Goal: Transaction & Acquisition: Purchase product/service

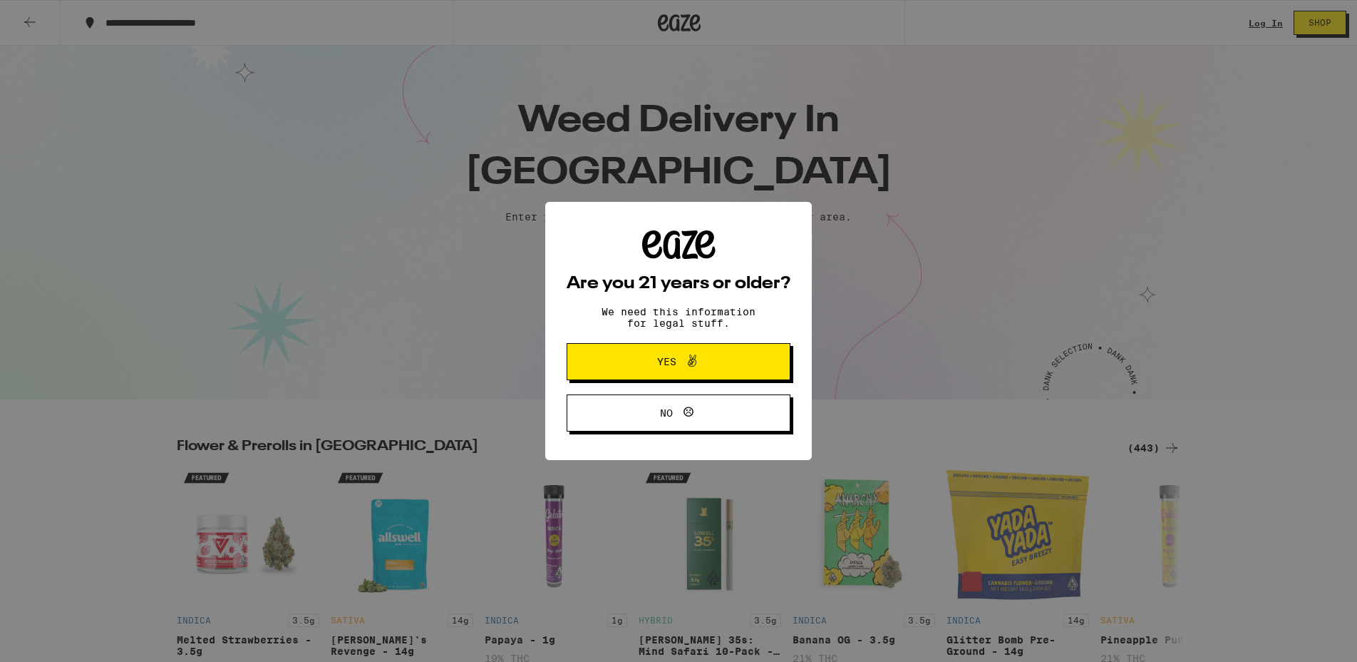
scroll to position [147, 0]
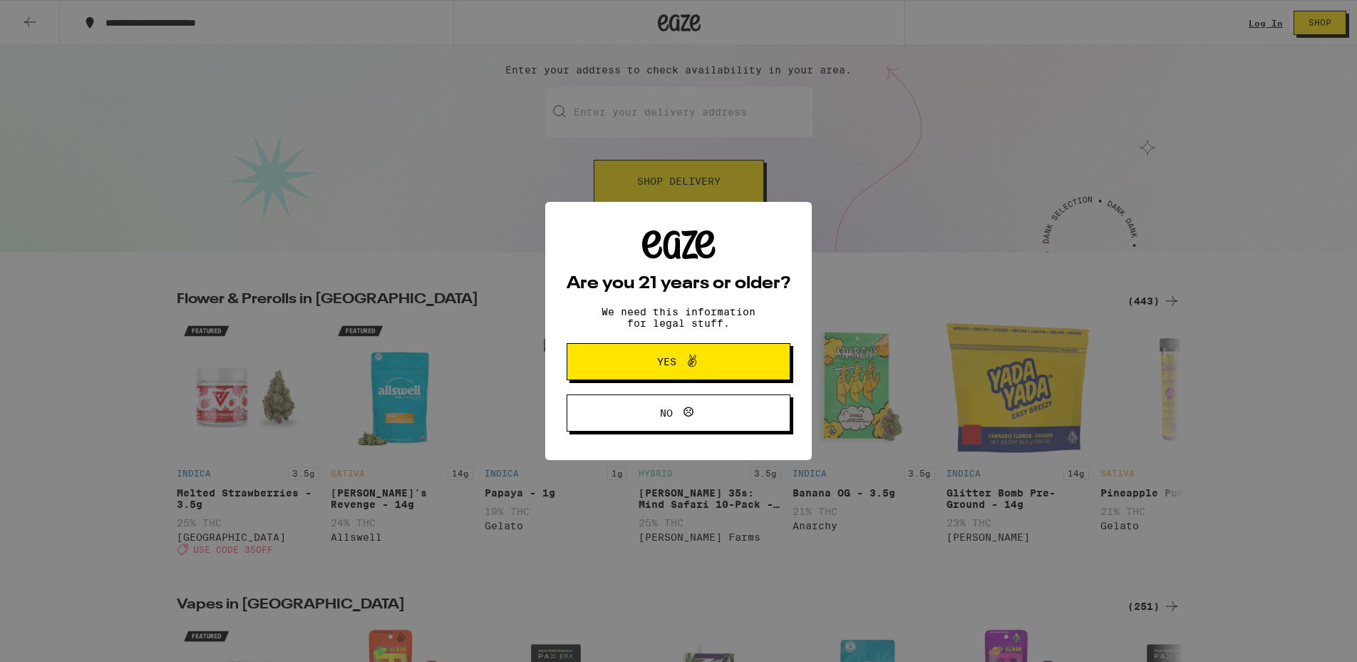
click at [694, 369] on icon at bounding box center [692, 360] width 17 height 17
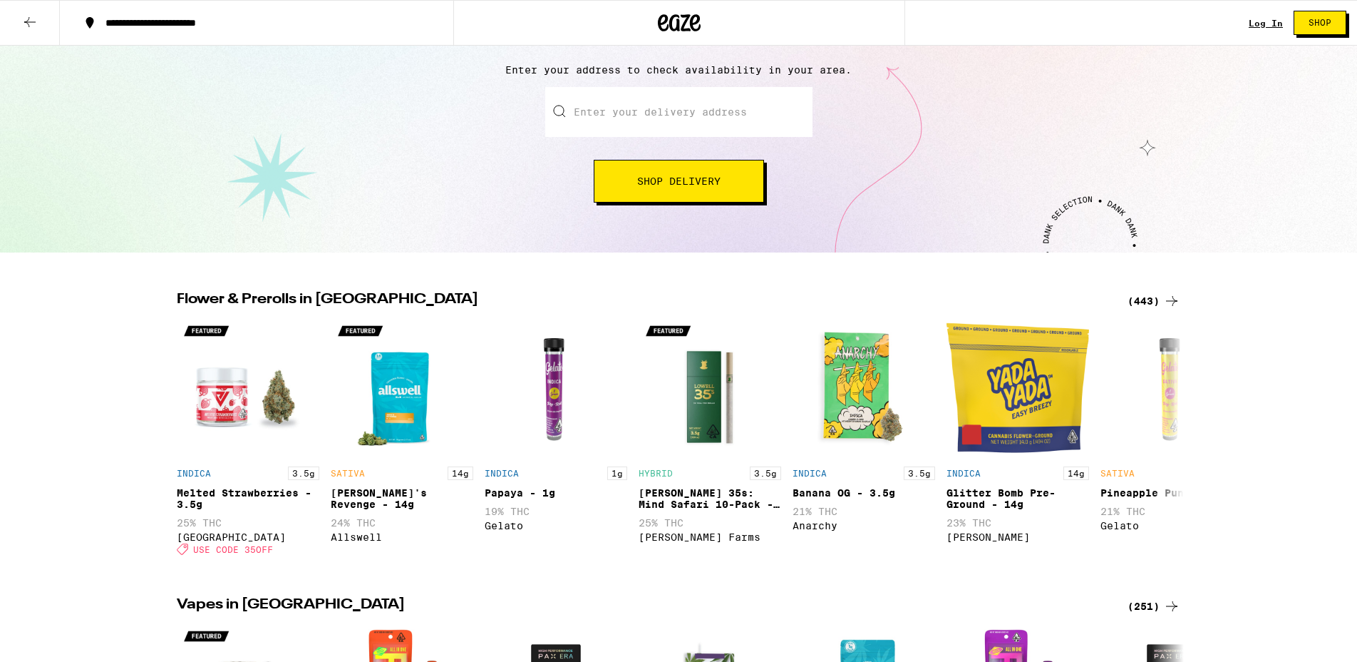
scroll to position [0, 0]
click at [678, 186] on span "Shop Delivery" at bounding box center [678, 181] width 83 height 10
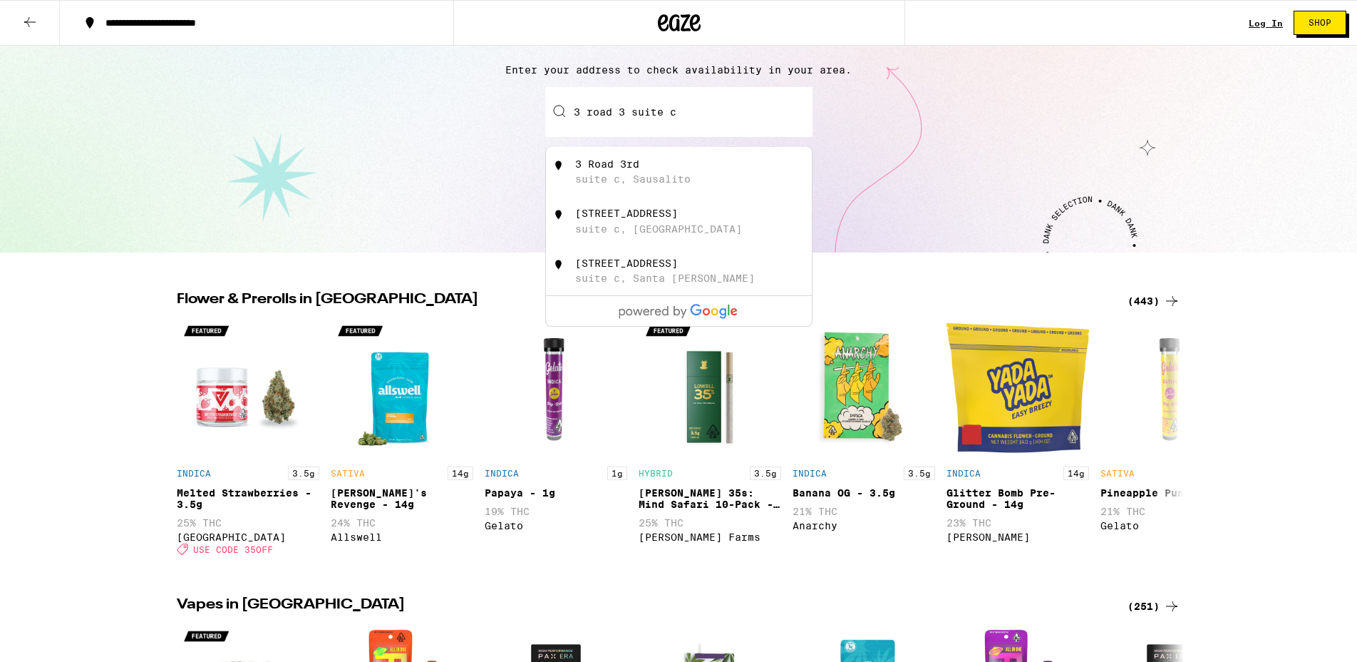
click at [667, 176] on div "[STREET_ADDRESS]" at bounding box center [702, 171] width 255 height 27
type input "[STREET_ADDRESS]"
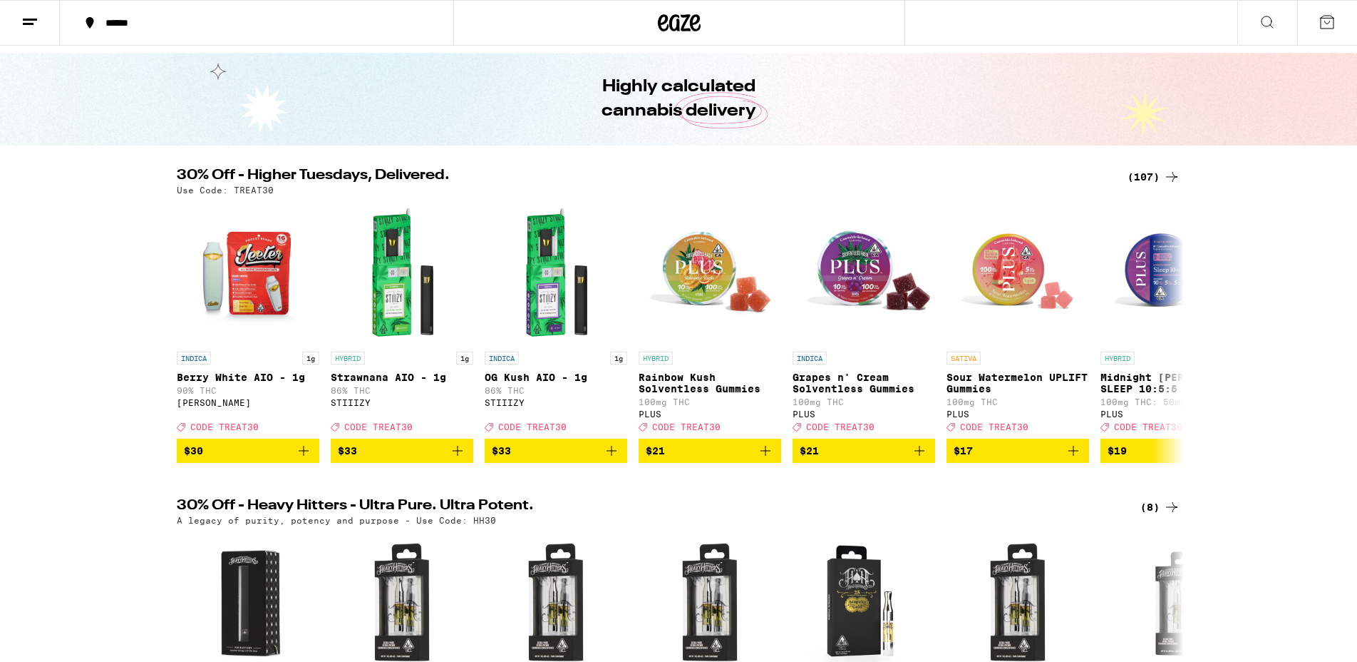
scroll to position [42, 0]
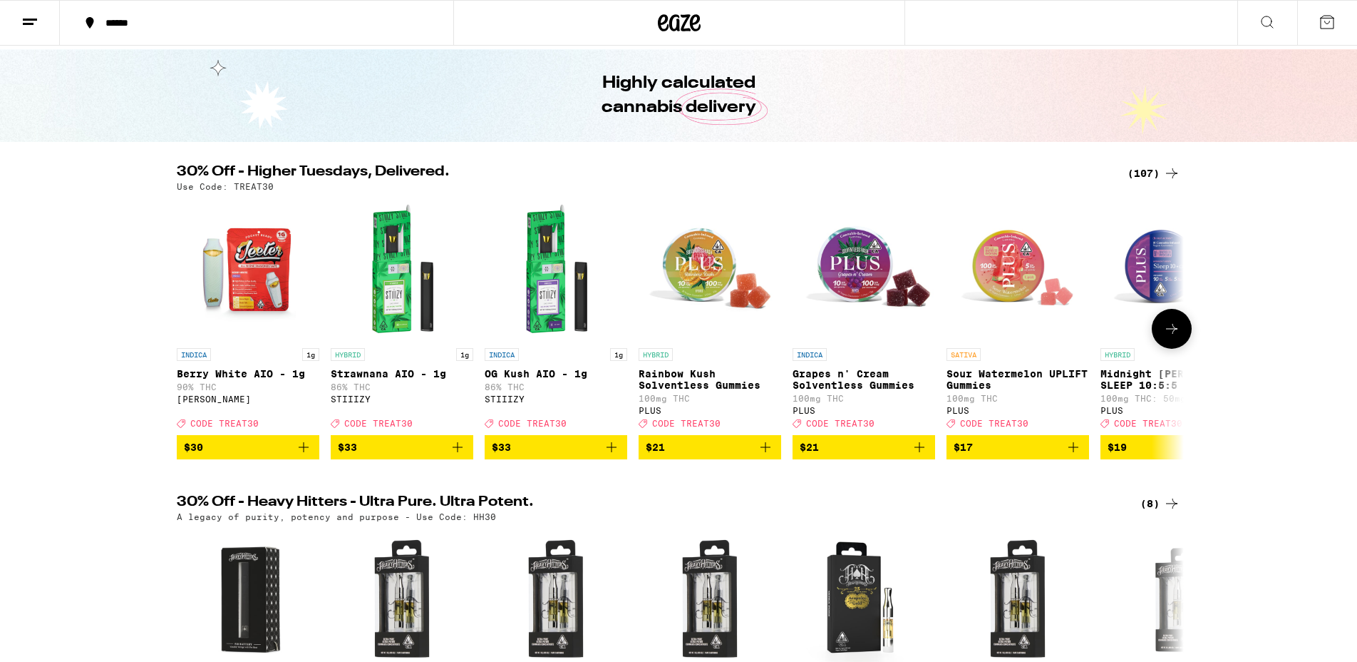
click at [574, 375] on p "OG Kush AIO - 1g" at bounding box center [556, 373] width 143 height 11
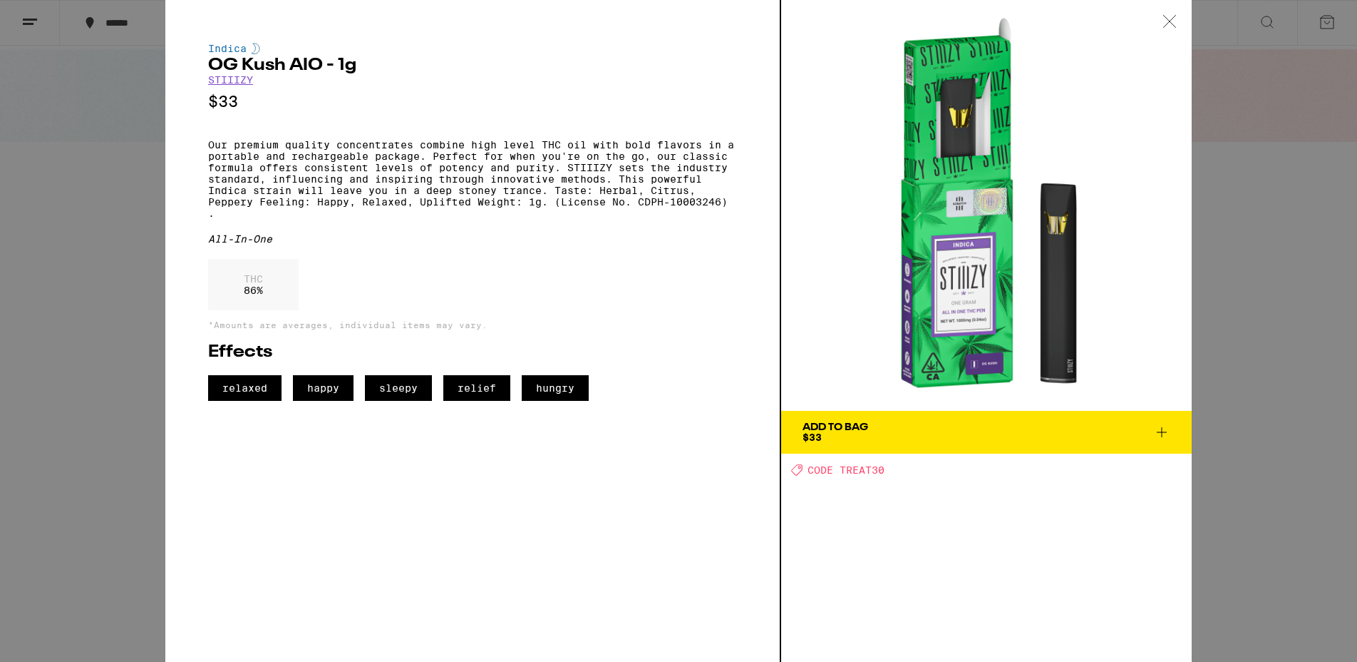
click at [1164, 18] on icon at bounding box center [1170, 21] width 14 height 13
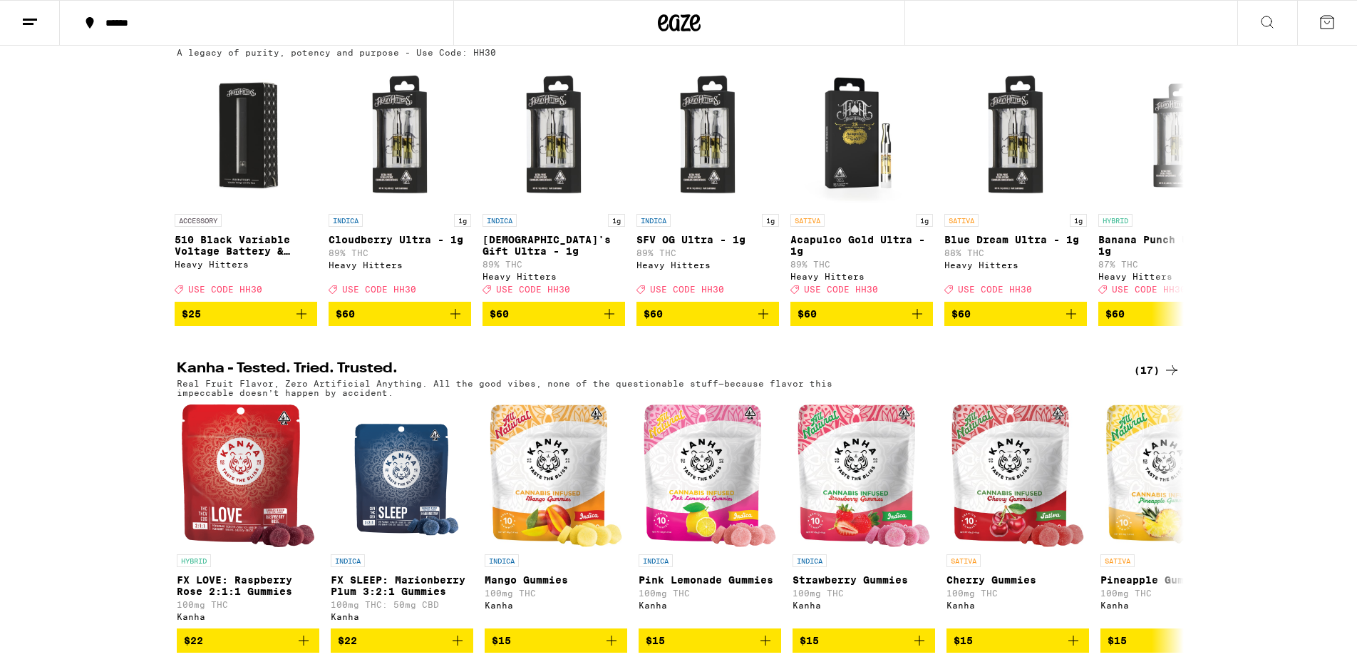
scroll to position [508, 0]
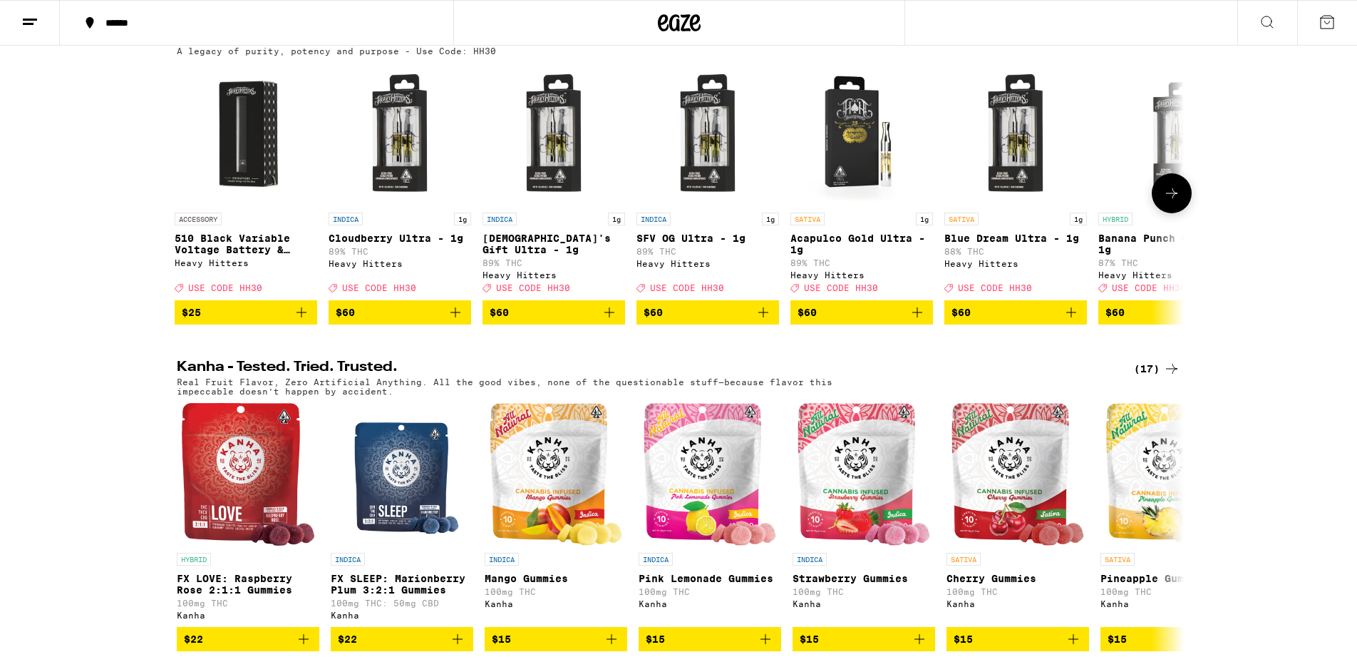
click at [615, 321] on icon "Add to bag" at bounding box center [609, 312] width 17 height 17
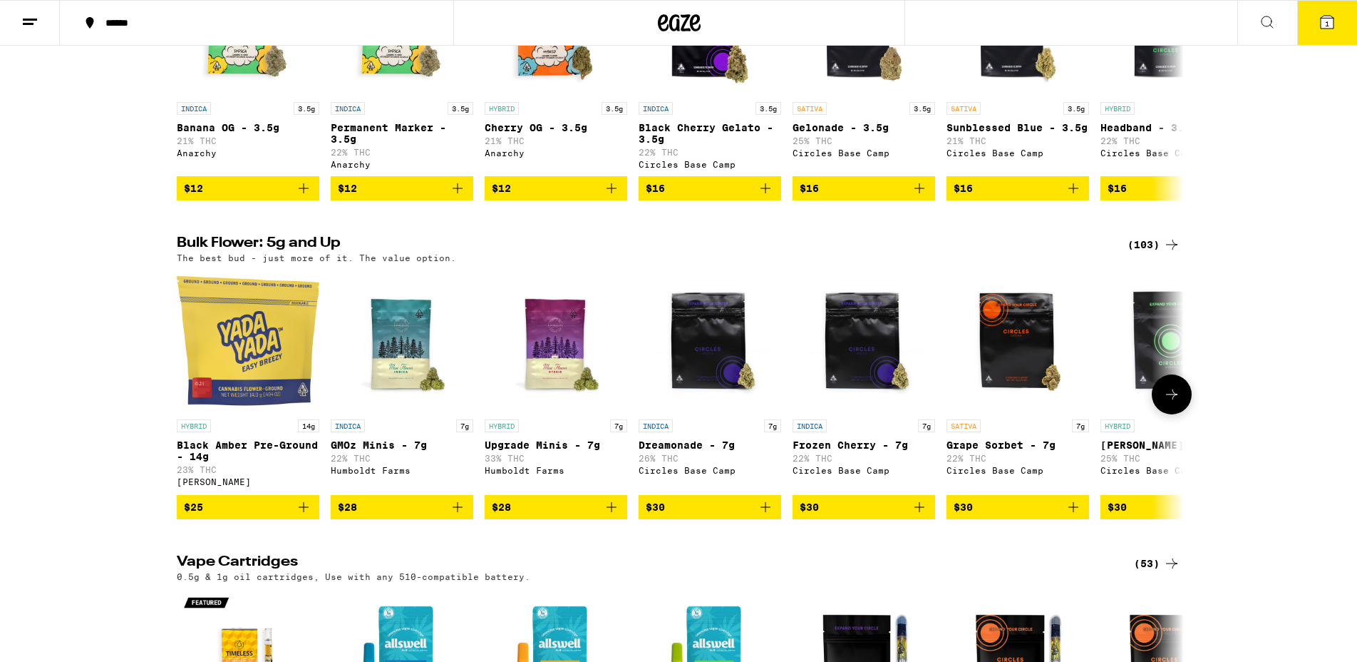
scroll to position [1272, 0]
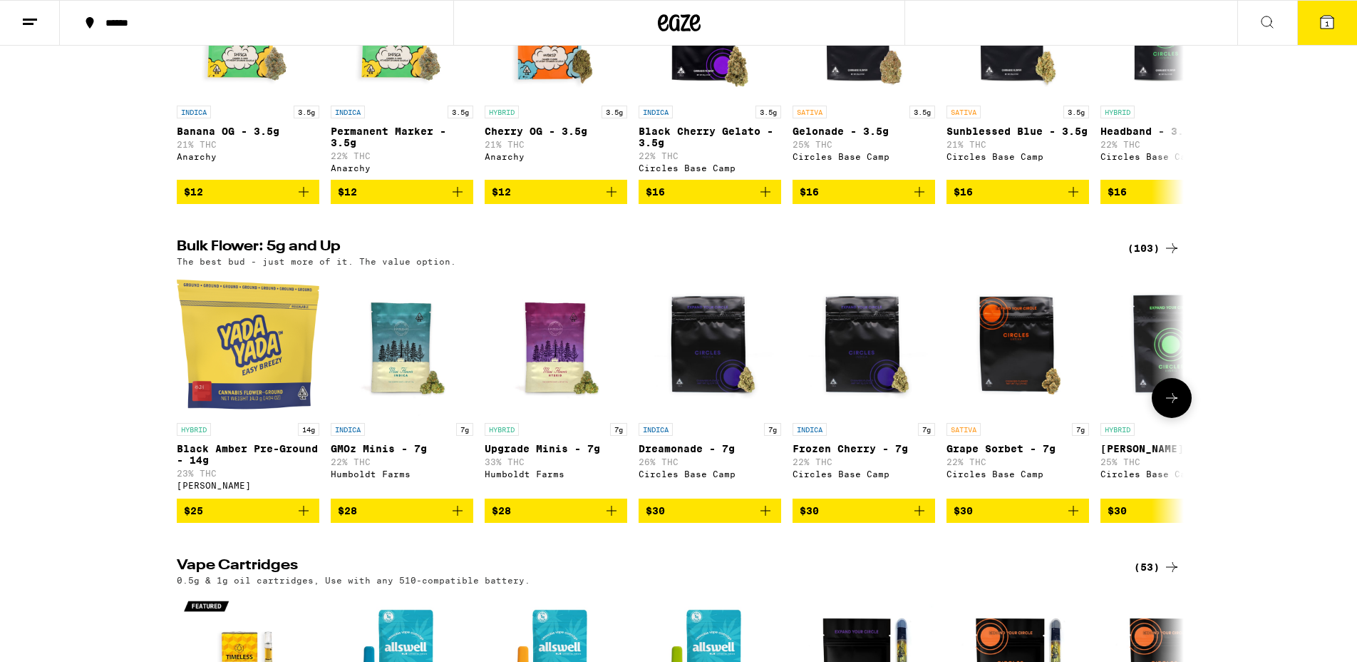
click at [673, 454] on p "Dreamonade - 7g" at bounding box center [710, 448] width 143 height 11
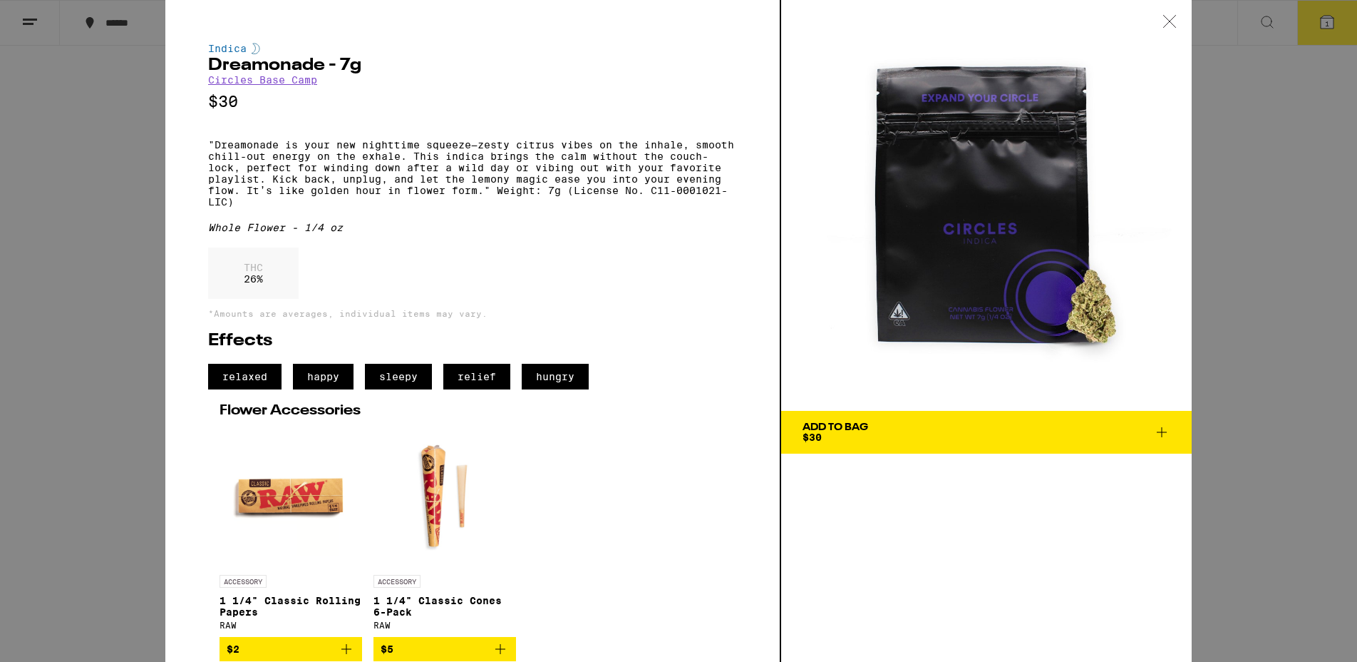
click at [473, 453] on img at bounding box center [445, 496] width 143 height 143
click at [811, 431] on span "$30" at bounding box center [812, 436] width 19 height 11
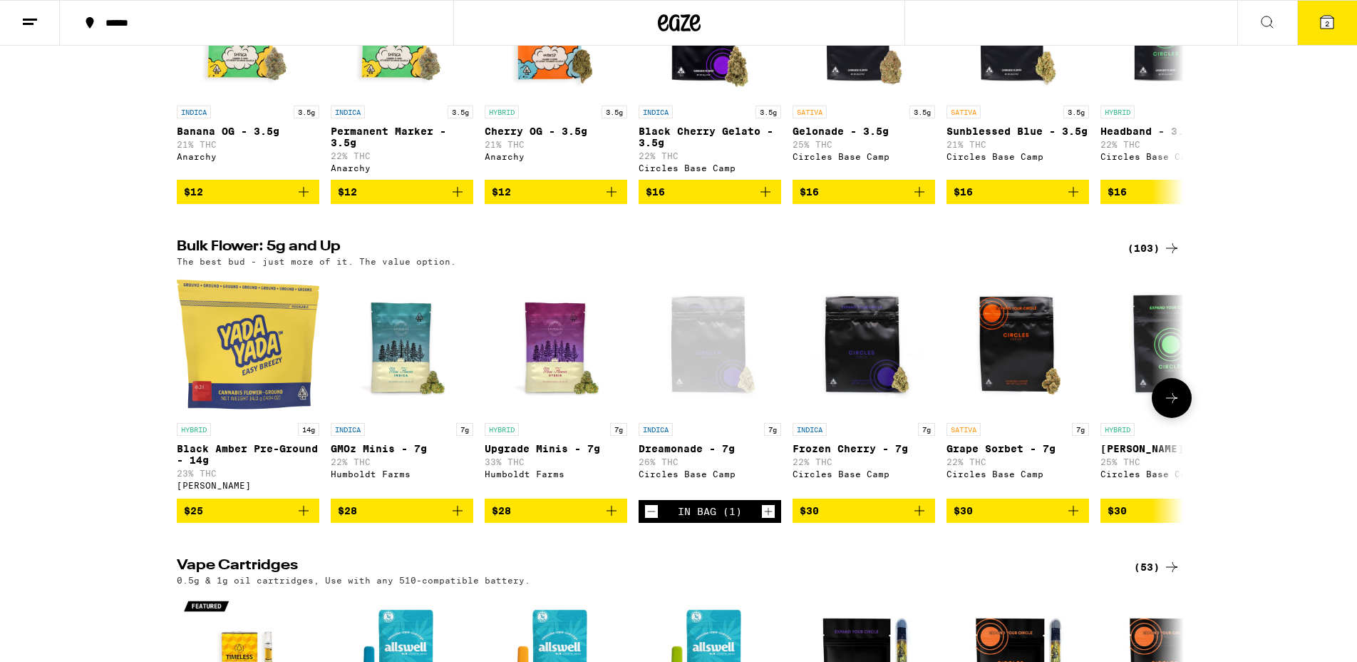
scroll to position [908, 0]
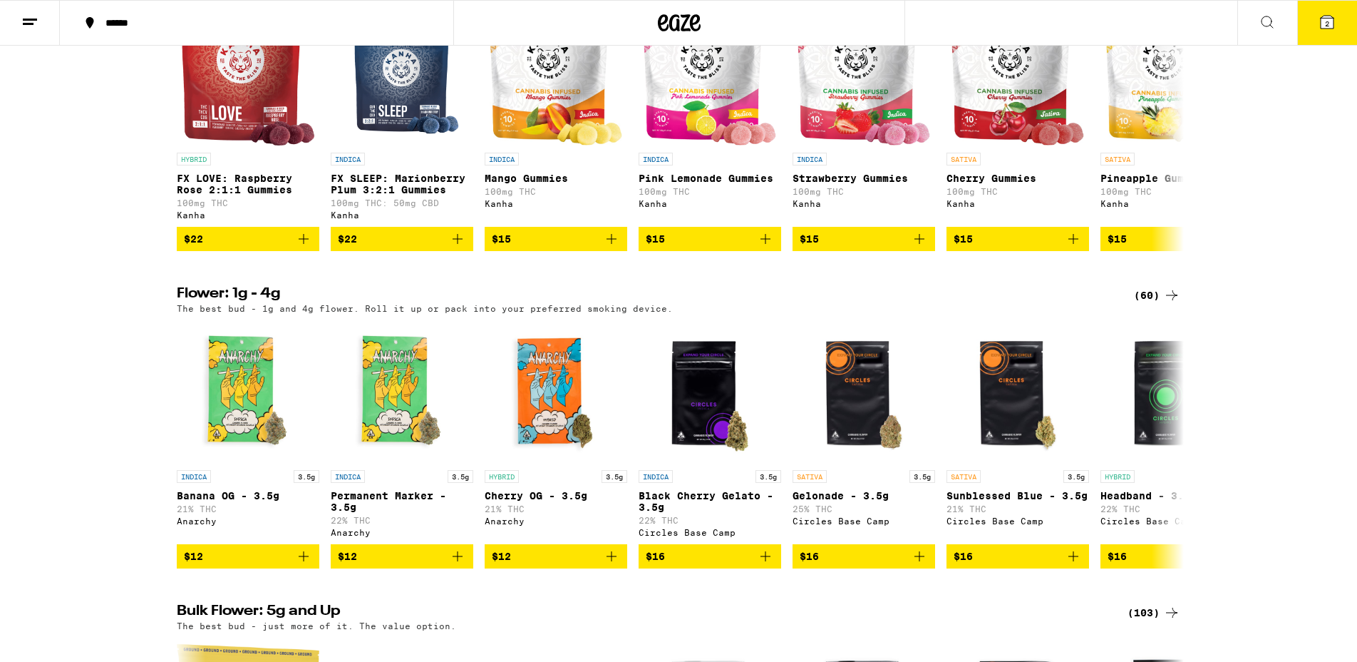
click at [1325, 24] on icon at bounding box center [1327, 22] width 13 height 13
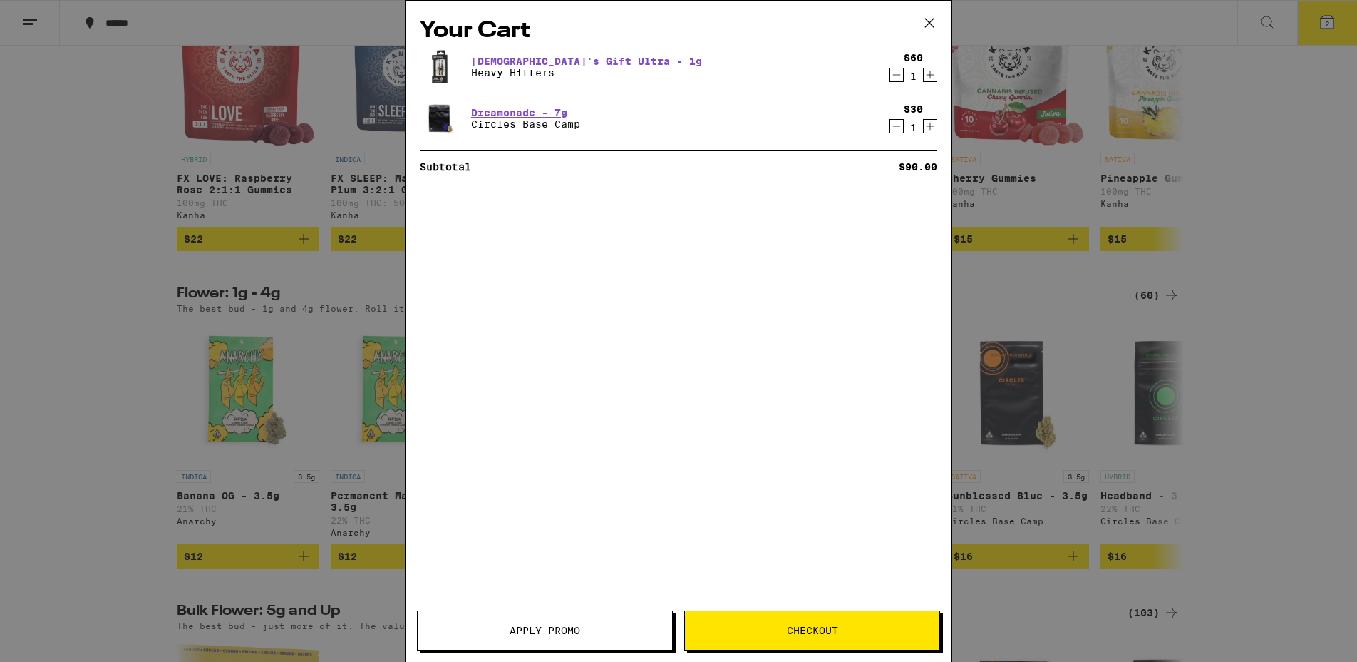
scroll to position [0, 2]
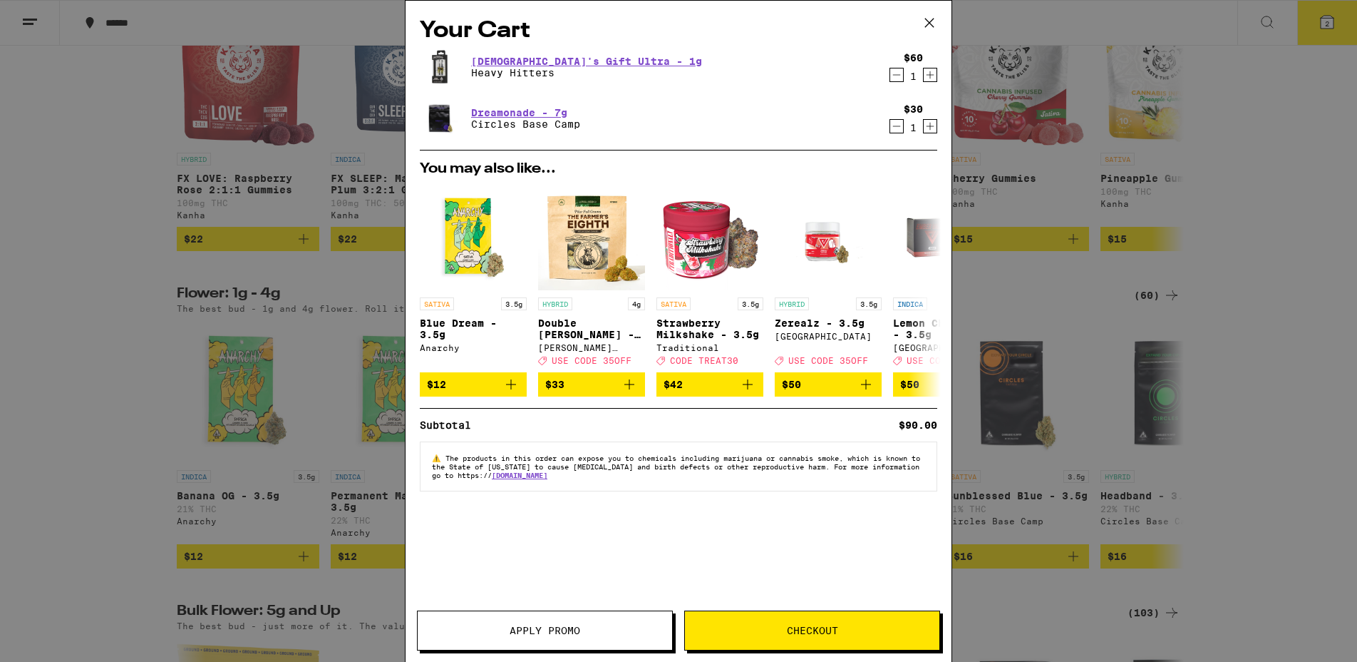
click at [547, 629] on span "Apply Promo" at bounding box center [545, 630] width 71 height 10
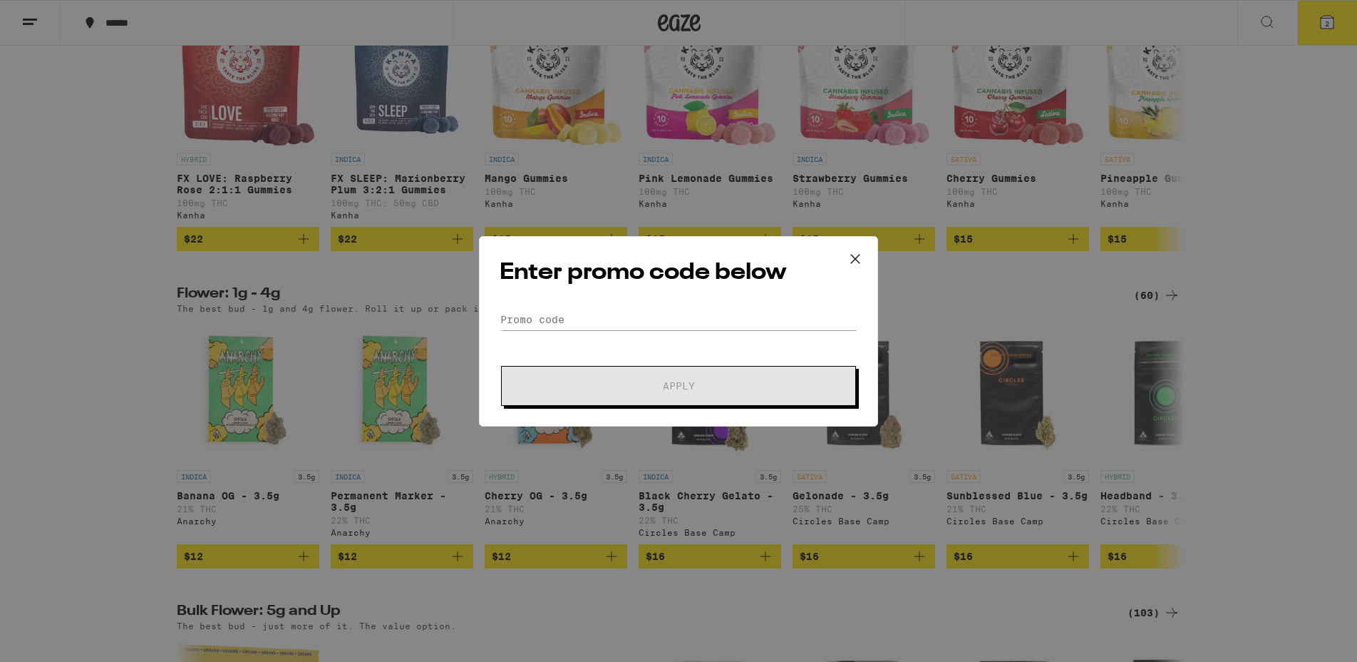
click at [856, 264] on icon at bounding box center [855, 258] width 21 height 21
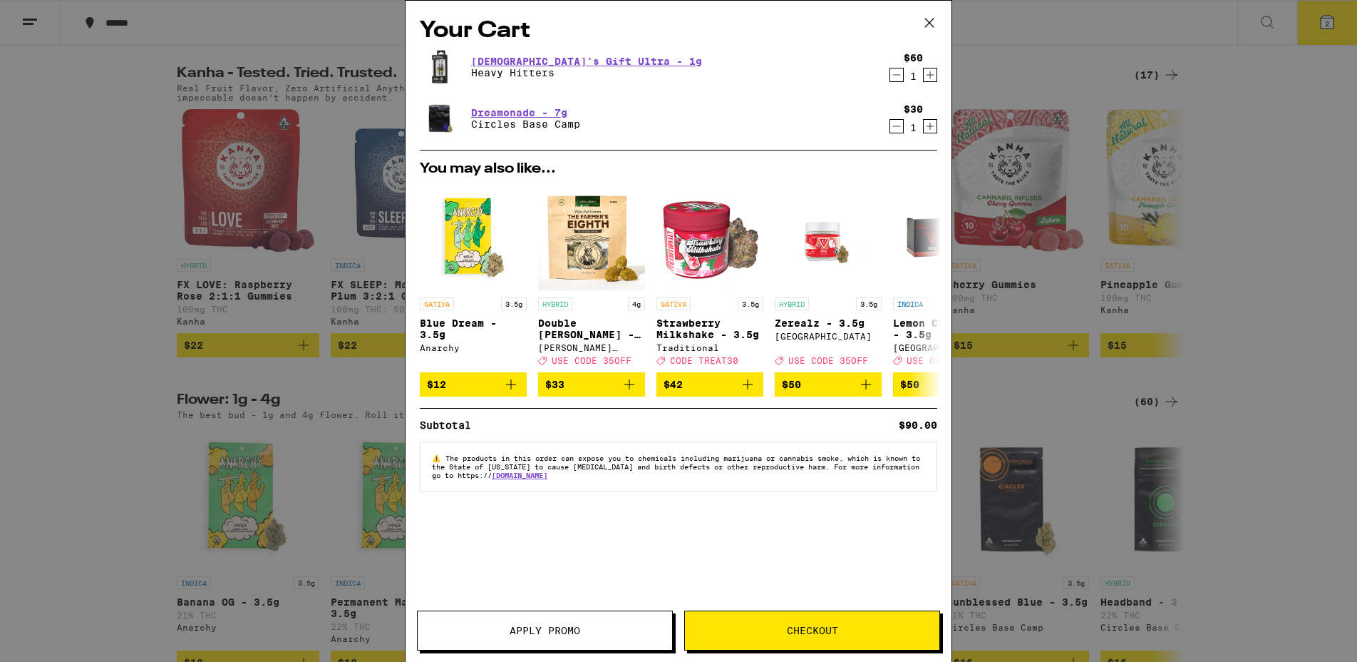
click at [764, 625] on button "Checkout" at bounding box center [812, 630] width 256 height 40
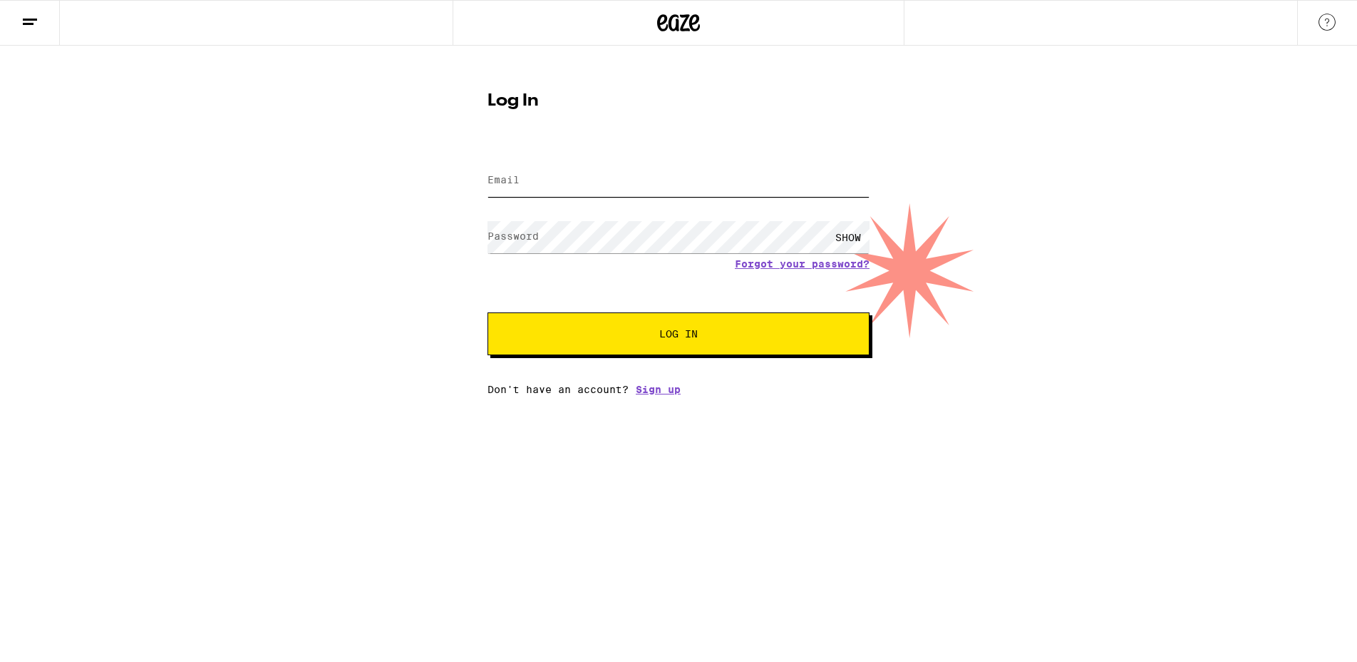
click at [545, 169] on input "Email" at bounding box center [679, 181] width 382 height 32
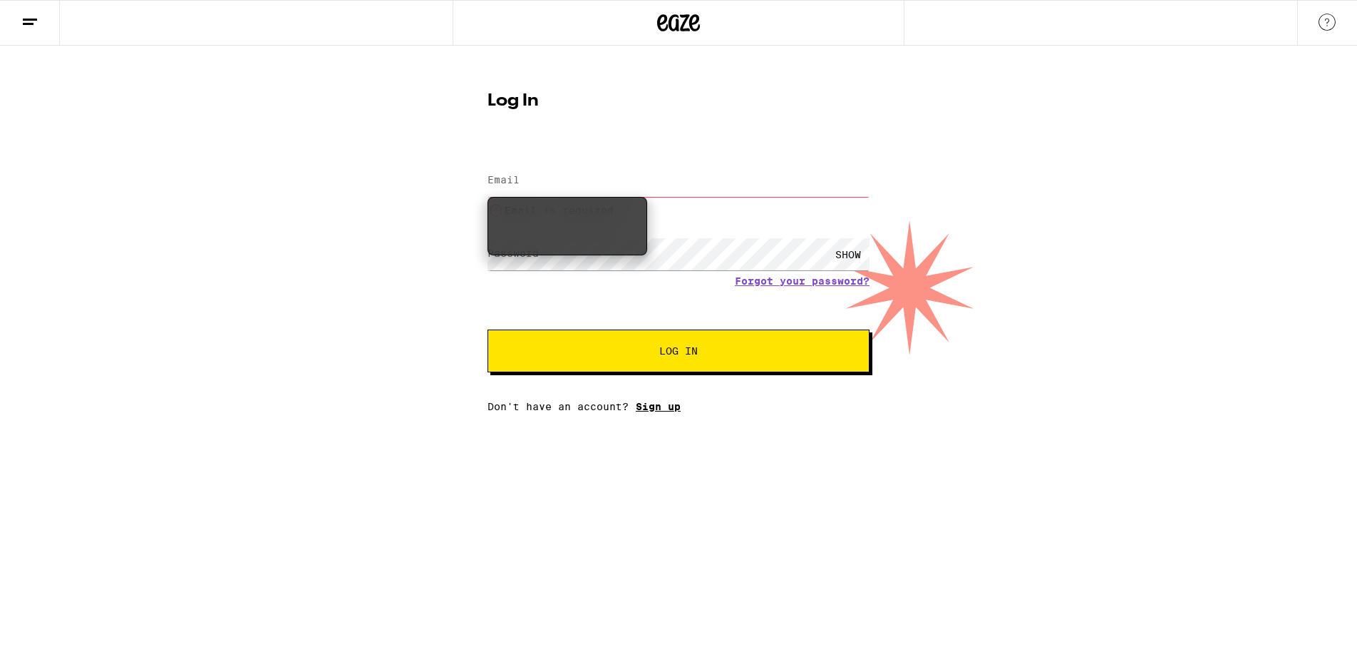
click at [678, 388] on div "Email Email Email is required Password Password SHOW Forgot your password? Log …" at bounding box center [679, 278] width 382 height 267
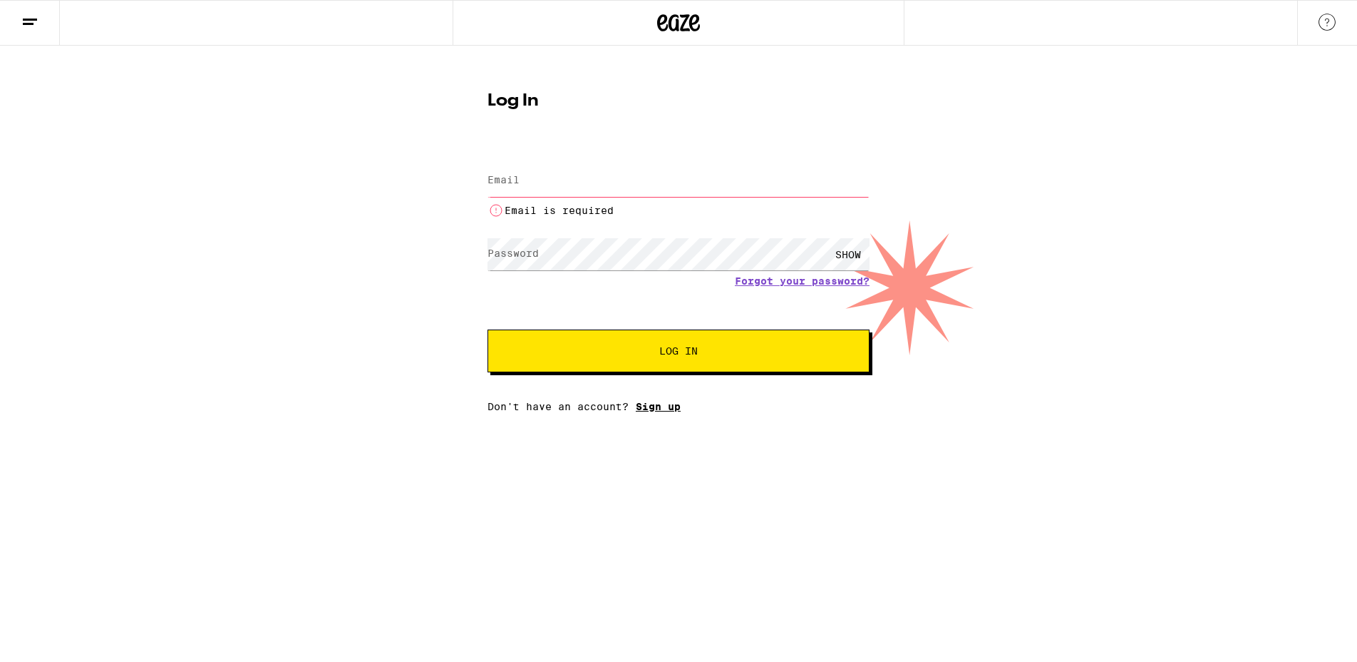
click at [672, 404] on link "Sign up" at bounding box center [658, 406] width 45 height 11
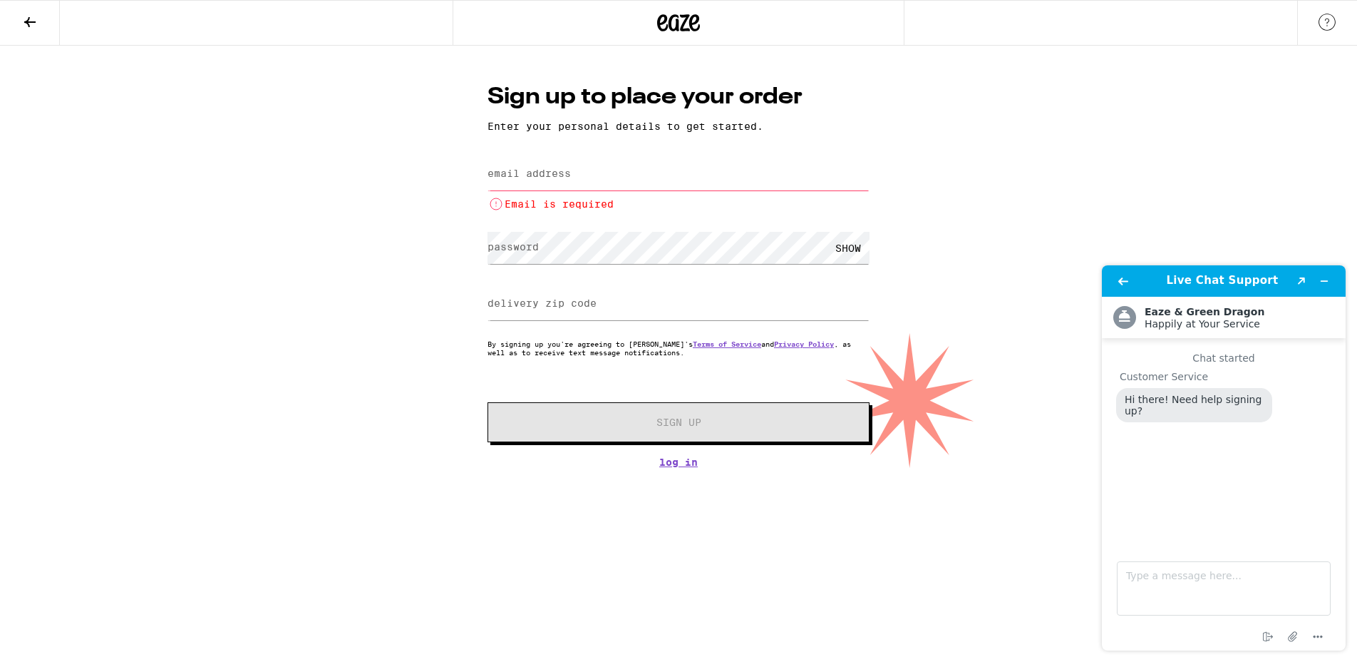
click at [651, 174] on input "email address" at bounding box center [679, 174] width 382 height 32
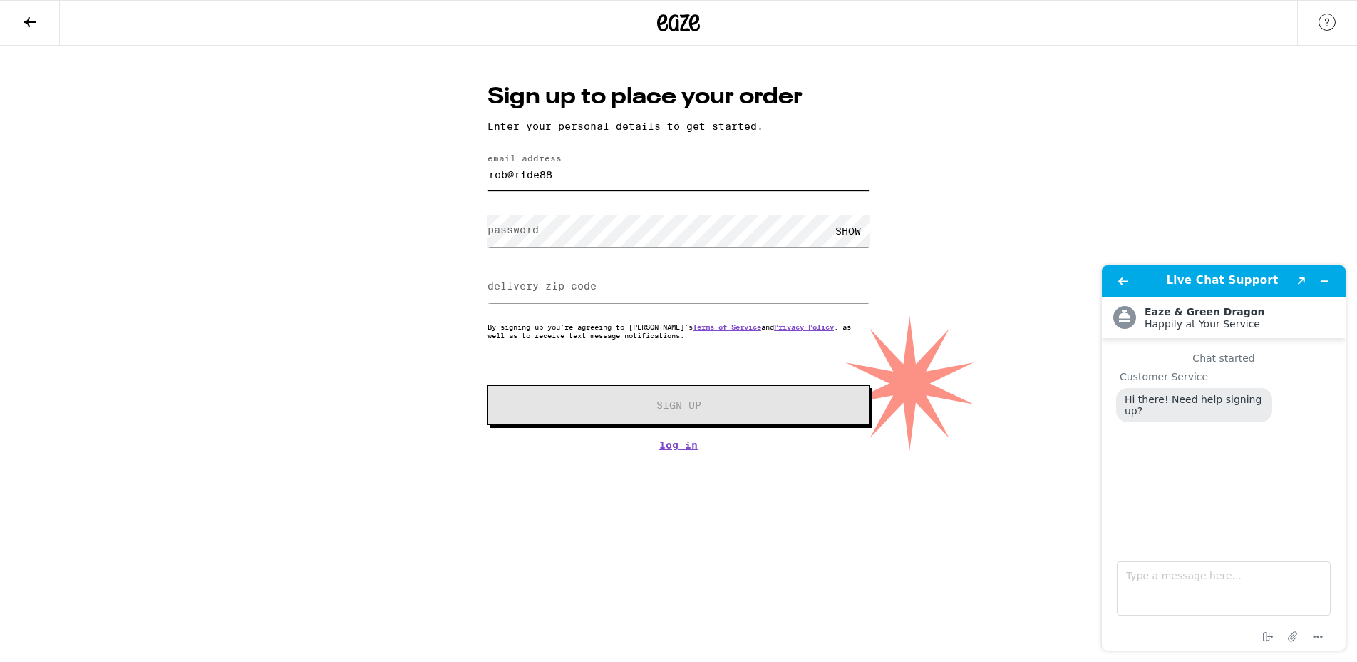
type input "rob@ride888"
type input "Subs@label888.com"
click at [606, 295] on input "delivery zip code" at bounding box center [679, 287] width 382 height 32
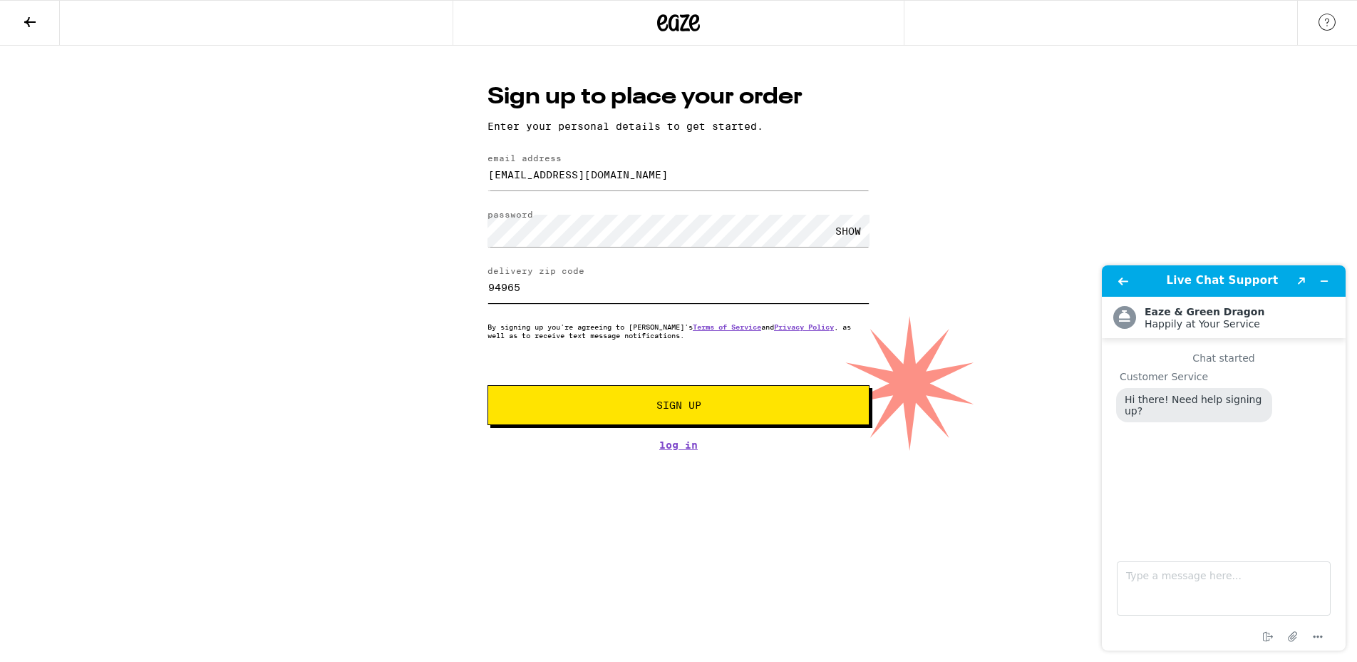
type input "94965"
click at [701, 406] on span "Sign Up" at bounding box center [679, 405] width 284 height 10
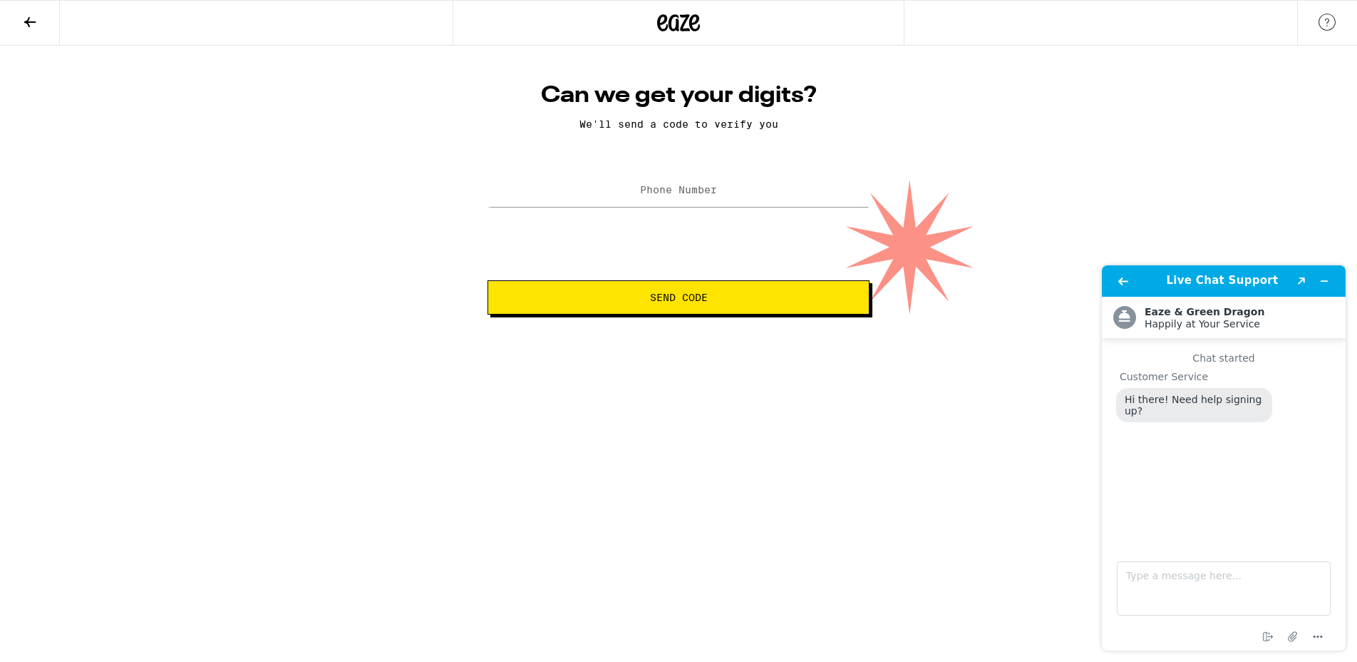
click at [689, 302] on span "Send Code" at bounding box center [679, 297] width 58 height 10
type input "(415) 342-7618"
click at [669, 302] on span "Send Code" at bounding box center [679, 297] width 58 height 10
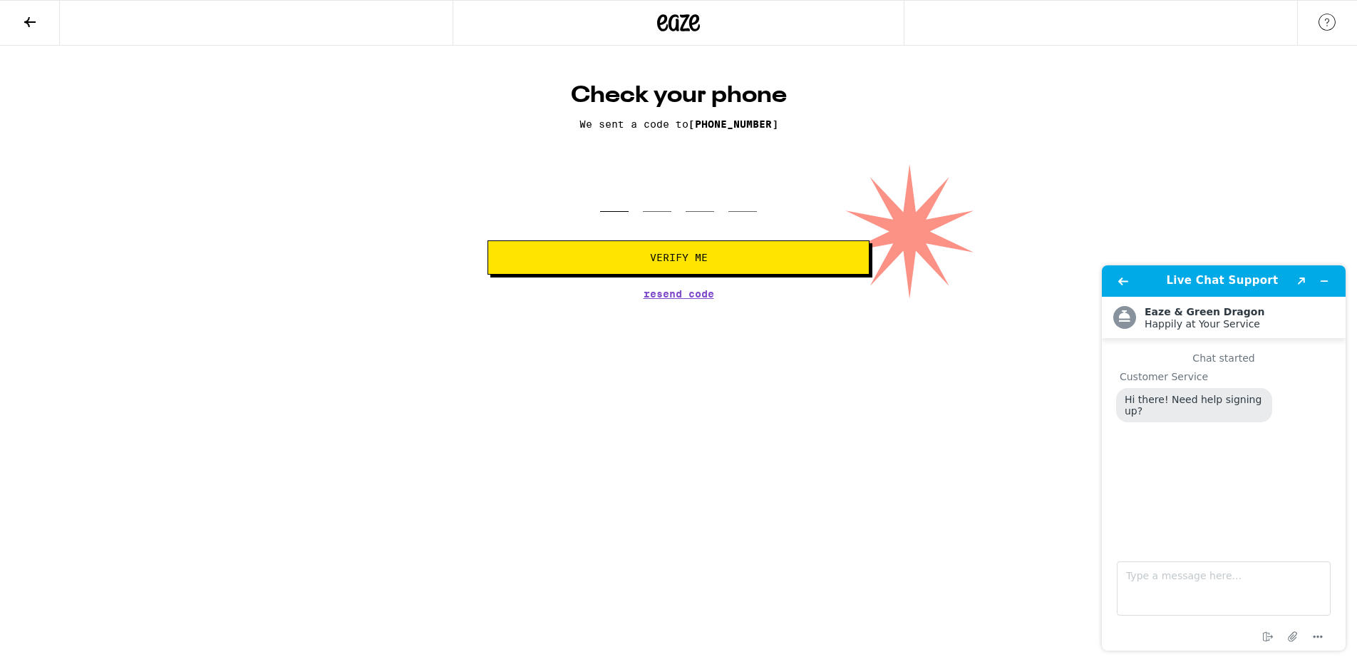
click at [618, 205] on input "tel" at bounding box center [614, 191] width 29 height 42
type input "6"
type input "8"
type input "3"
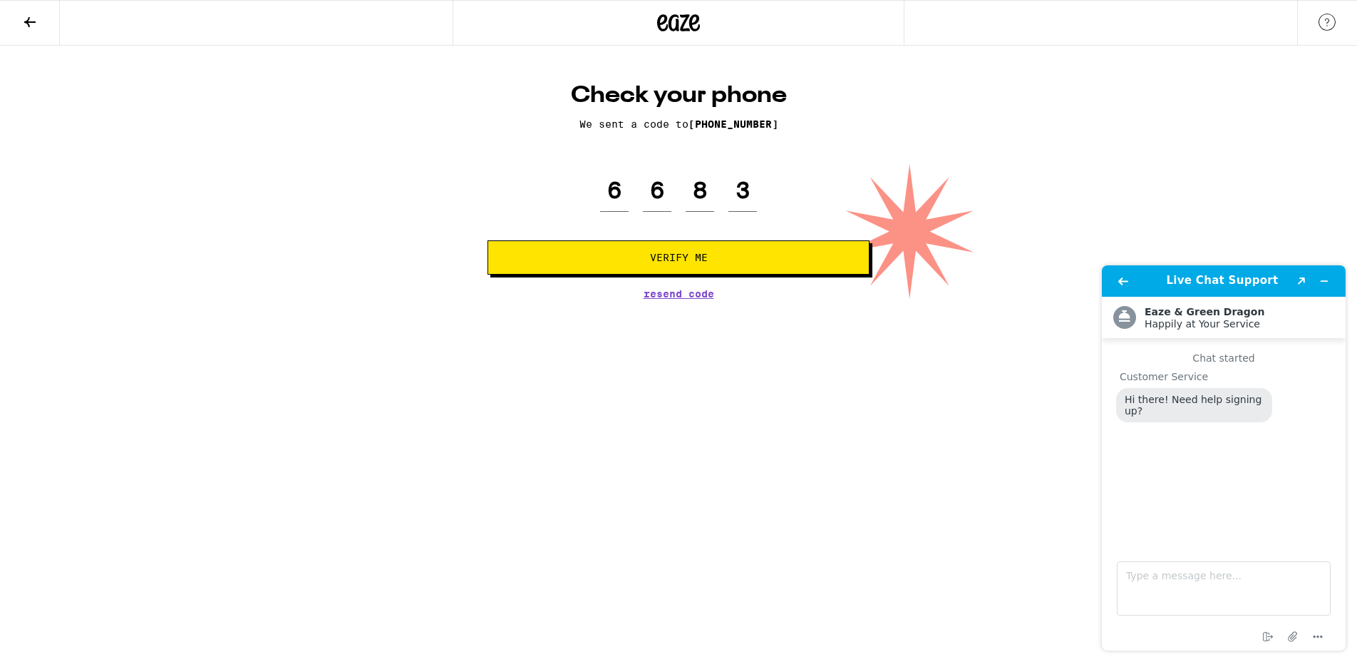
drag, startPoint x: 641, startPoint y: 258, endPoint x: 633, endPoint y: 294, distance: 37.2
click at [641, 258] on span "Verify Me" at bounding box center [679, 257] width 358 height 10
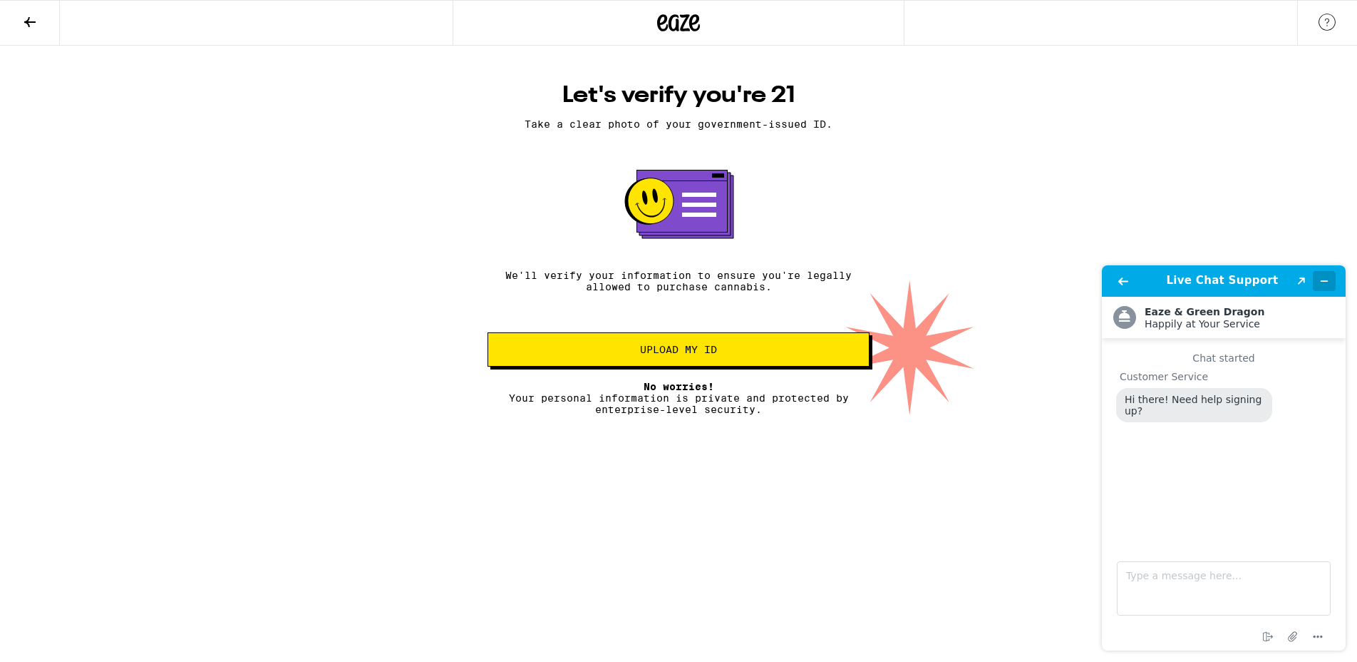
click at [1327, 281] on icon "Minimize widget" at bounding box center [1325, 281] width 6 height 0
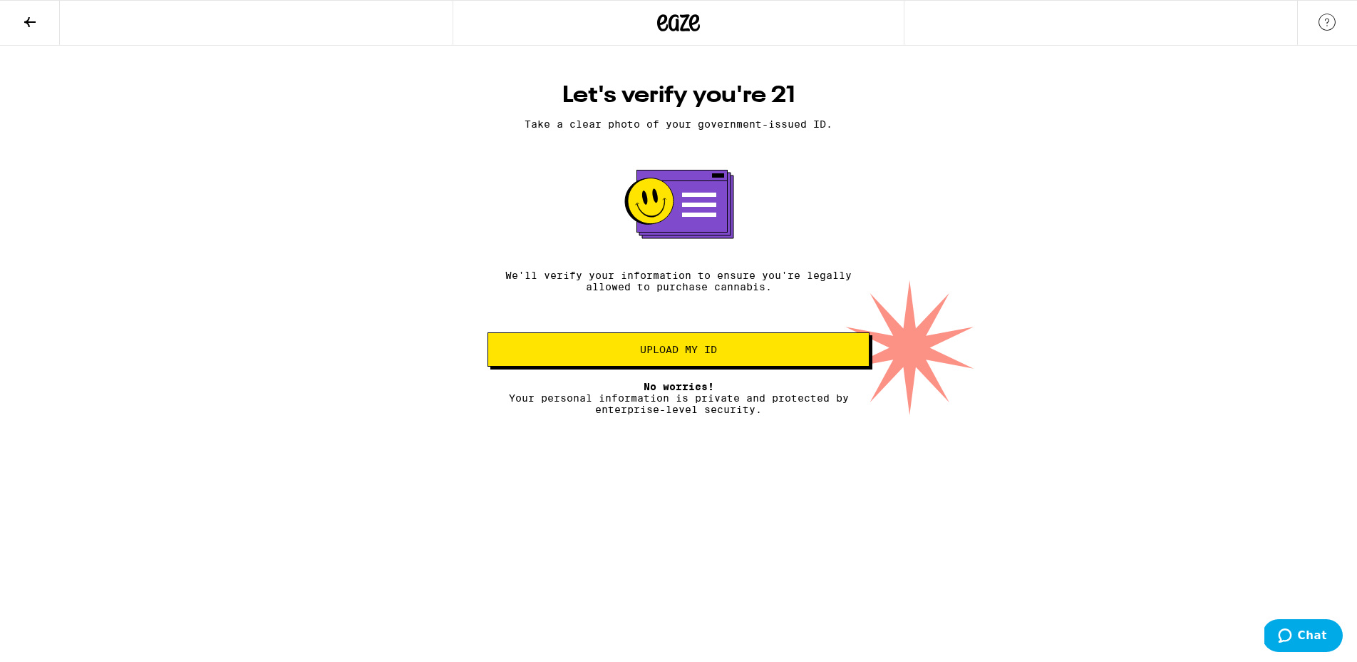
click at [697, 366] on button "Upload my ID" at bounding box center [679, 349] width 382 height 34
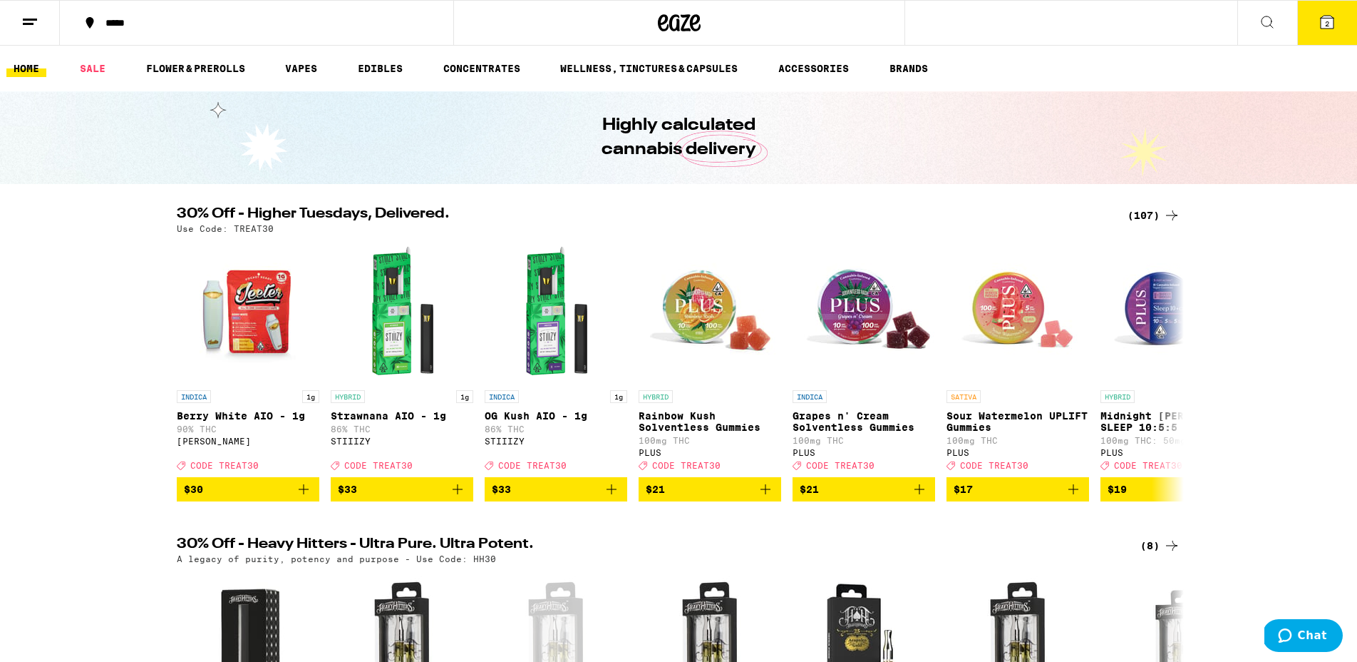
click at [1336, 22] on icon at bounding box center [1327, 22] width 17 height 17
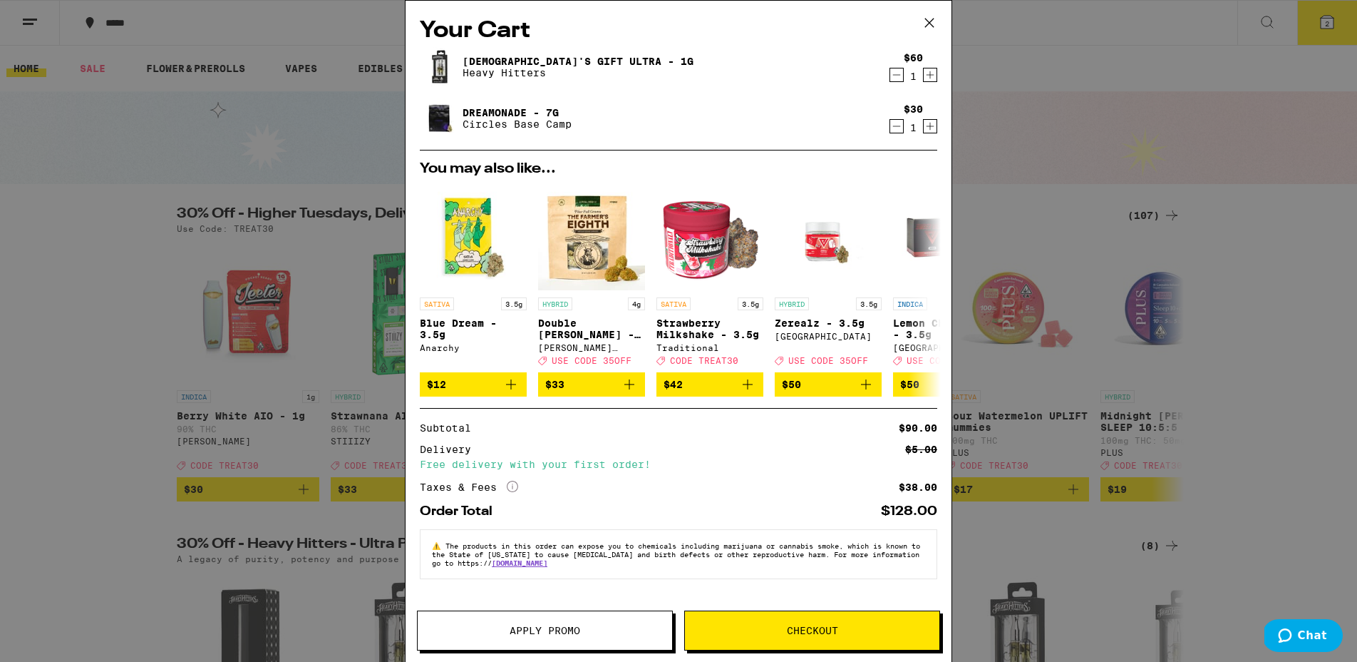
click at [987, 139] on div "Your Cart God's Gift Ultra - 1g Heavy Hitters $60 1 Dreamonade - 7g Circles Bas…" at bounding box center [678, 331] width 1357 height 662
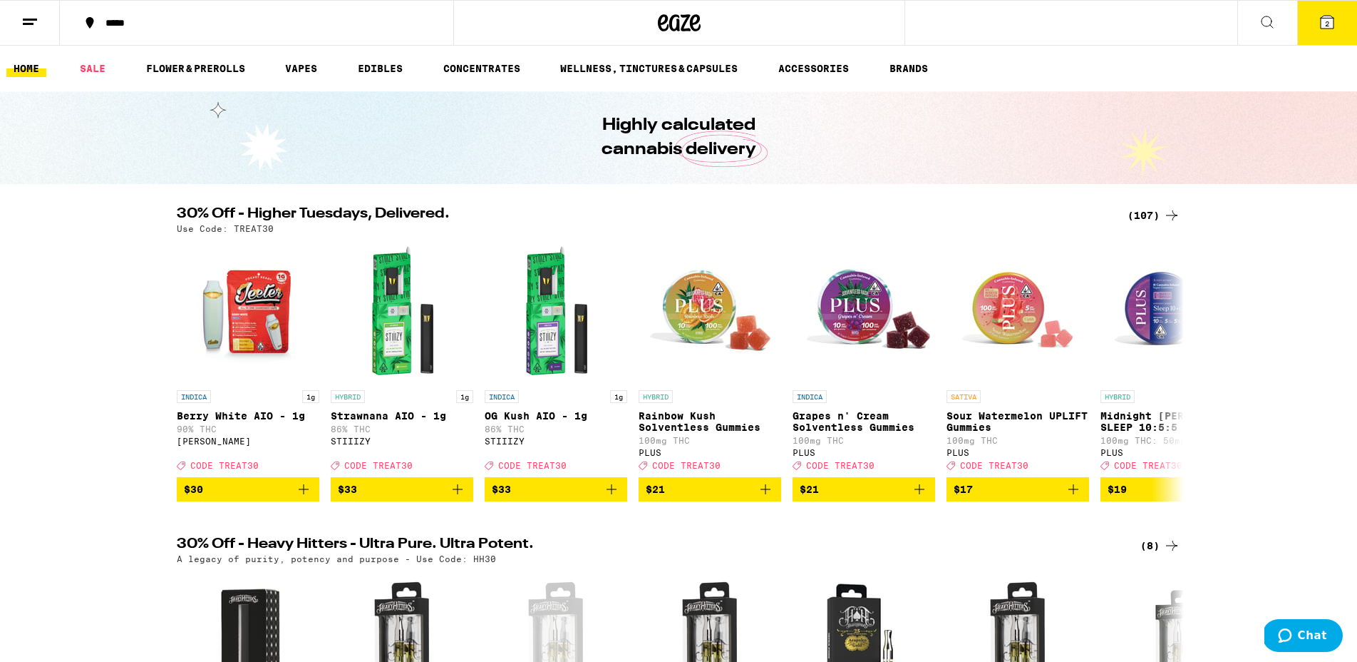
click at [36, 19] on line at bounding box center [30, 19] width 14 height 0
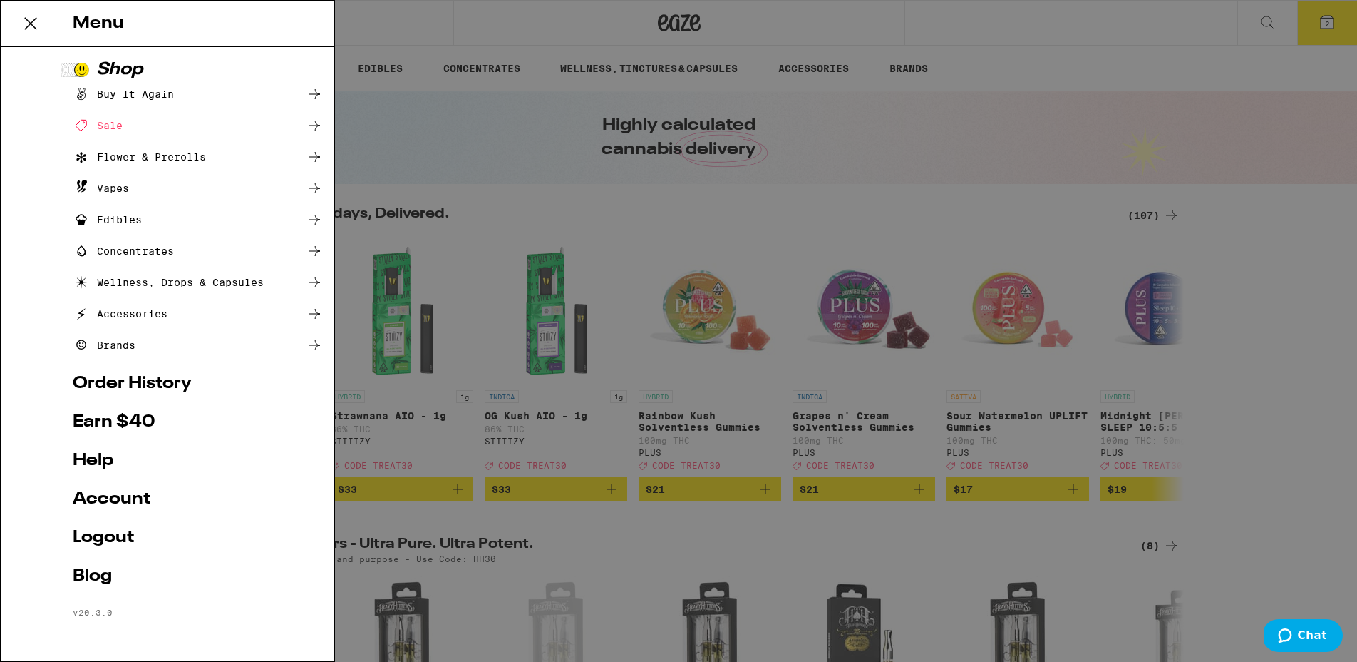
click at [143, 425] on link "Earn $ 40" at bounding box center [198, 421] width 250 height 17
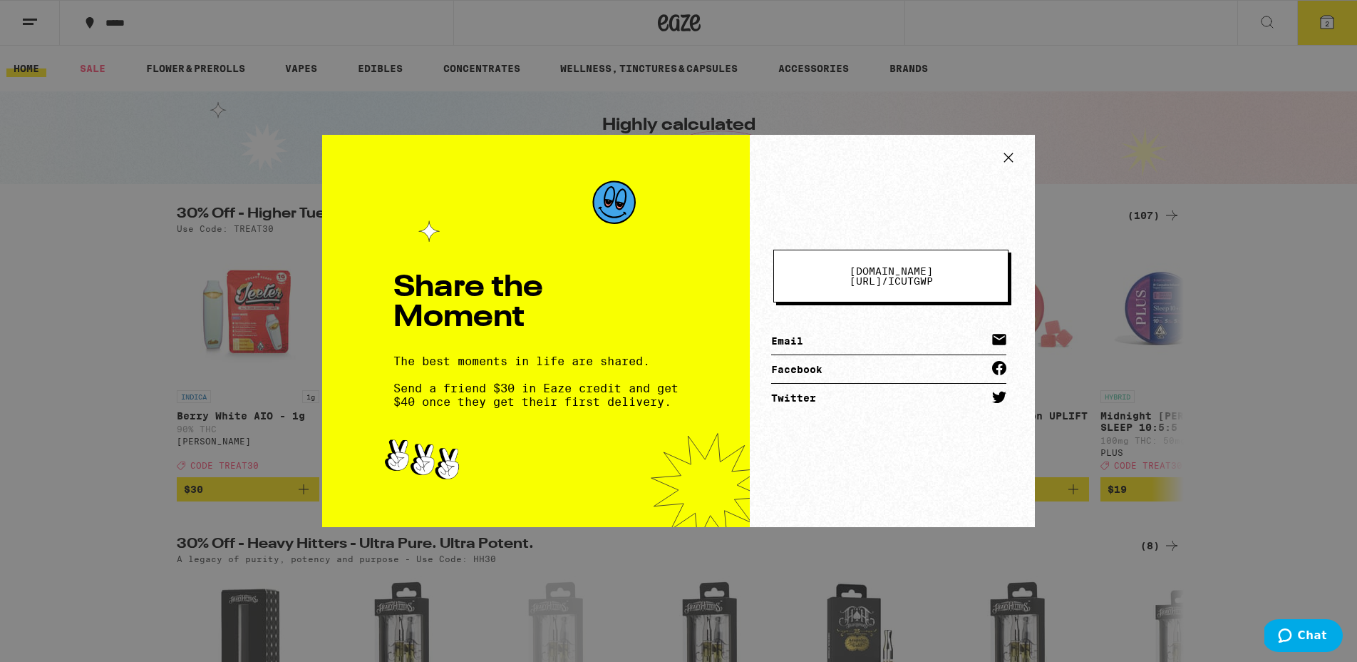
click at [1015, 153] on icon at bounding box center [1008, 157] width 21 height 21
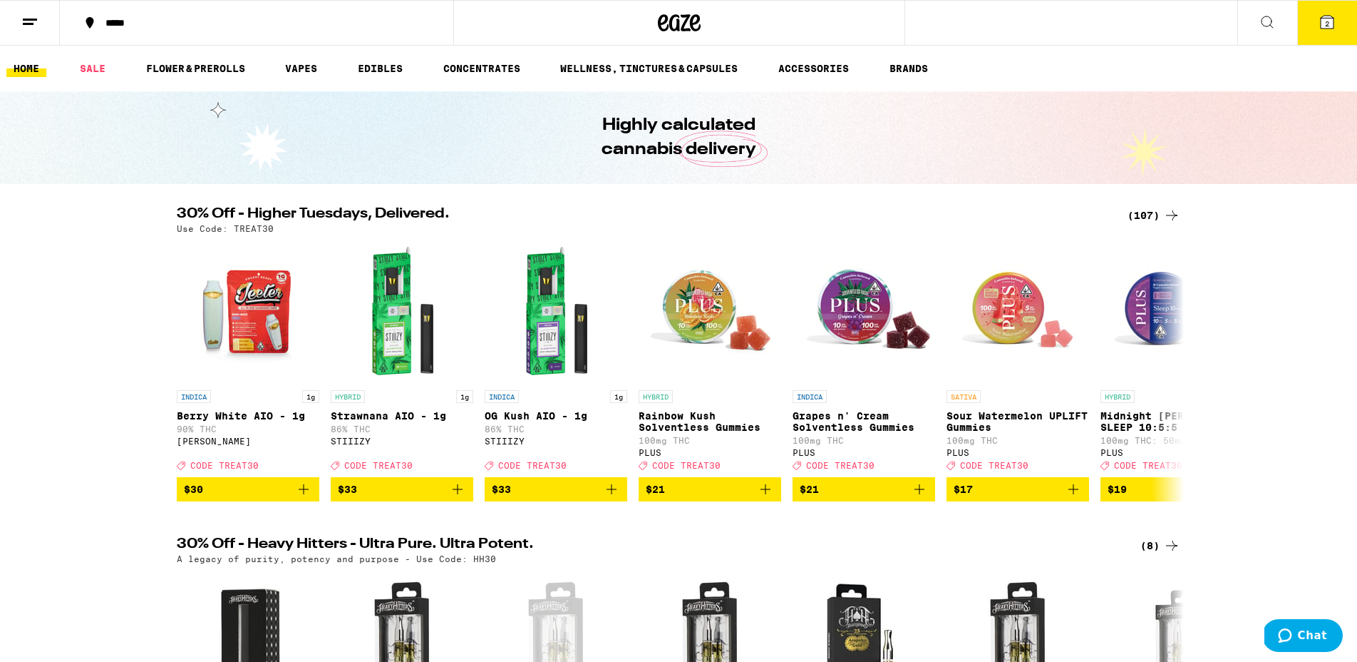
click at [35, 26] on icon at bounding box center [29, 22] width 17 height 17
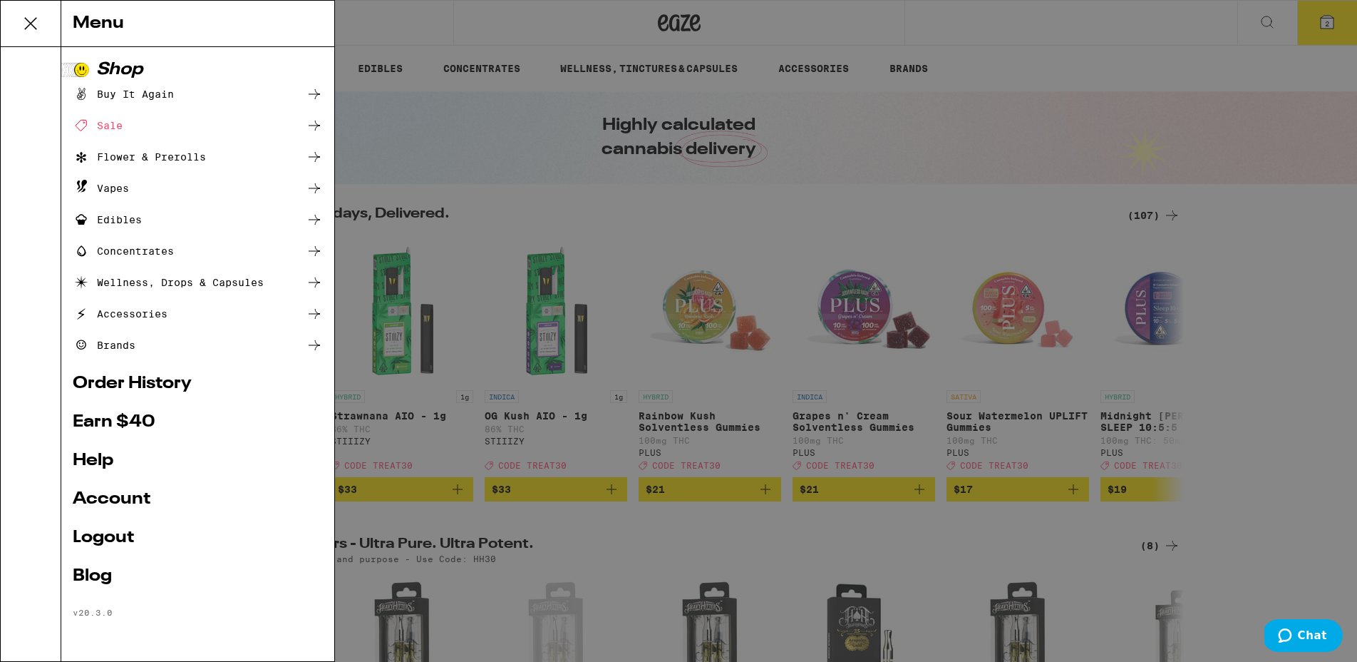
click at [1317, 19] on div "Menu Shop Buy It Again Sale Flower & Prerolls Vapes Edibles Concentrates Wellne…" at bounding box center [678, 331] width 1357 height 662
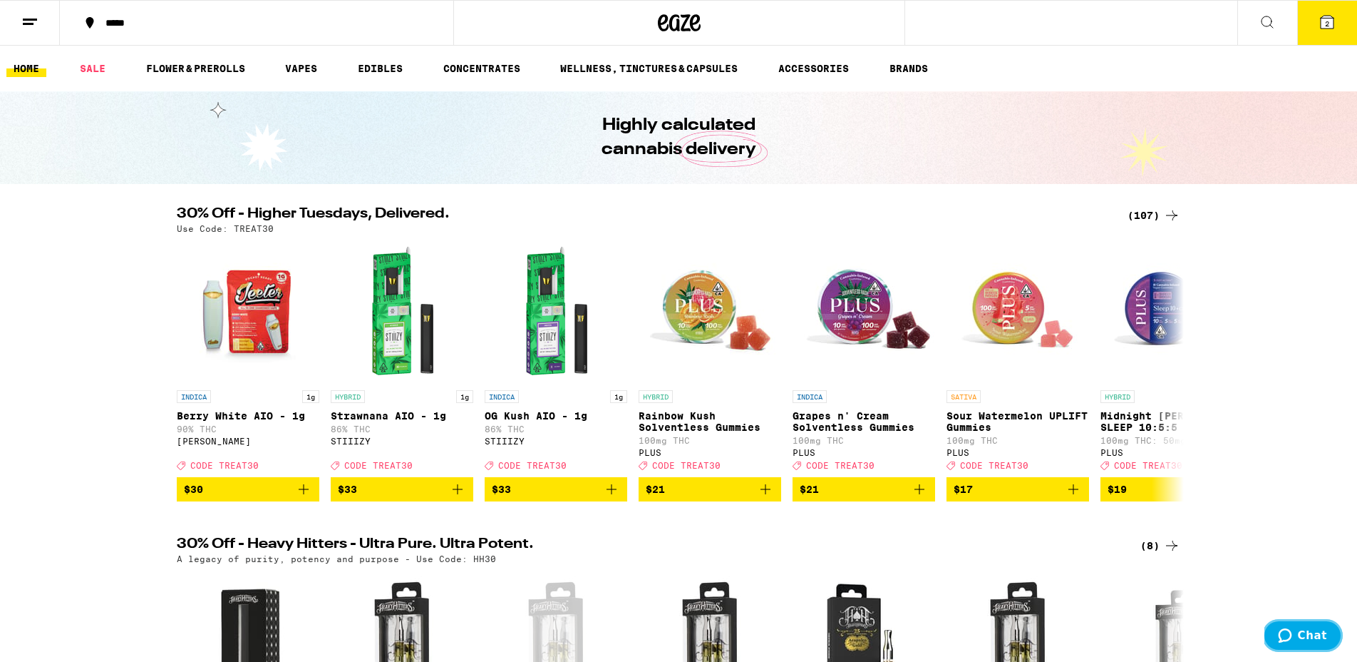
click at [1309, 648] on button "Chat" at bounding box center [1303, 635] width 81 height 33
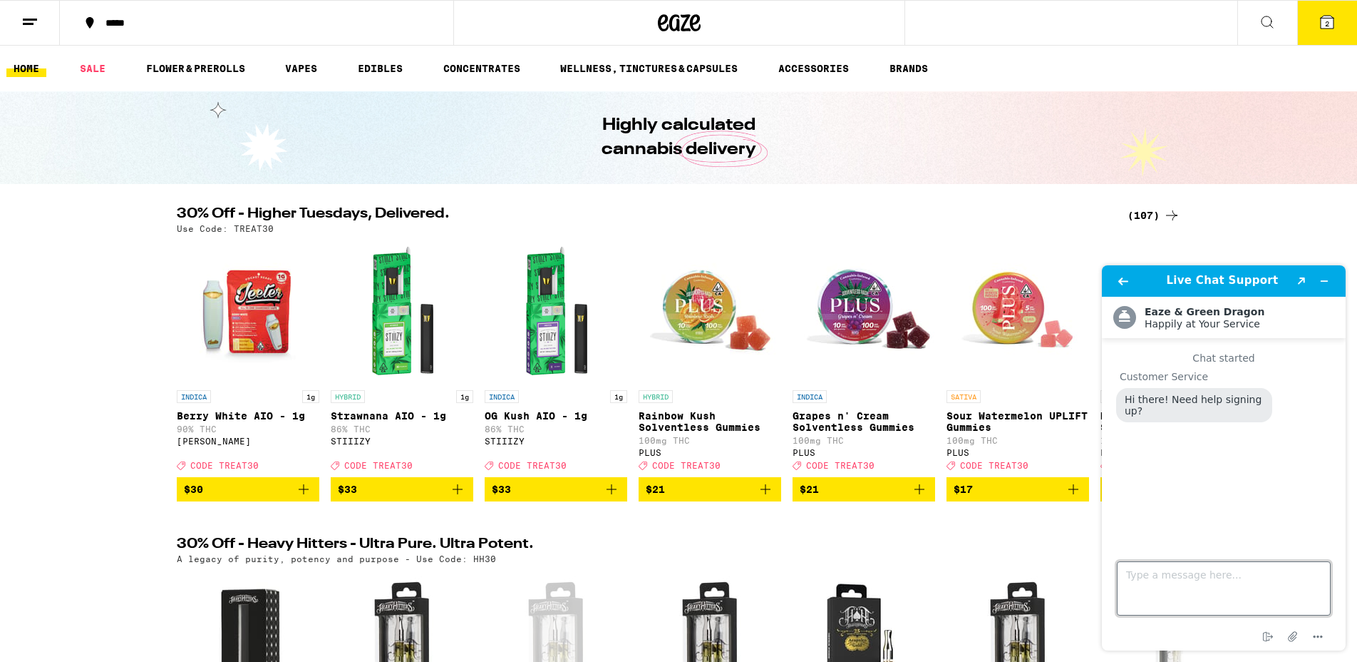
click at [1194, 568] on textarea "Type a message here..." at bounding box center [1224, 588] width 214 height 54
type textarea "my friend is showing a 30$ off first order and free felivery on his phone, but …"
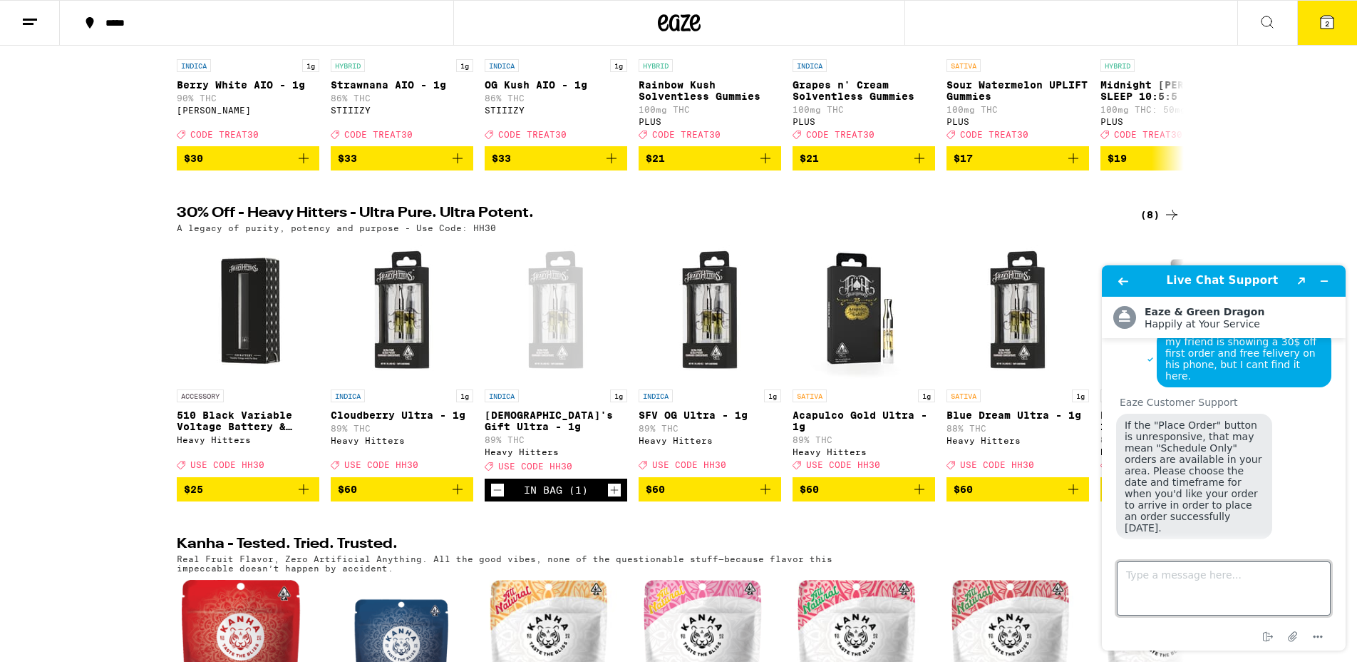
scroll to position [334, 0]
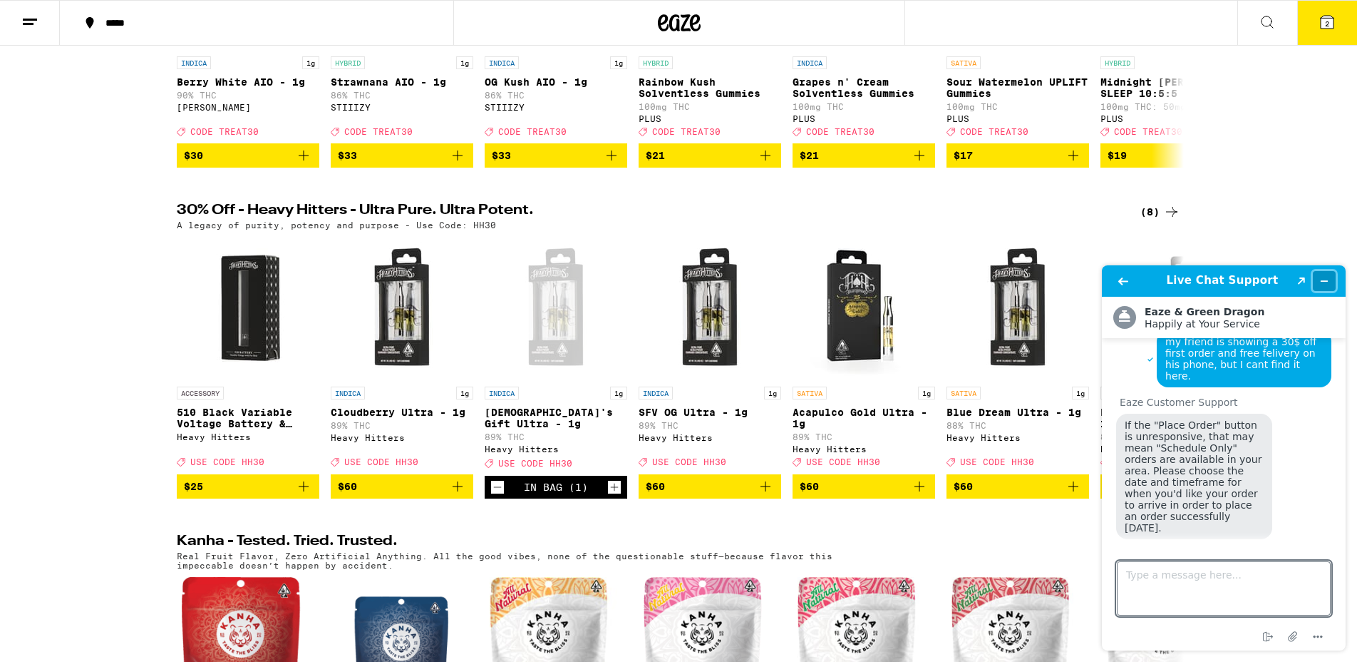
click at [1325, 280] on icon "Minimize widget" at bounding box center [1325, 281] width 10 height 10
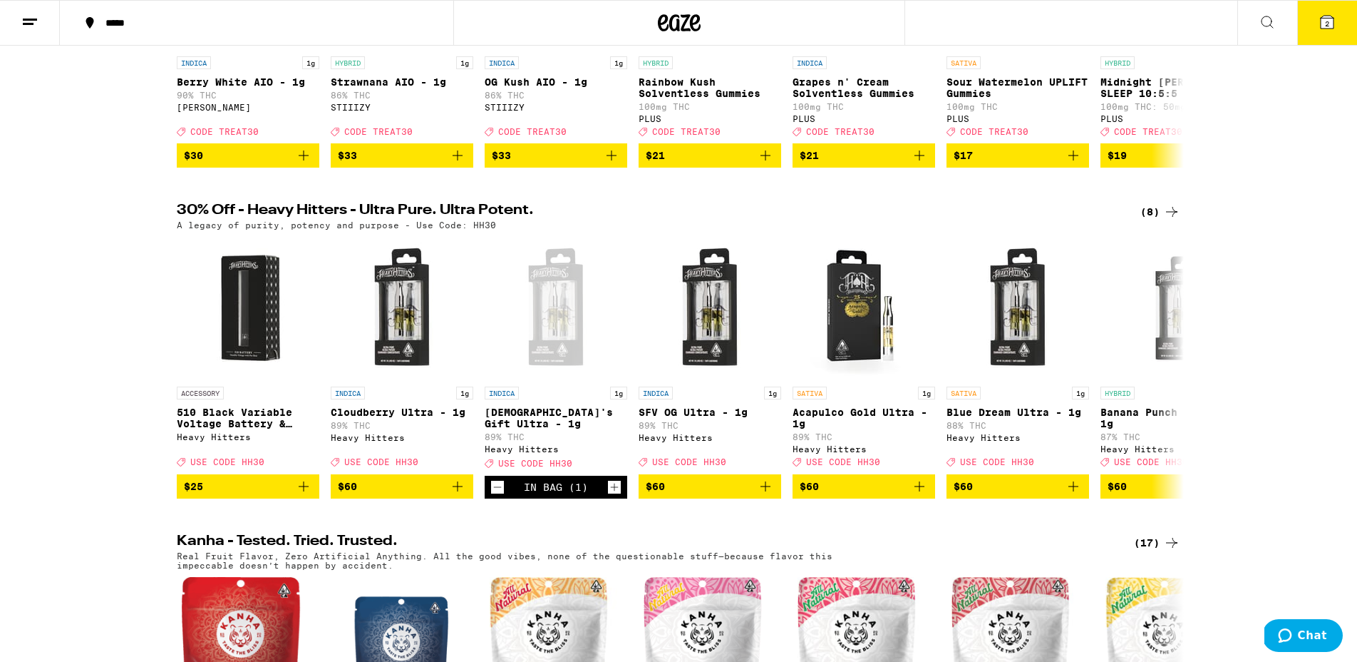
click at [1341, 36] on button "2" at bounding box center [1327, 23] width 60 height 44
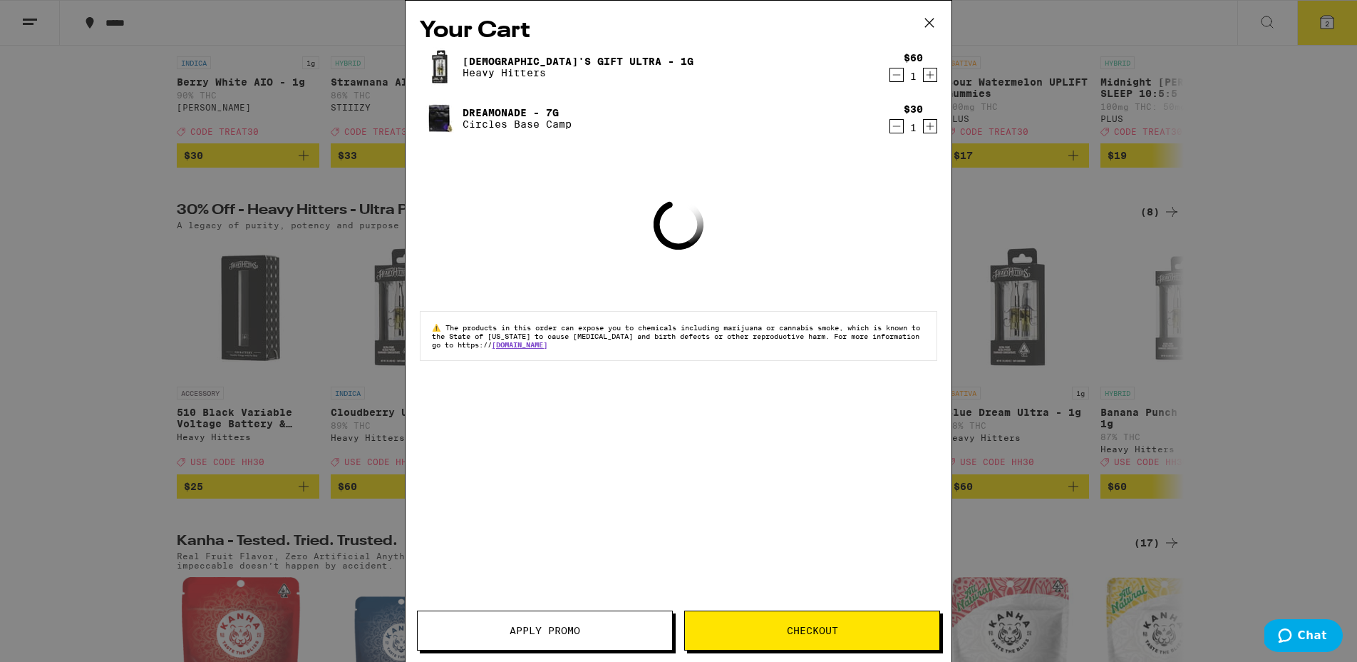
click at [544, 620] on button "Apply Promo" at bounding box center [545, 630] width 256 height 40
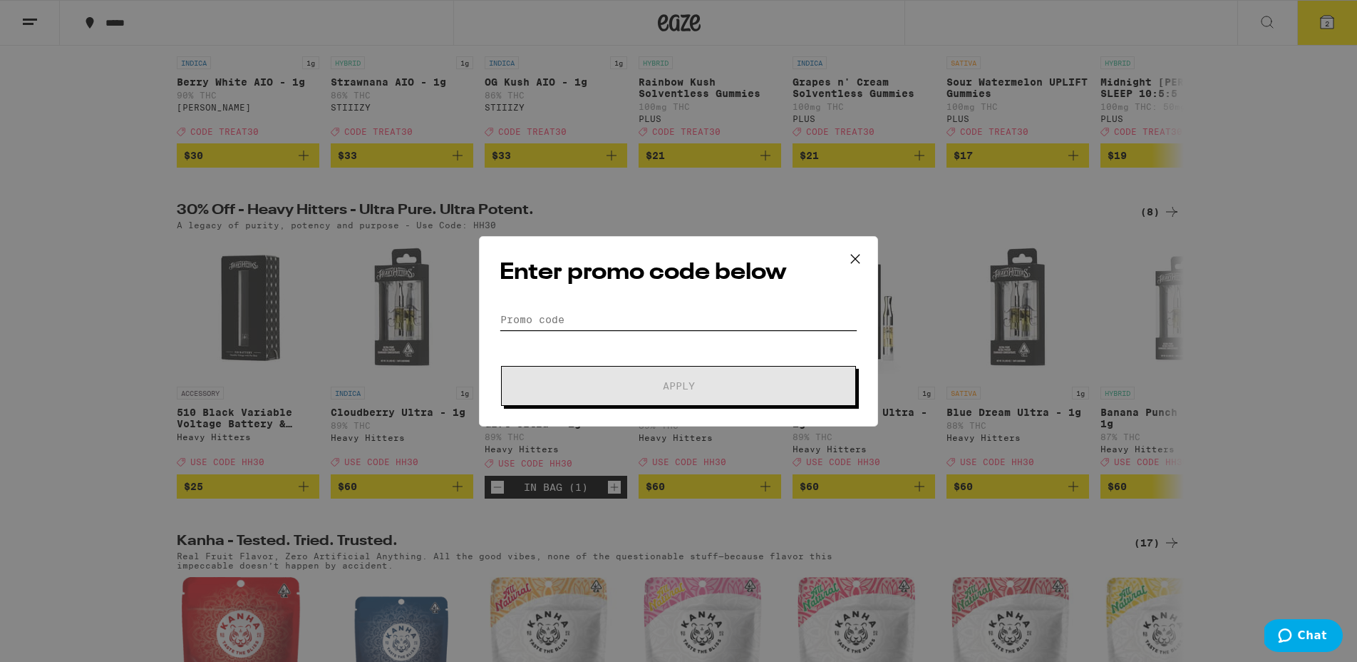
click at [555, 327] on input "Promo Code" at bounding box center [679, 319] width 358 height 21
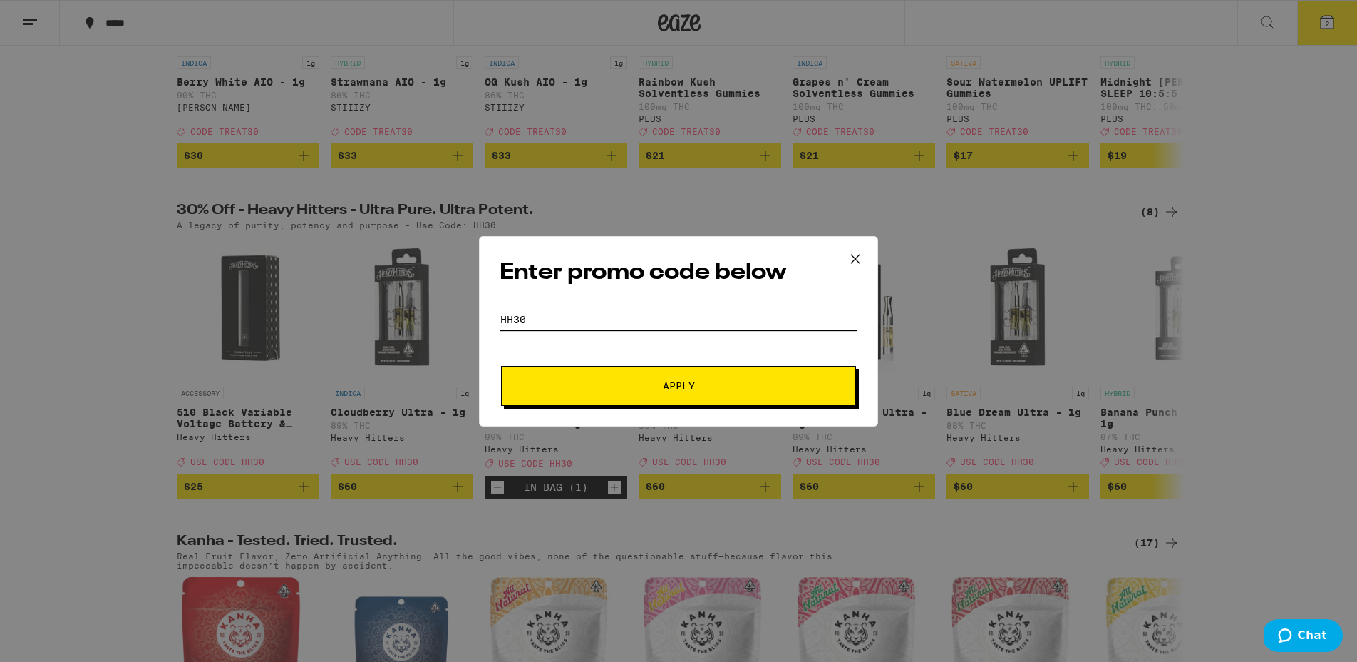
type input "HH30"
click at [663, 391] on span "Apply" at bounding box center [679, 386] width 32 height 10
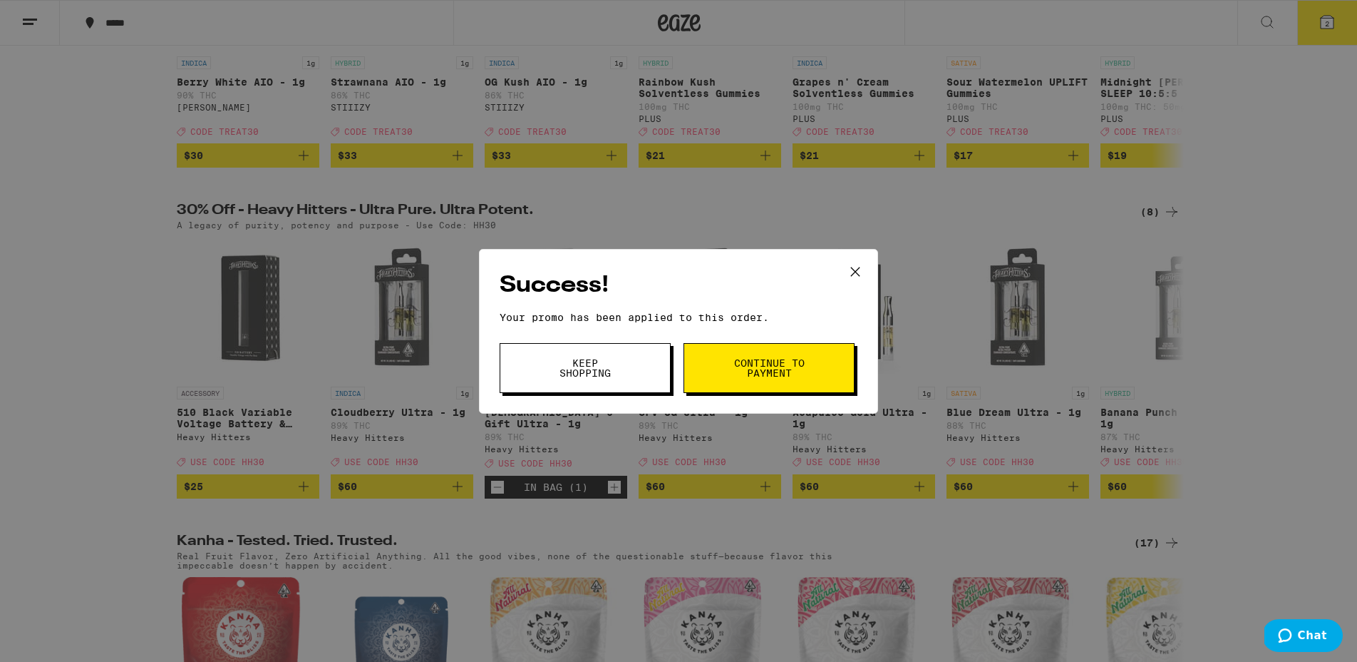
click at [761, 376] on span "Continue to payment" at bounding box center [769, 368] width 73 height 20
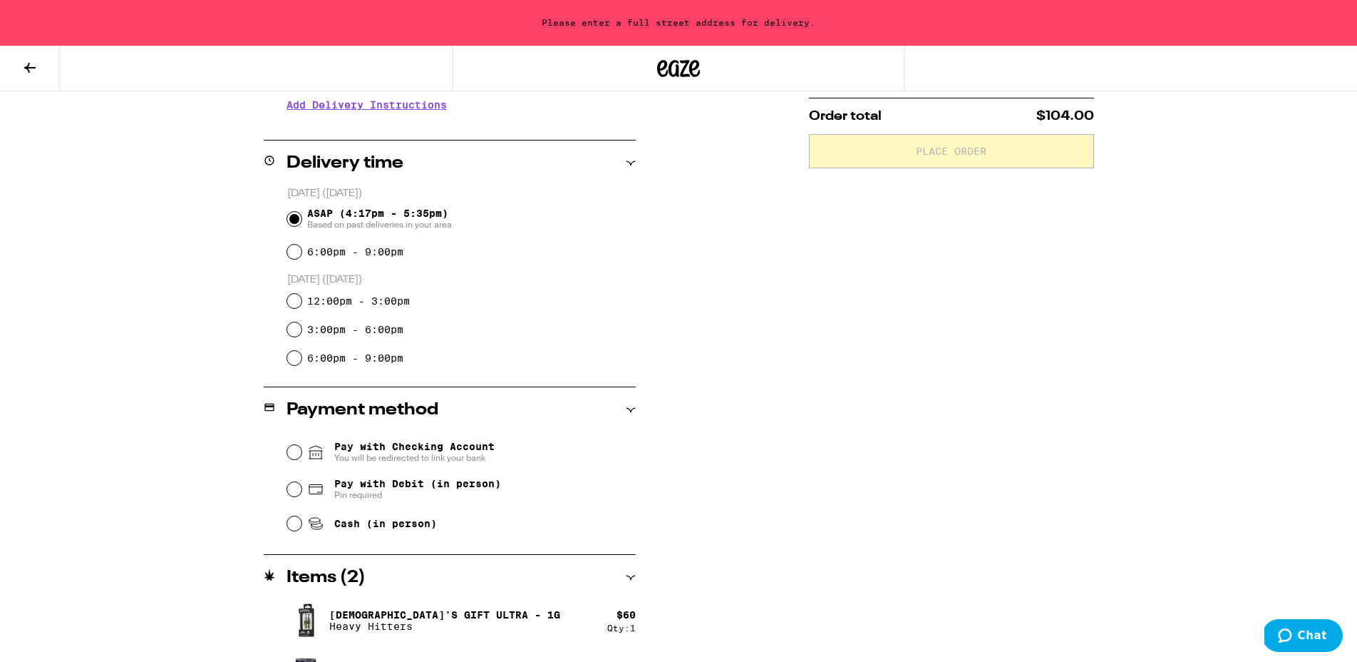
scroll to position [346, 0]
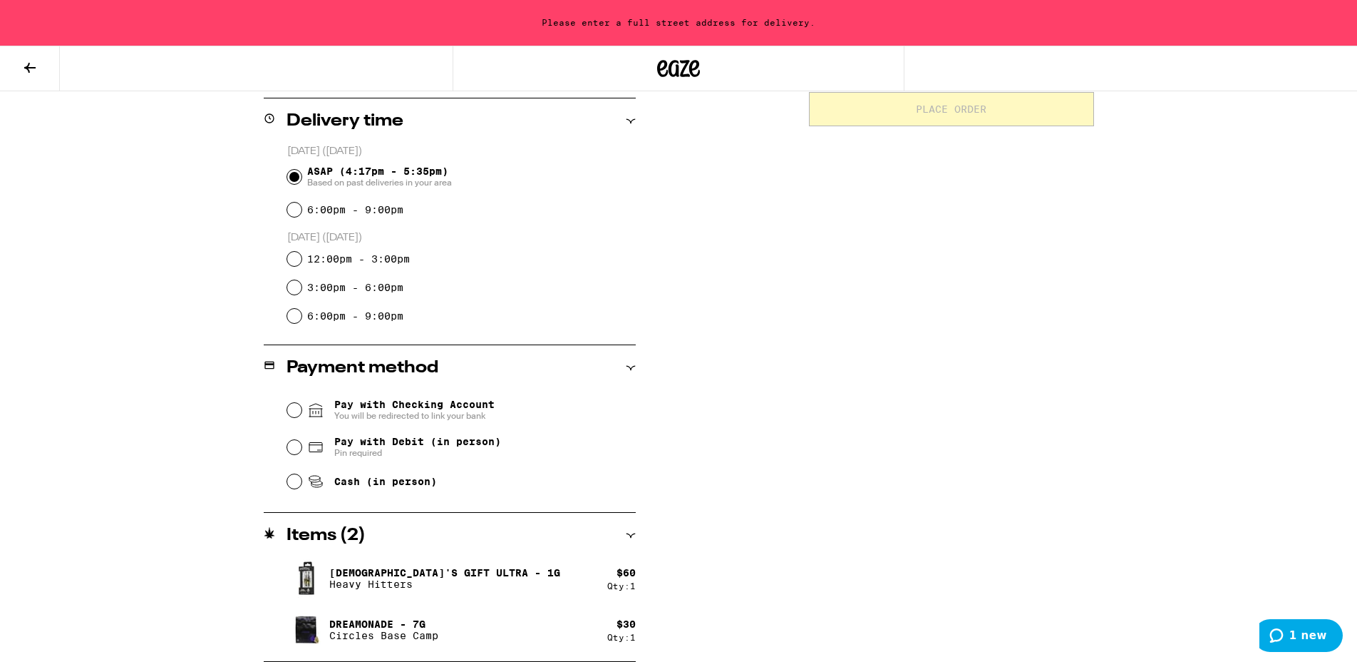
click at [1283, 637] on icon "1 new" at bounding box center [1277, 635] width 14 height 14
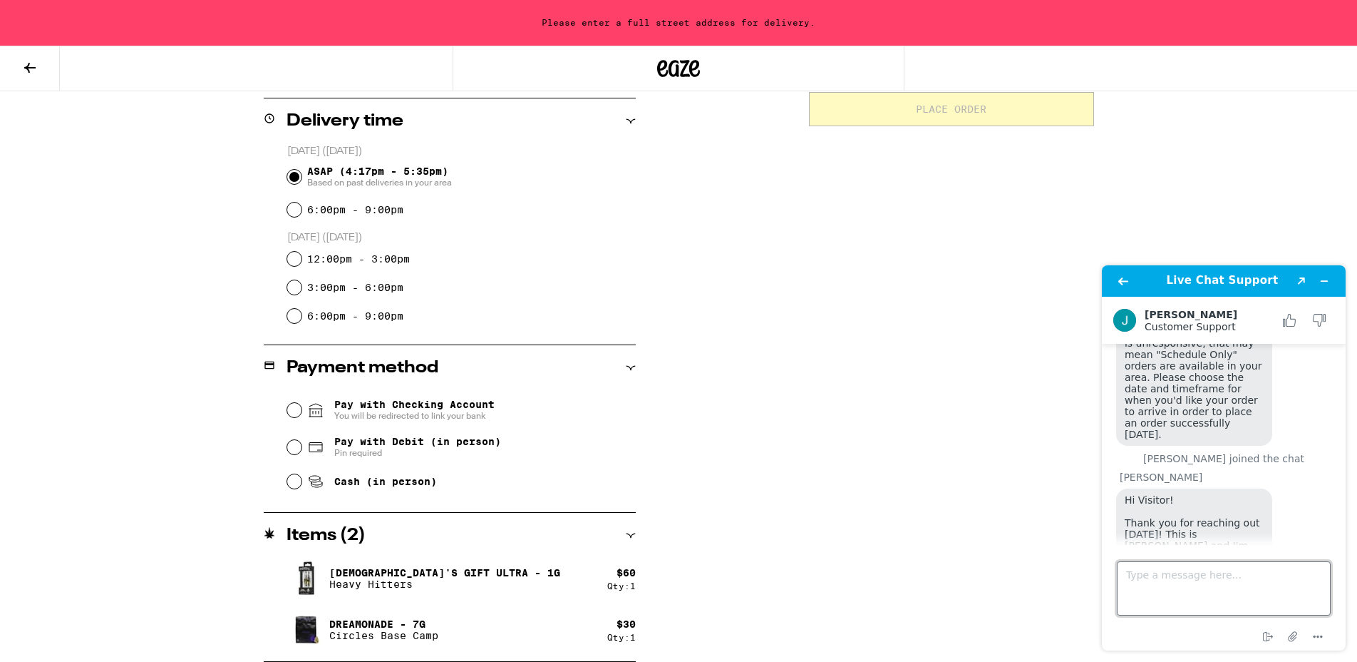
click at [1149, 570] on textarea "Type a message here..." at bounding box center [1224, 588] width 214 height 54
type textarea "Okay. do i need to repeat myself?"
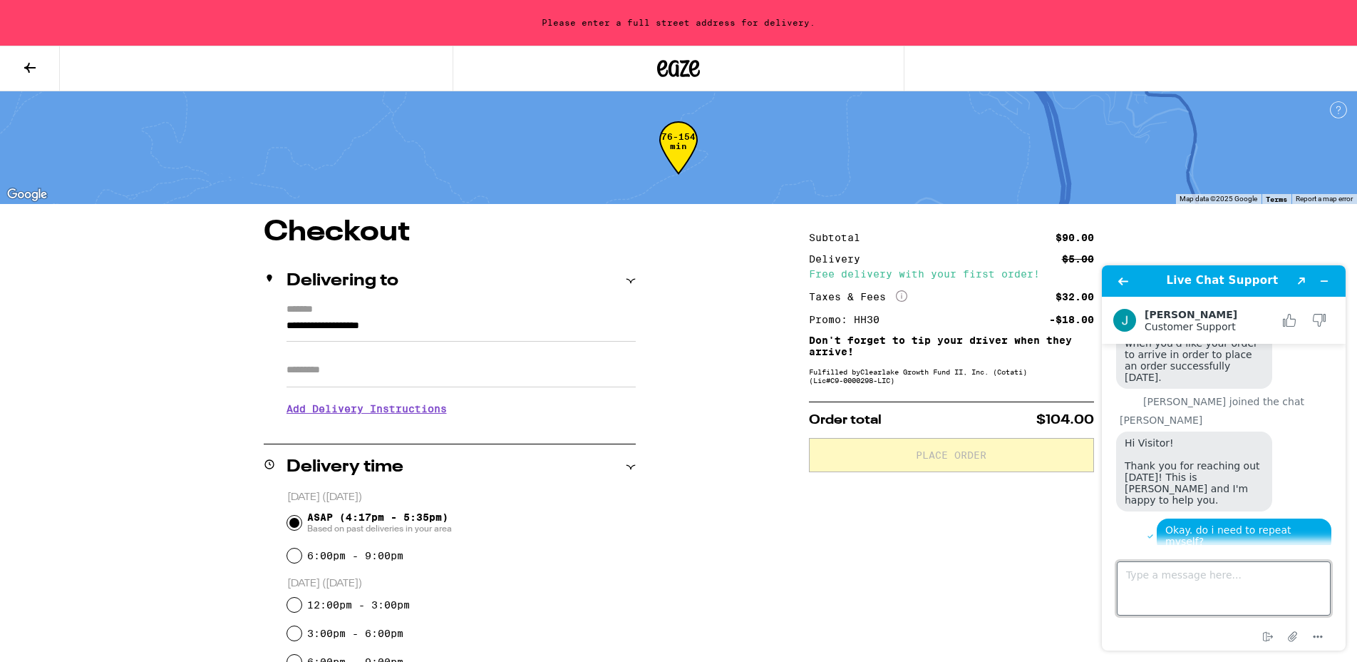
scroll to position [301, 0]
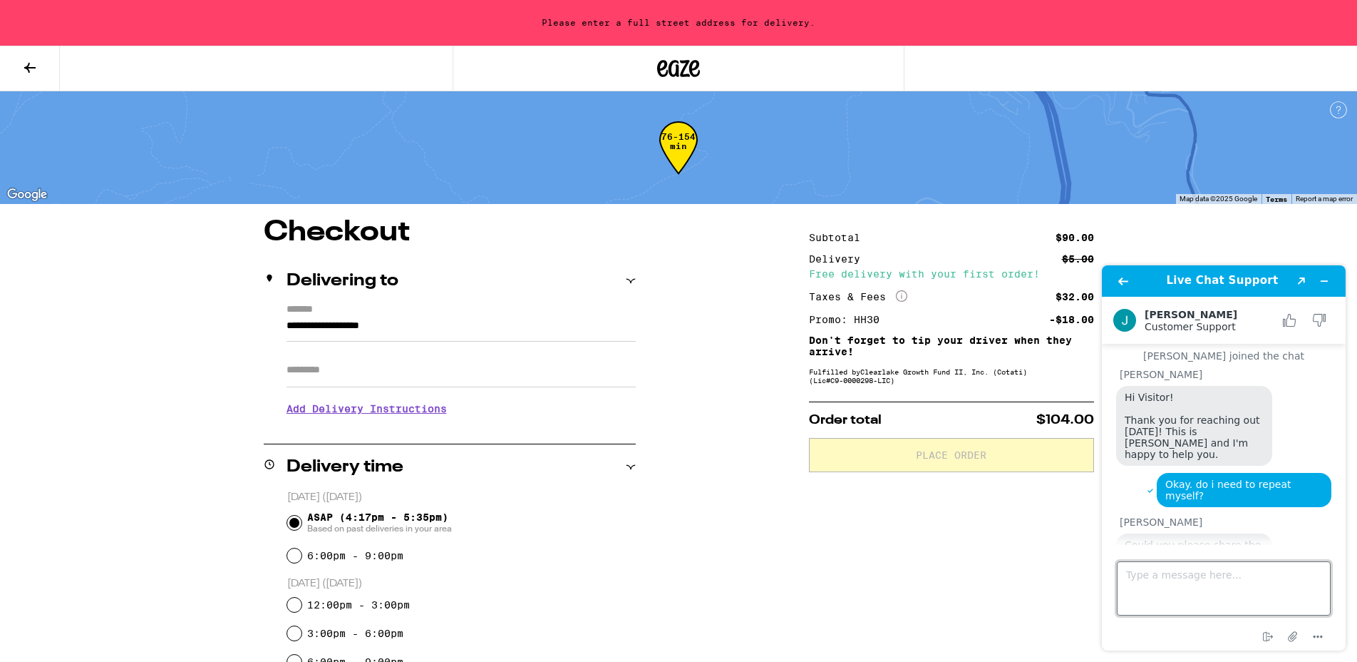
click at [1238, 575] on textarea "Type a message here..." at bounding box center [1224, 588] width 214 height 54
type textarea "I jsut set up an account to take advantage of this offer. 415-342-7618"
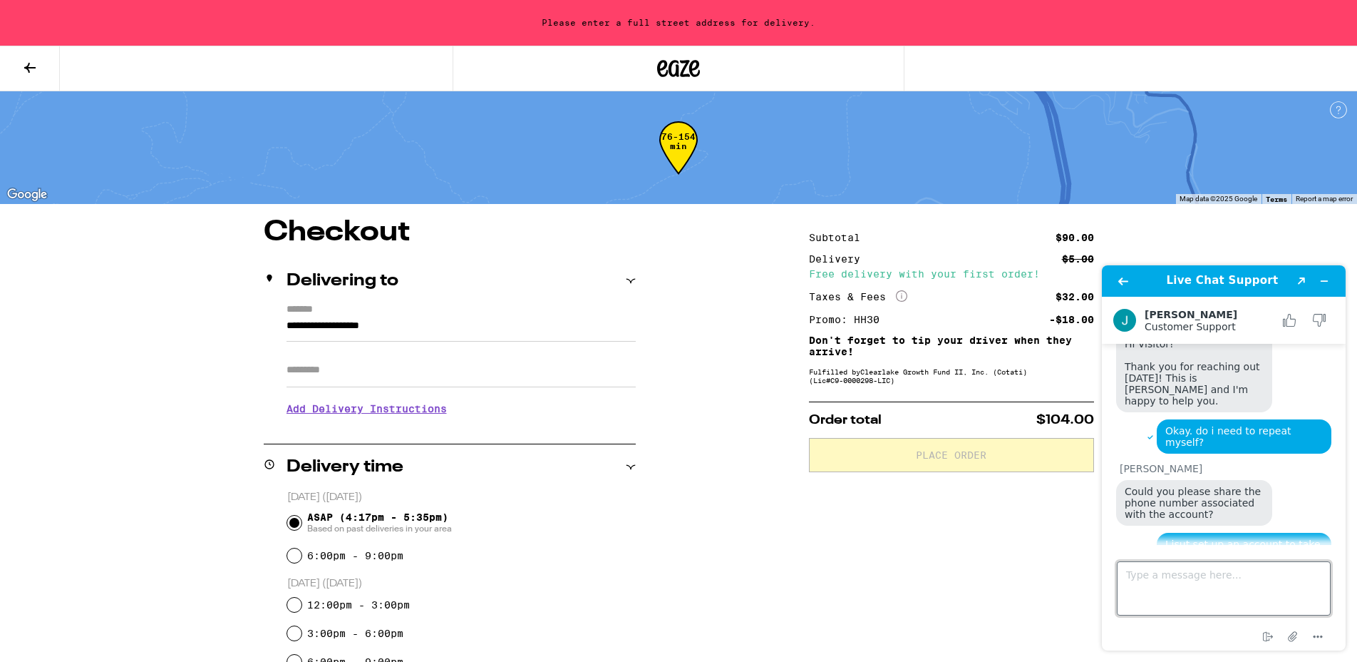
scroll to position [354, 0]
type textarea "2"
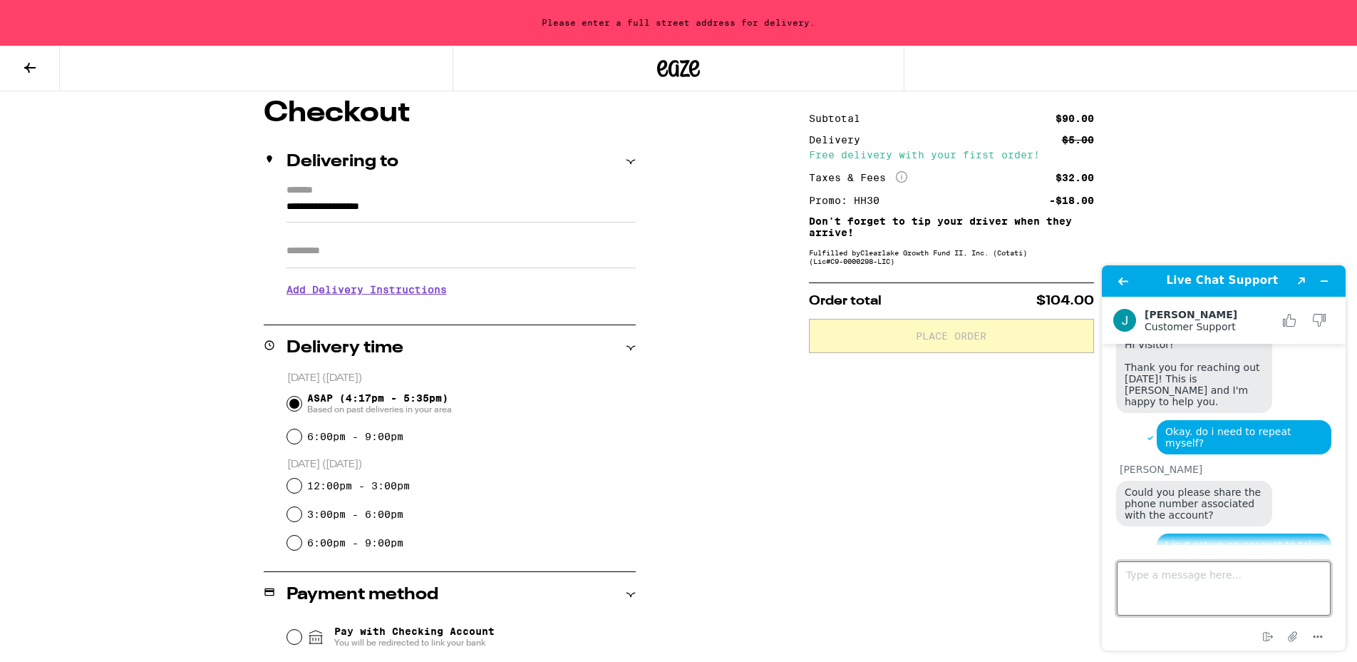
scroll to position [404, 0]
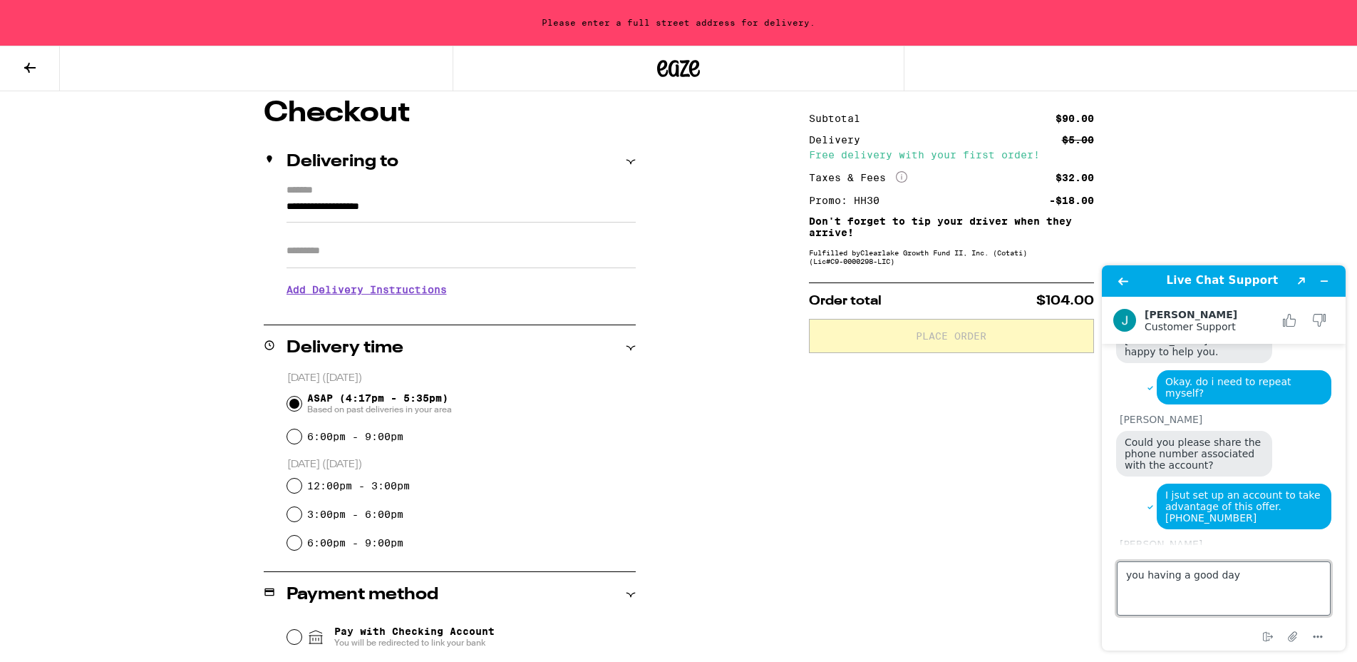
type textarea "you having a good day?"
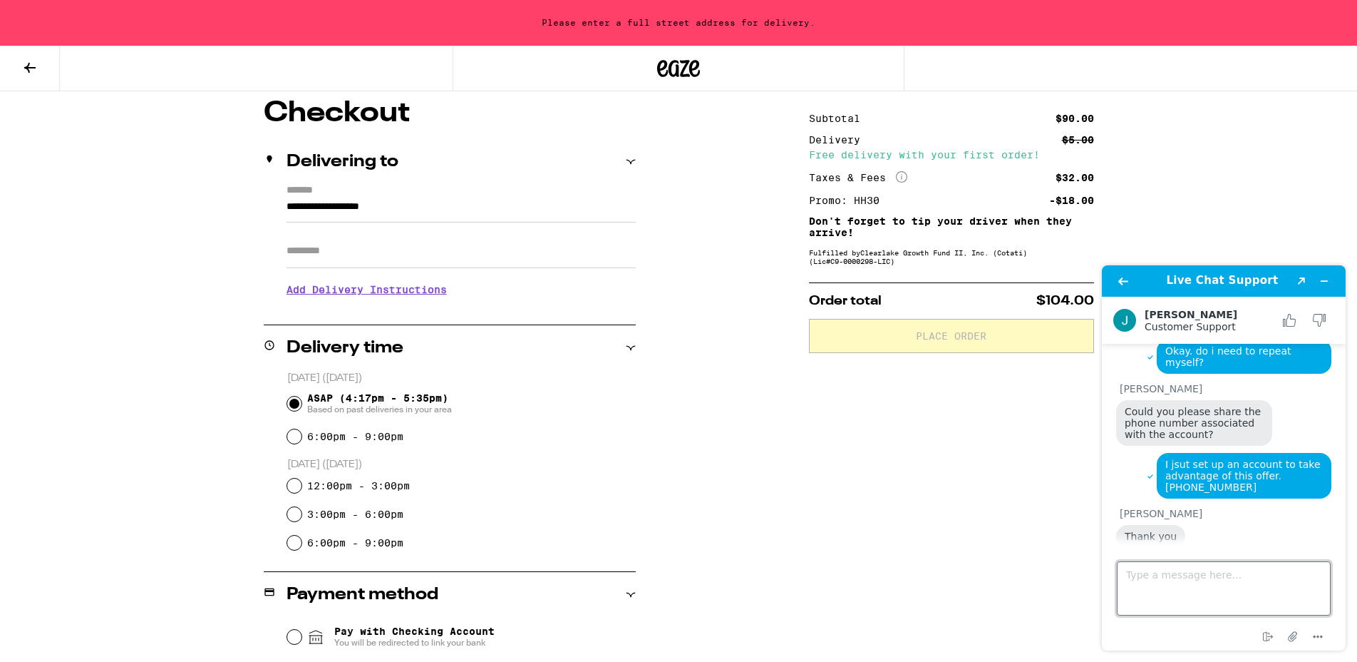
scroll to position [433, 0]
type textarea "such trippy weather."
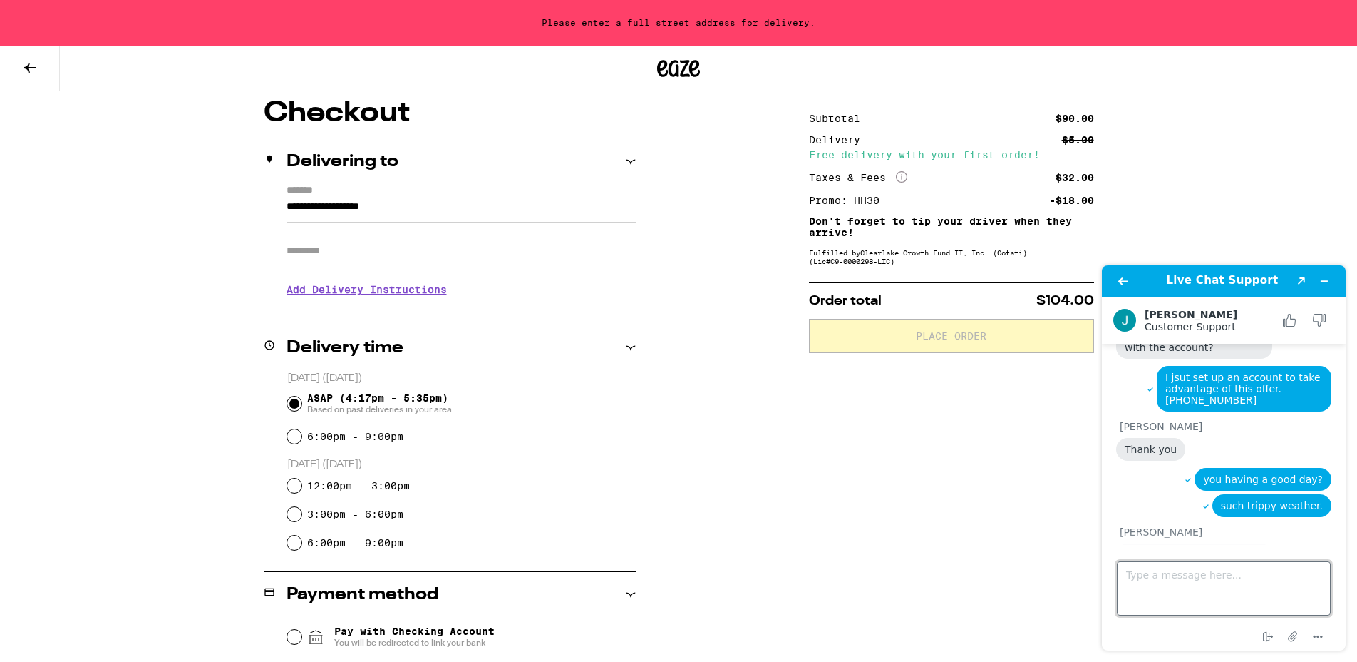
scroll to position [639, 0]
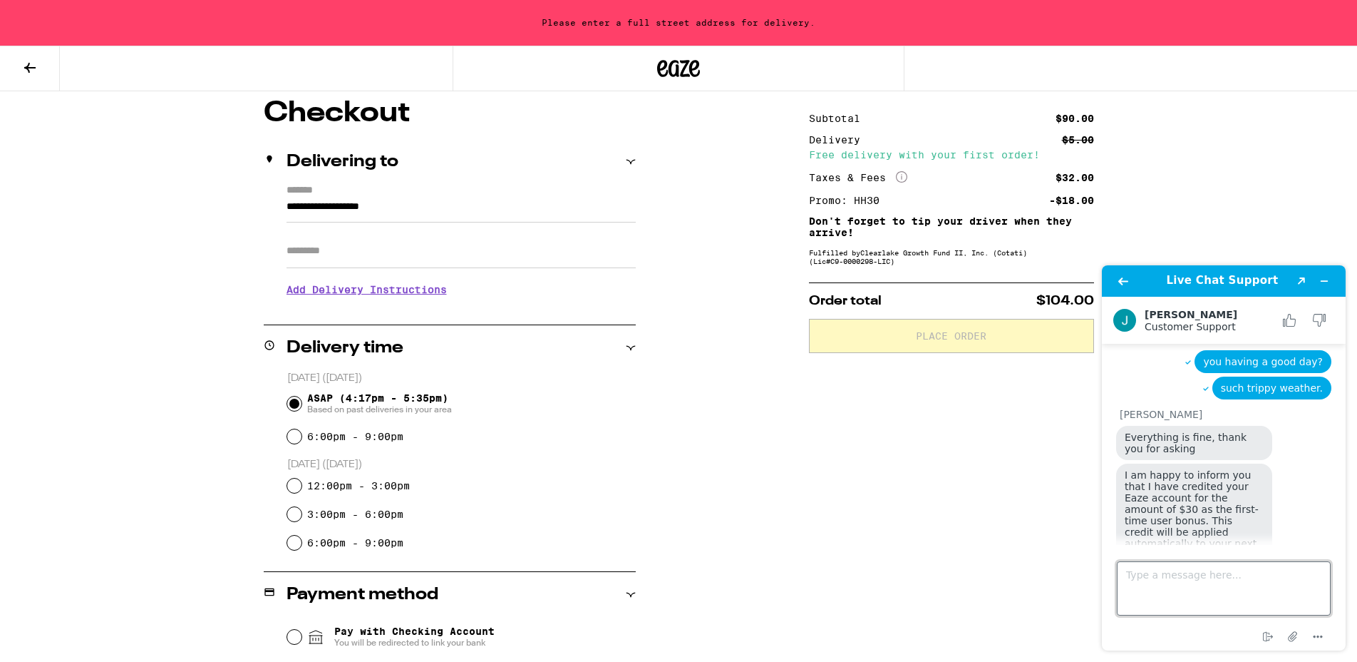
click at [1174, 568] on textarea "Type a message here..." at bounding box center [1224, 588] width 214 height 54
type textarea "Thank you! I am about to place an order now."
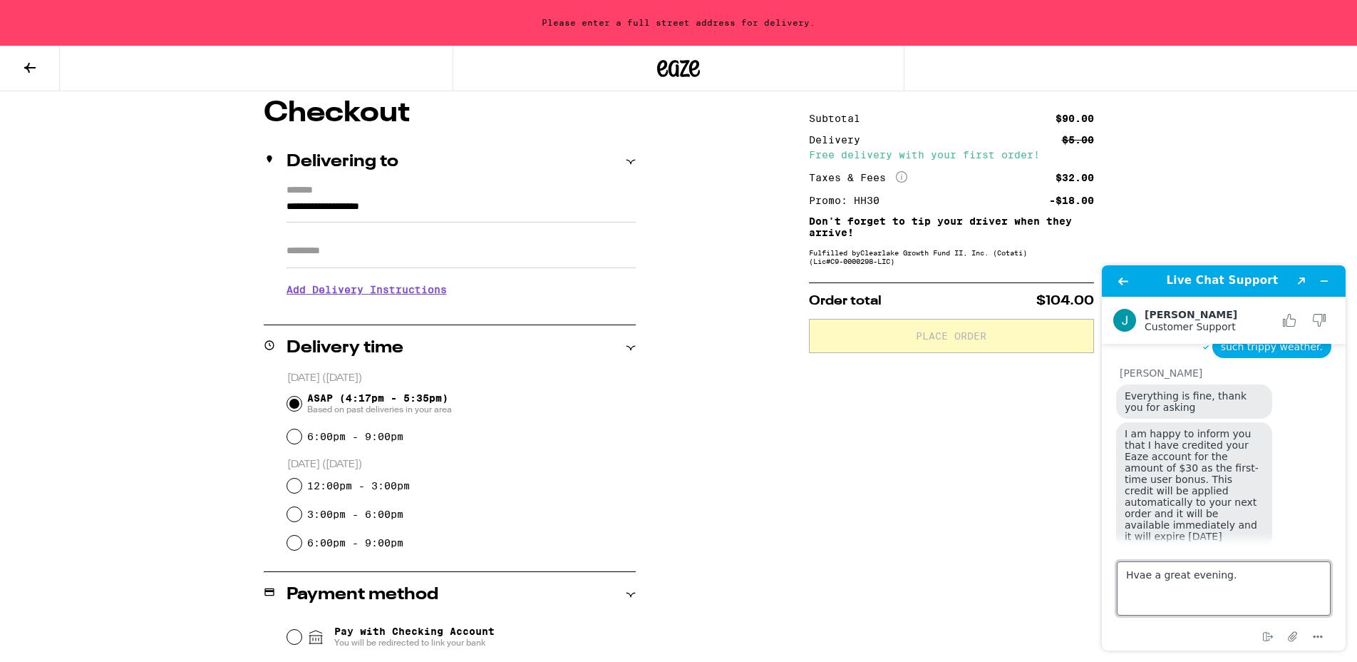
type textarea "Hvae a great evening."
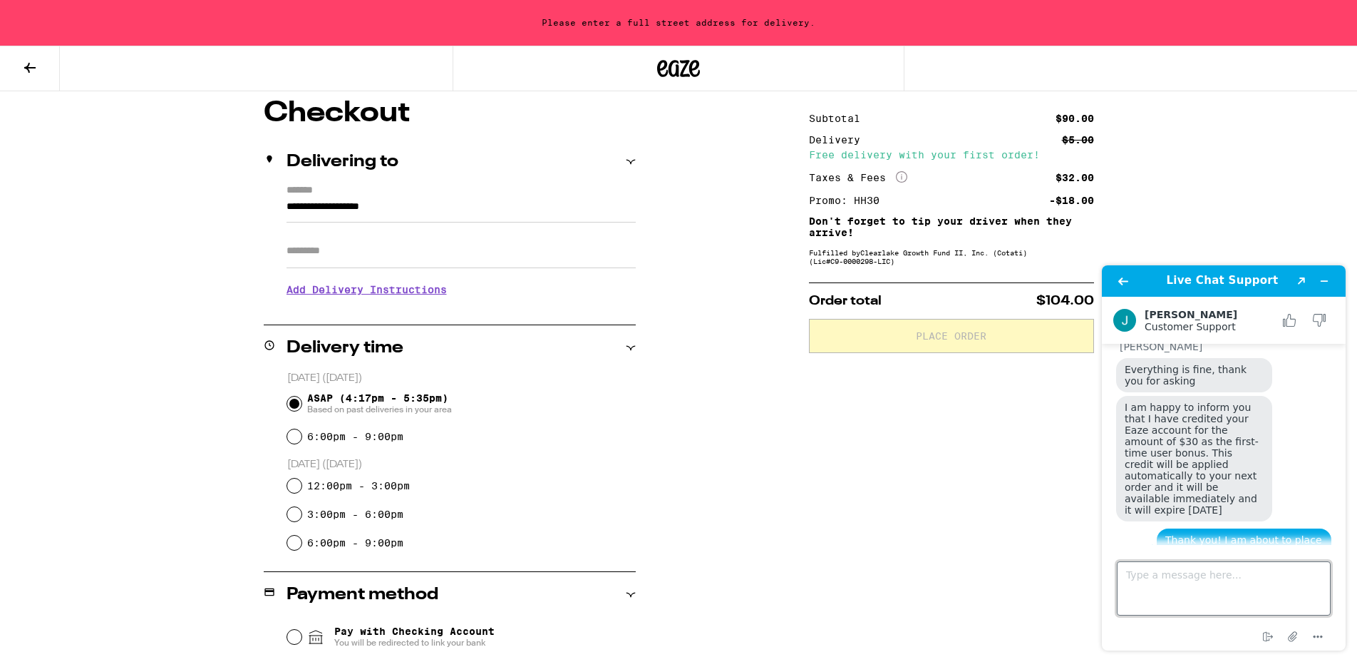
scroll to position [706, 0]
click at [1330, 280] on button "Minimize widget" at bounding box center [1324, 281] width 23 height 20
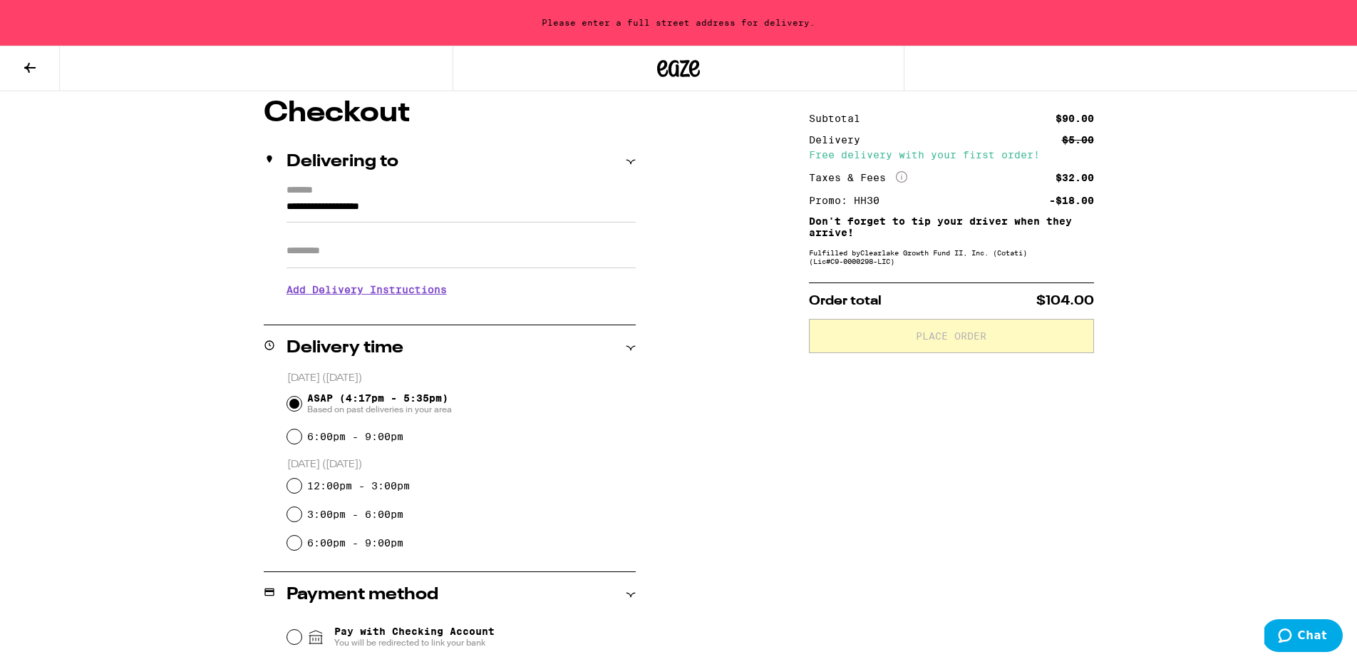
click at [1142, 287] on div "**********" at bounding box center [678, 493] width 1027 height 789
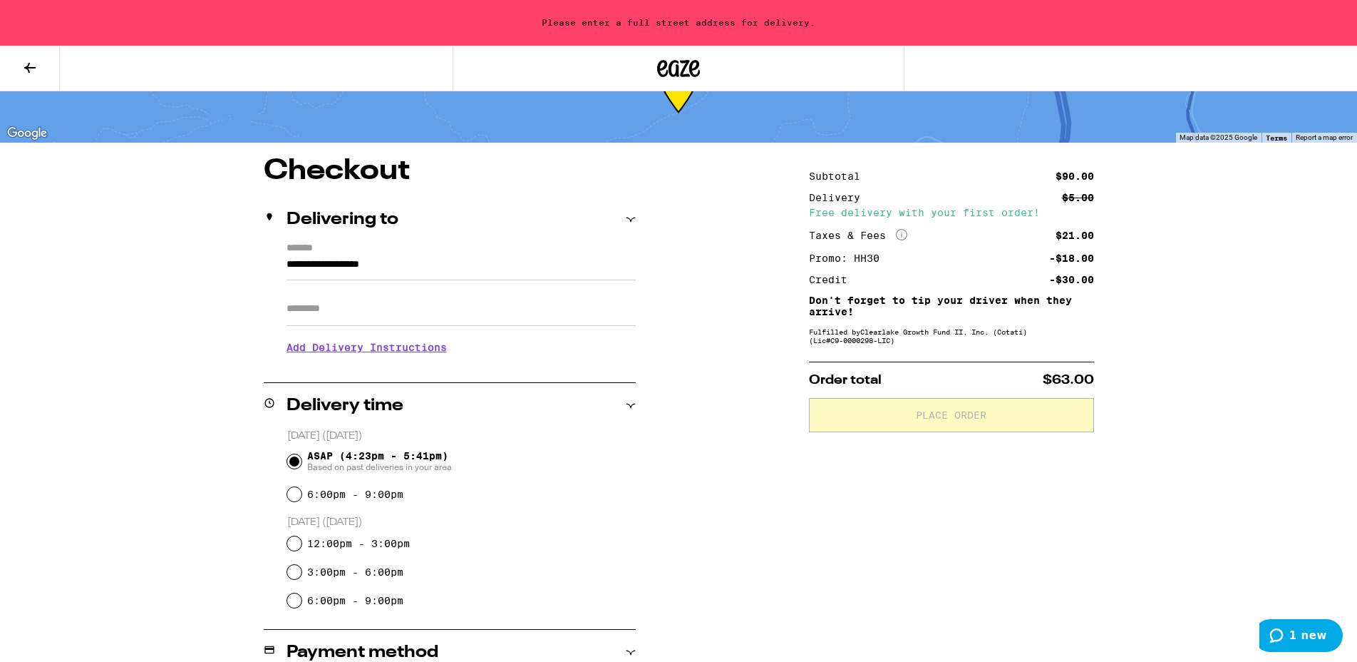
scroll to position [72, 0]
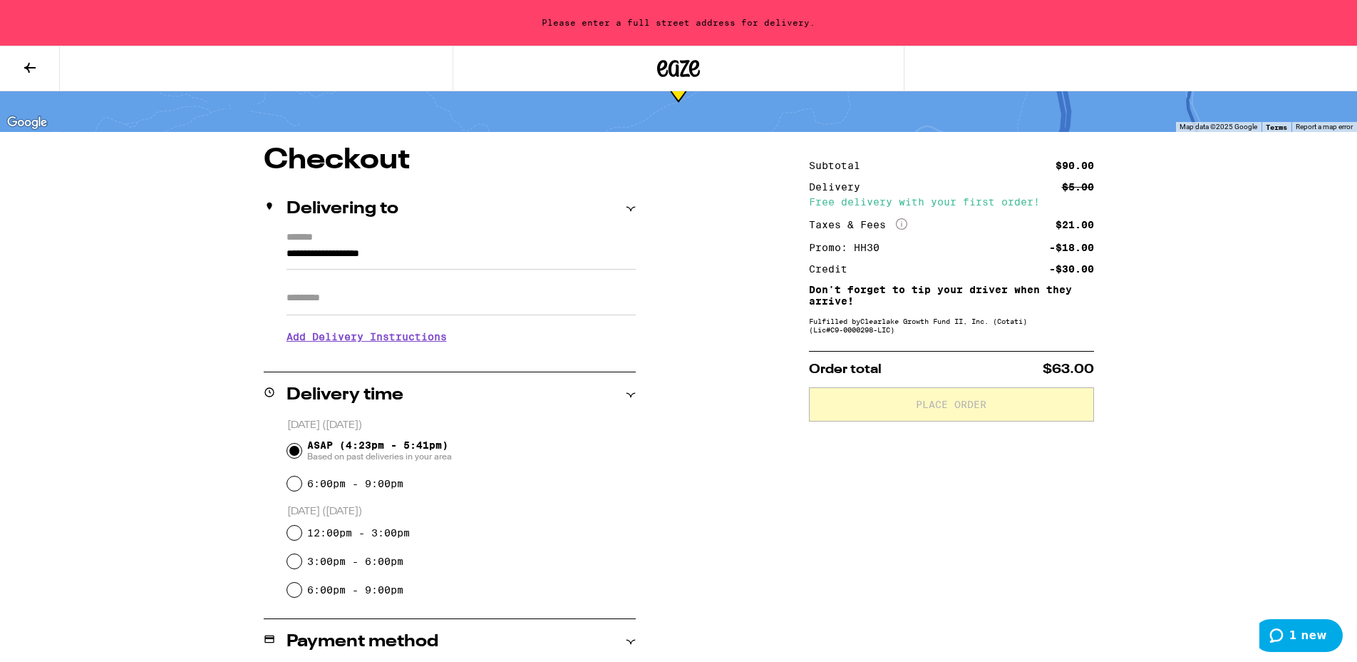
click at [385, 299] on input "Apt/Suite" at bounding box center [461, 298] width 349 height 34
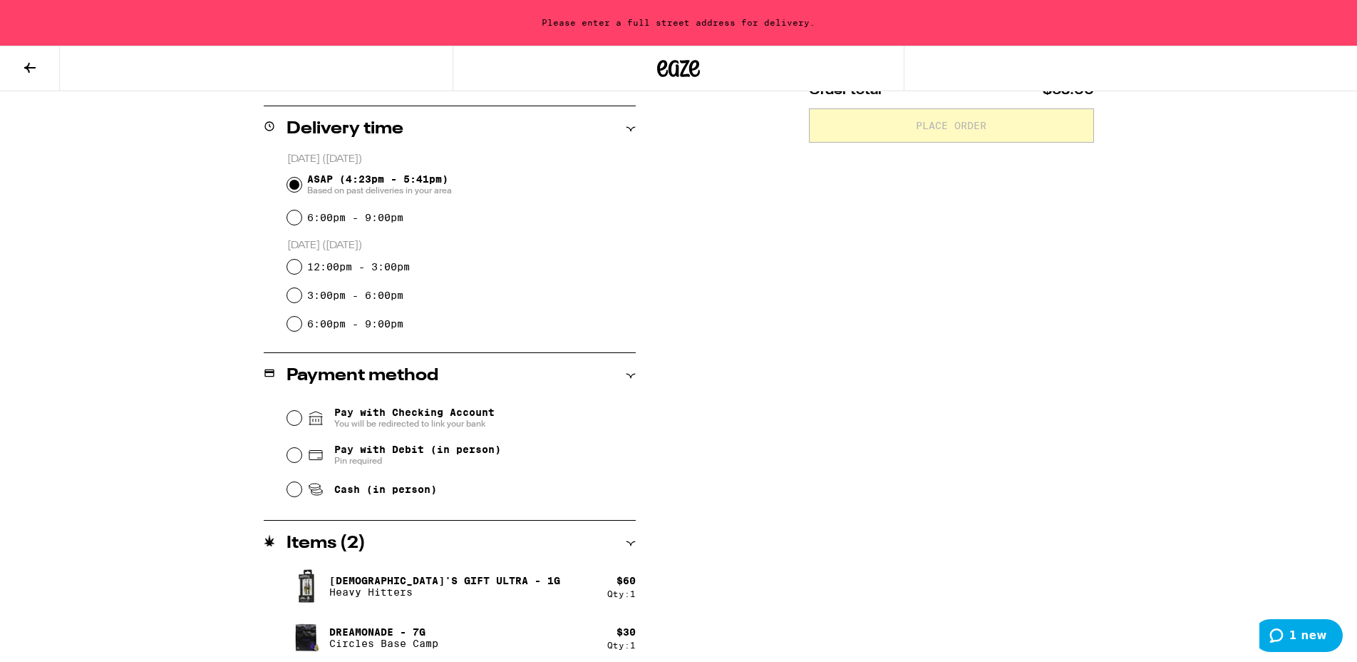
scroll to position [359, 0]
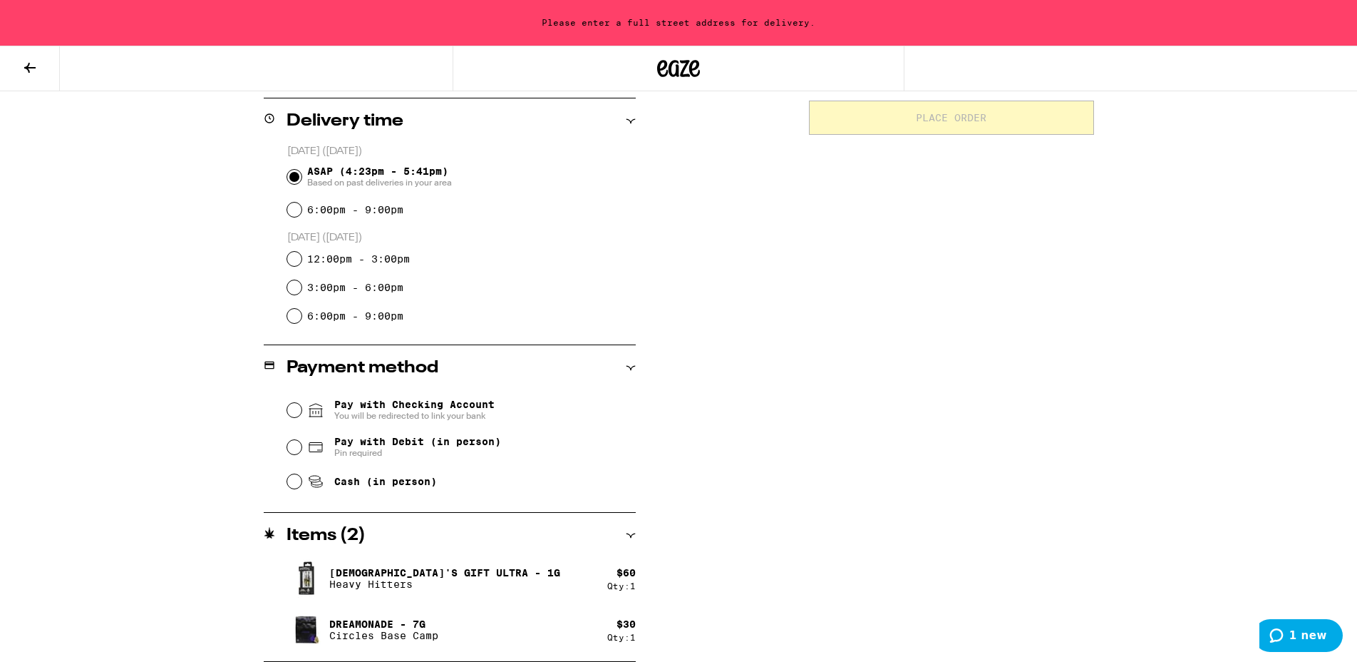
type input "*******"
click at [294, 445] on input "Pay with Debit (in person) Pin required" at bounding box center [294, 447] width 14 height 14
radio input "true"
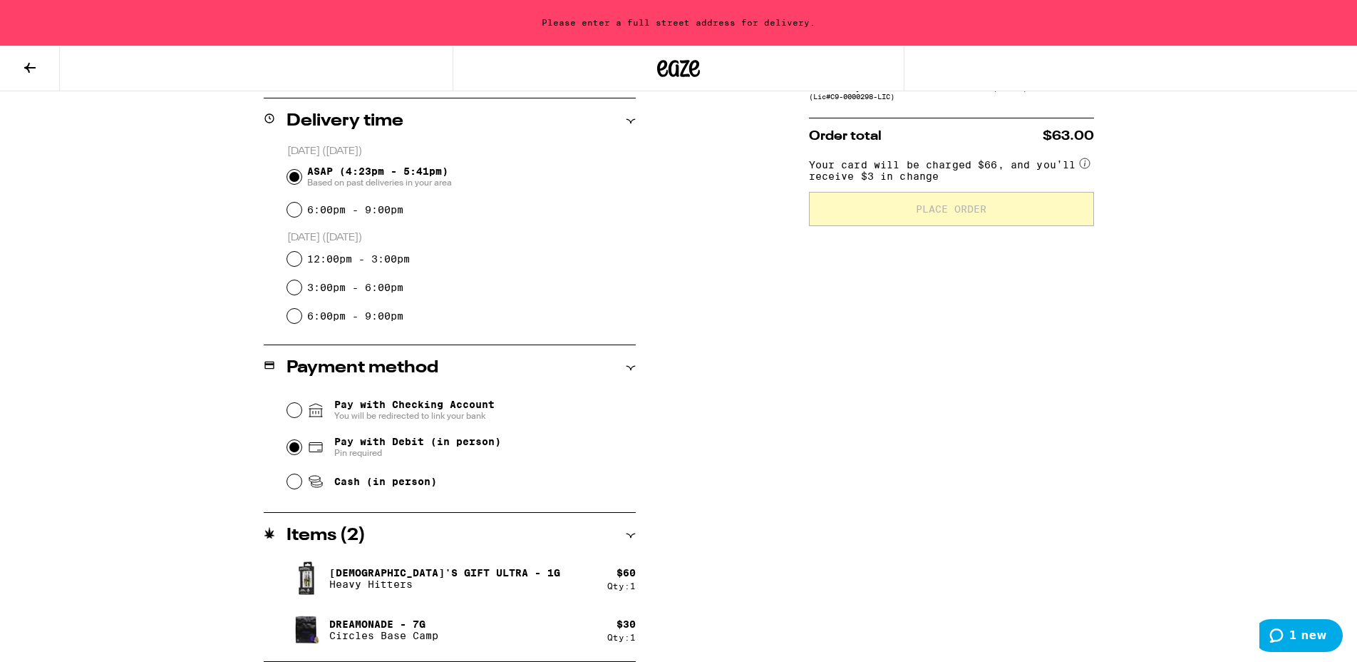
click at [294, 175] on input "ASAP (4:23pm - 5:41pm) Based on past deliveries in your area" at bounding box center [294, 177] width 14 height 14
click at [294, 448] on input "Pay with Debit (in person) Pin required" at bounding box center [294, 447] width 14 height 14
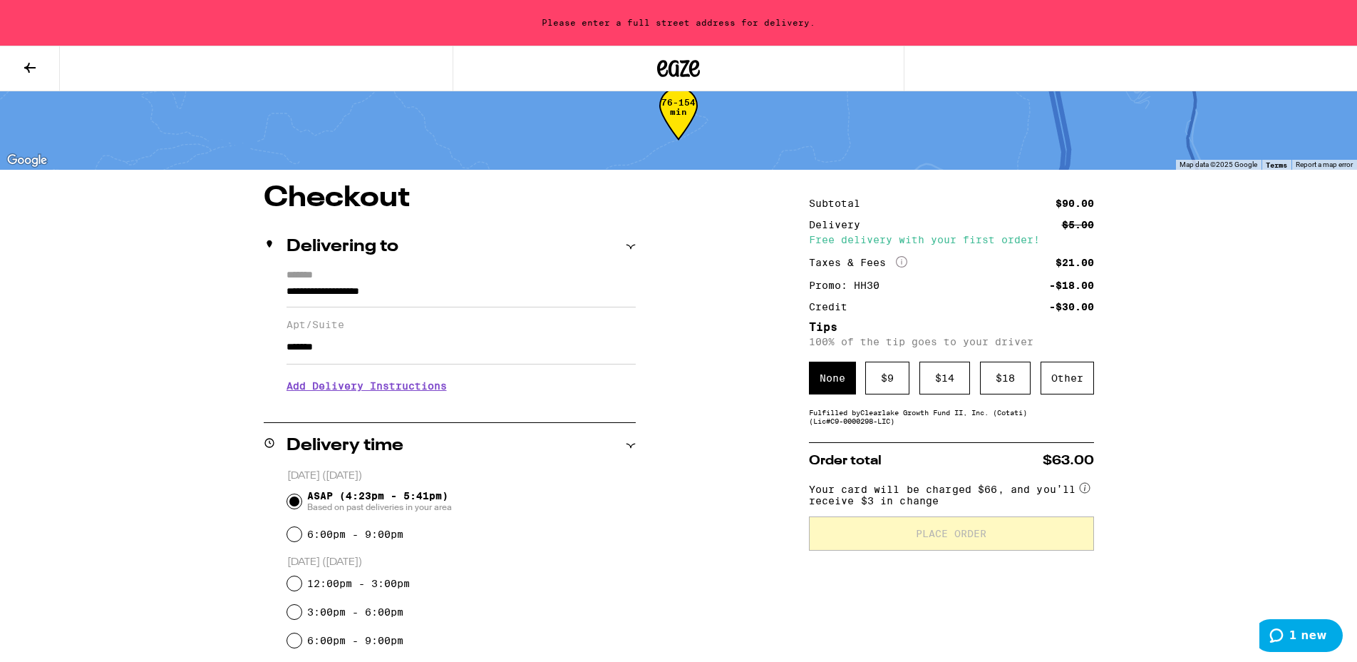
scroll to position [0, 0]
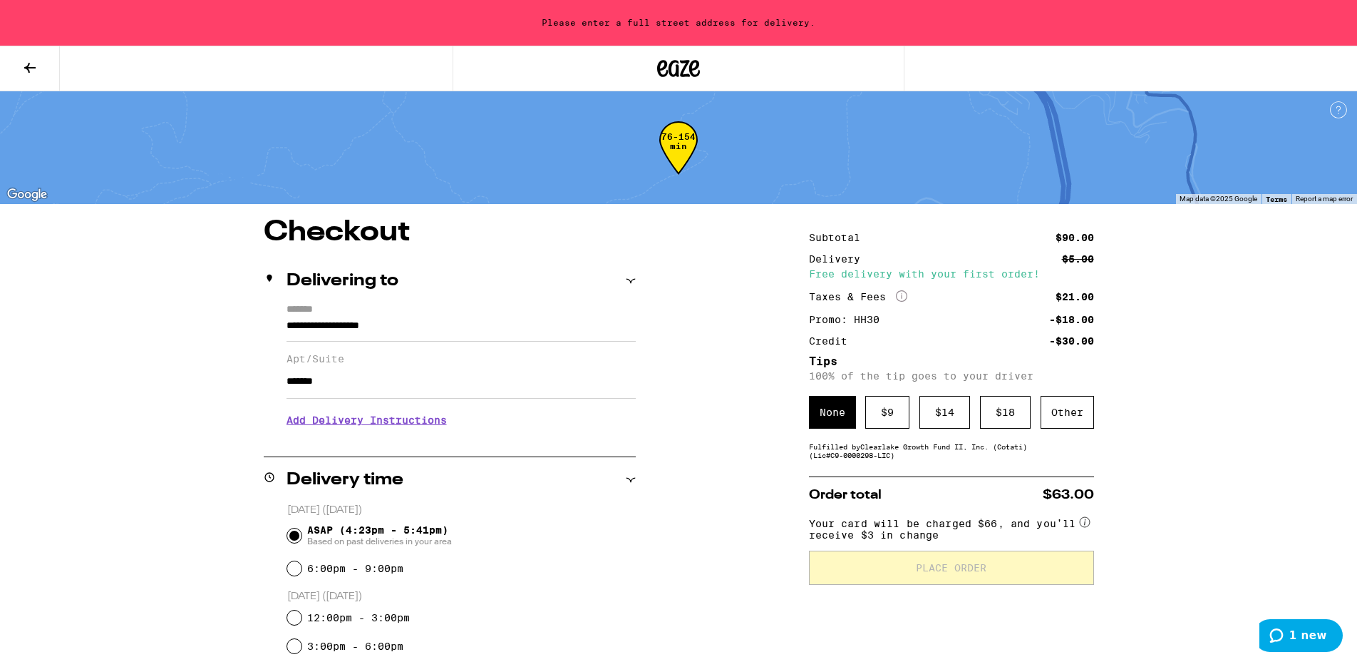
click at [431, 326] on input "**********" at bounding box center [461, 329] width 349 height 24
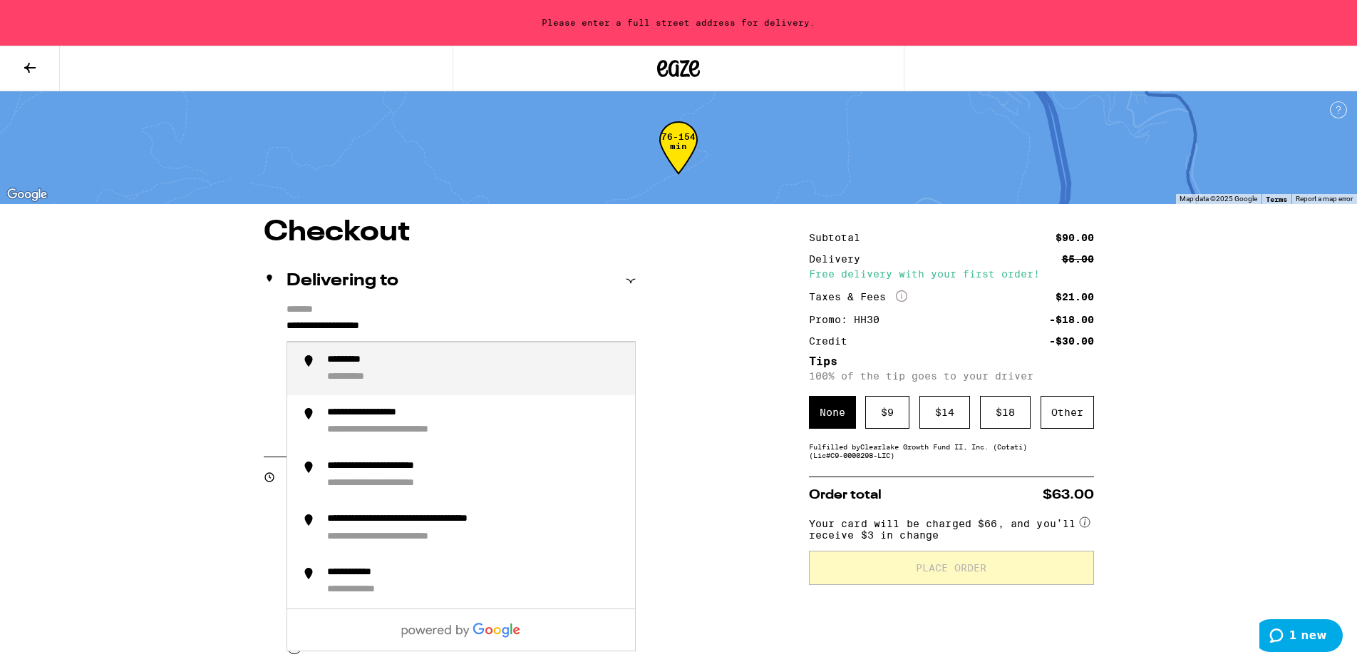
drag, startPoint x: 425, startPoint y: 331, endPoint x: 256, endPoint y: 312, distance: 170.1
click at [287, 317] on input "**********" at bounding box center [461, 329] width 349 height 24
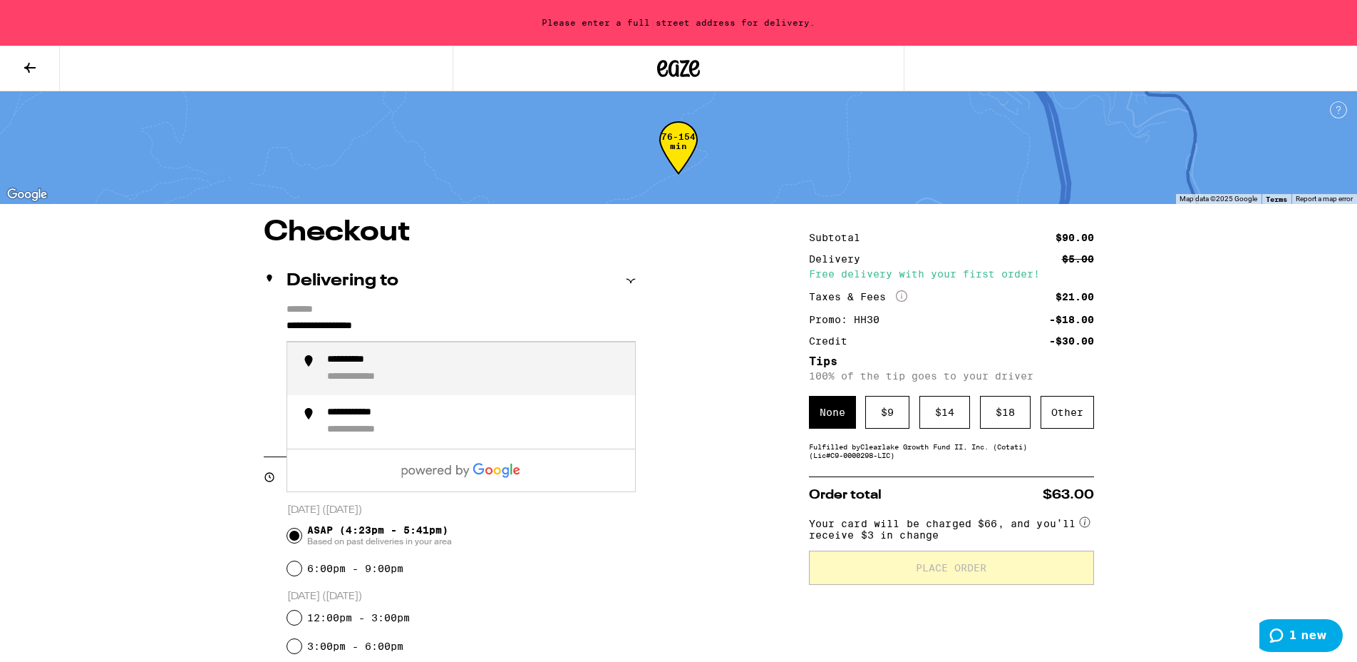
click at [332, 325] on input "**********" at bounding box center [461, 329] width 349 height 24
click at [418, 325] on input "**********" at bounding box center [461, 329] width 349 height 24
click at [687, 339] on div "**********" at bounding box center [678, 619] width 1027 height 802
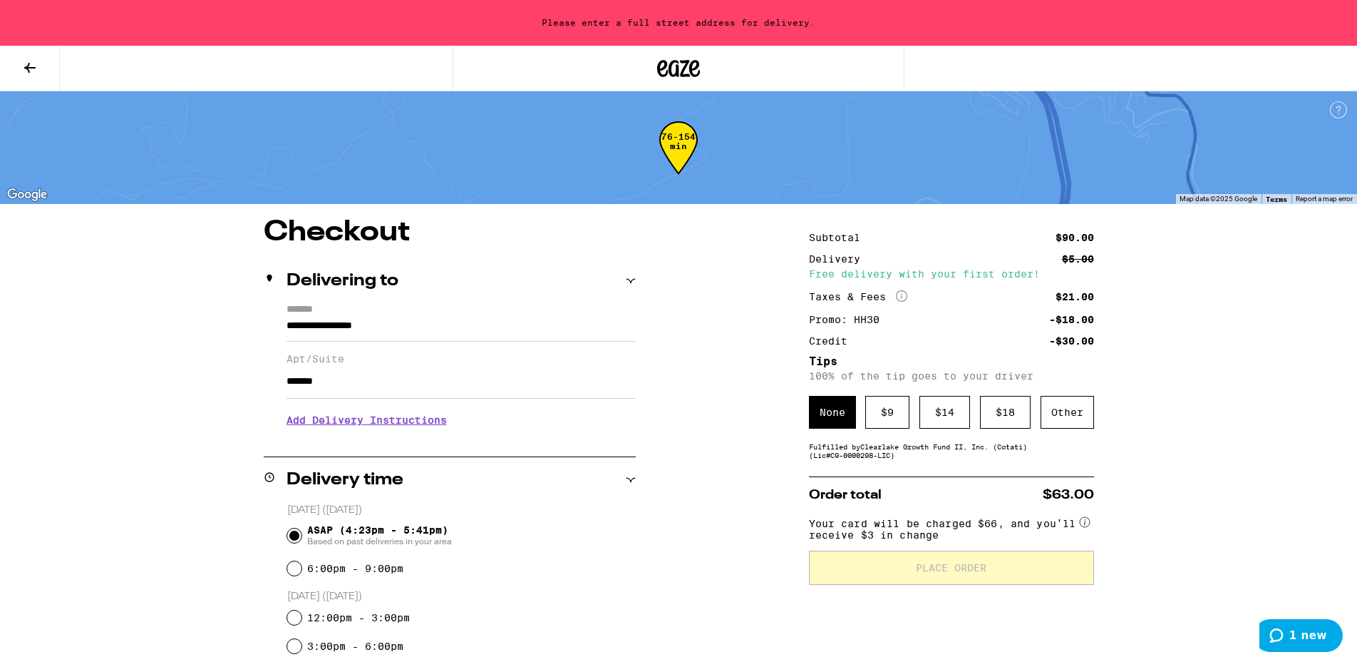
click at [346, 326] on input "**********" at bounding box center [461, 329] width 349 height 24
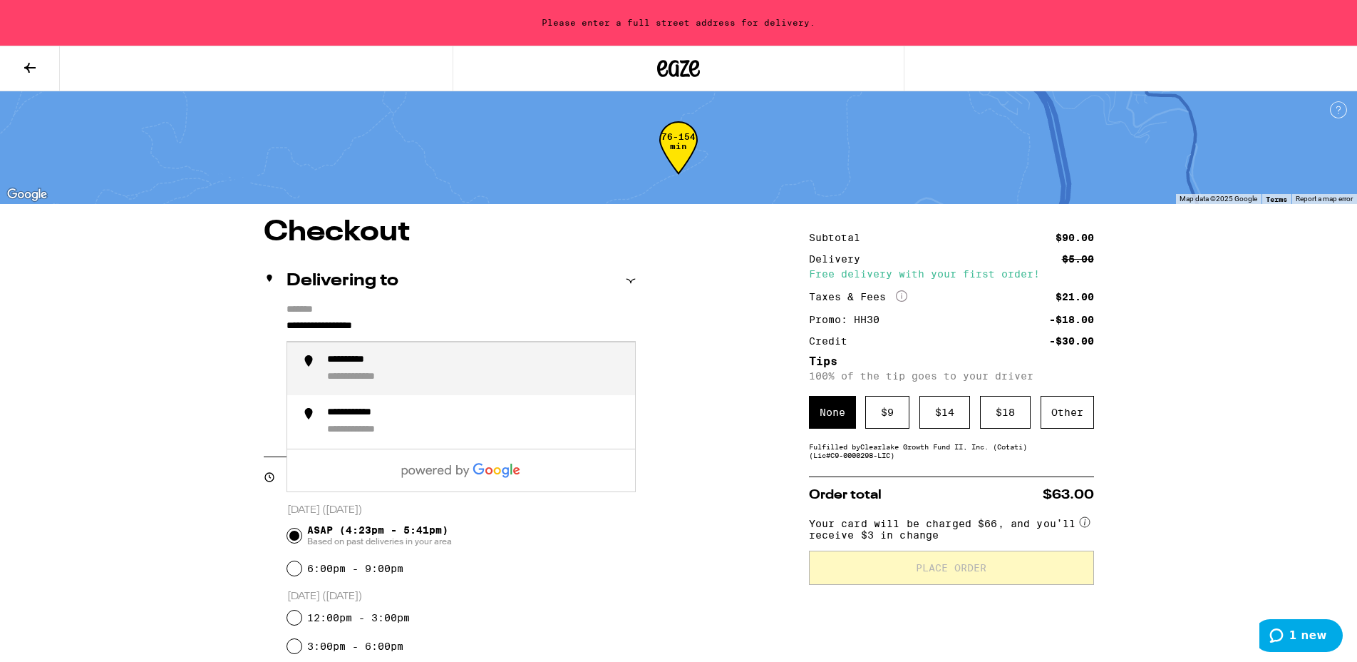
click at [418, 320] on input "**********" at bounding box center [461, 329] width 349 height 24
type input "**********"
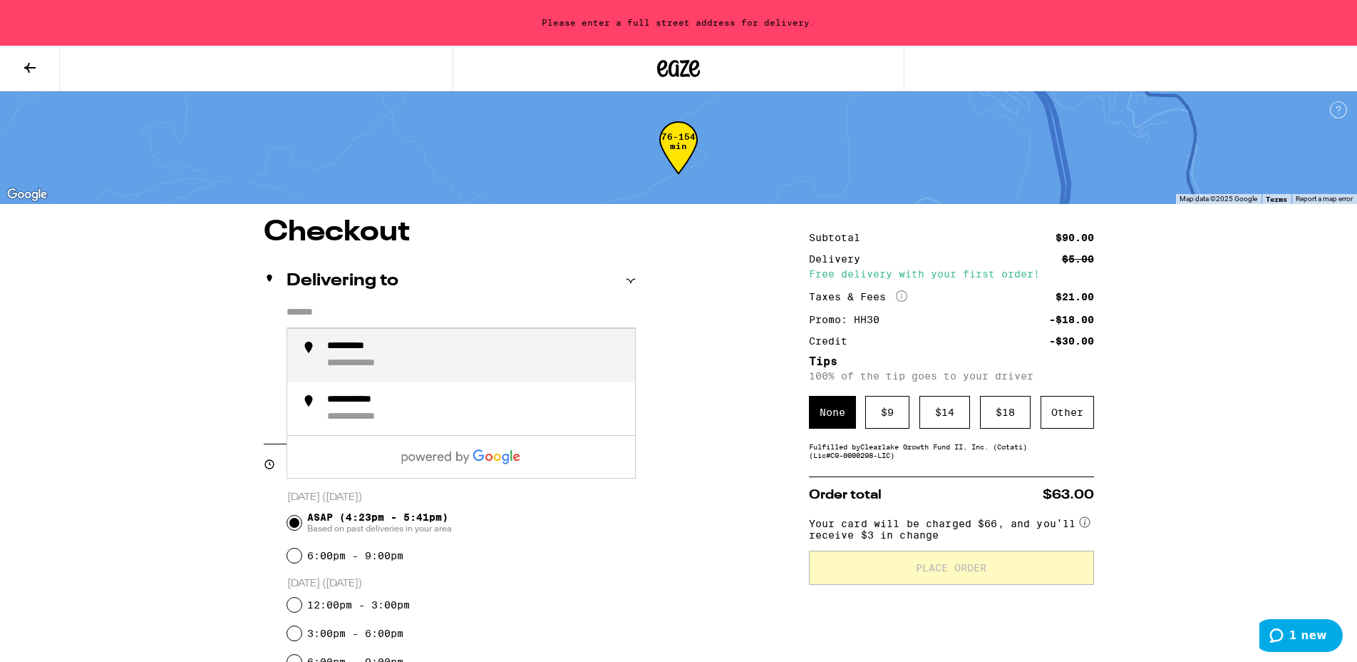
click at [471, 319] on input "*******" at bounding box center [461, 316] width 349 height 24
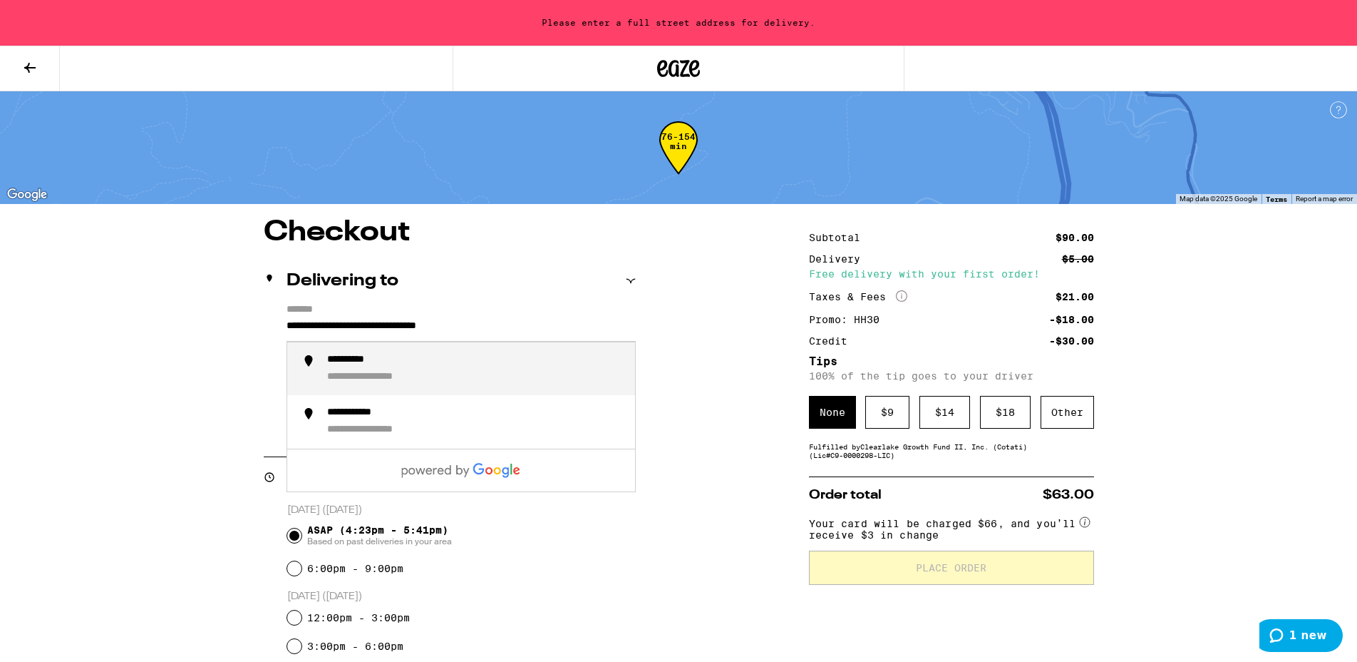
type input "**********"
click at [696, 369] on div "**********" at bounding box center [678, 619] width 1027 height 802
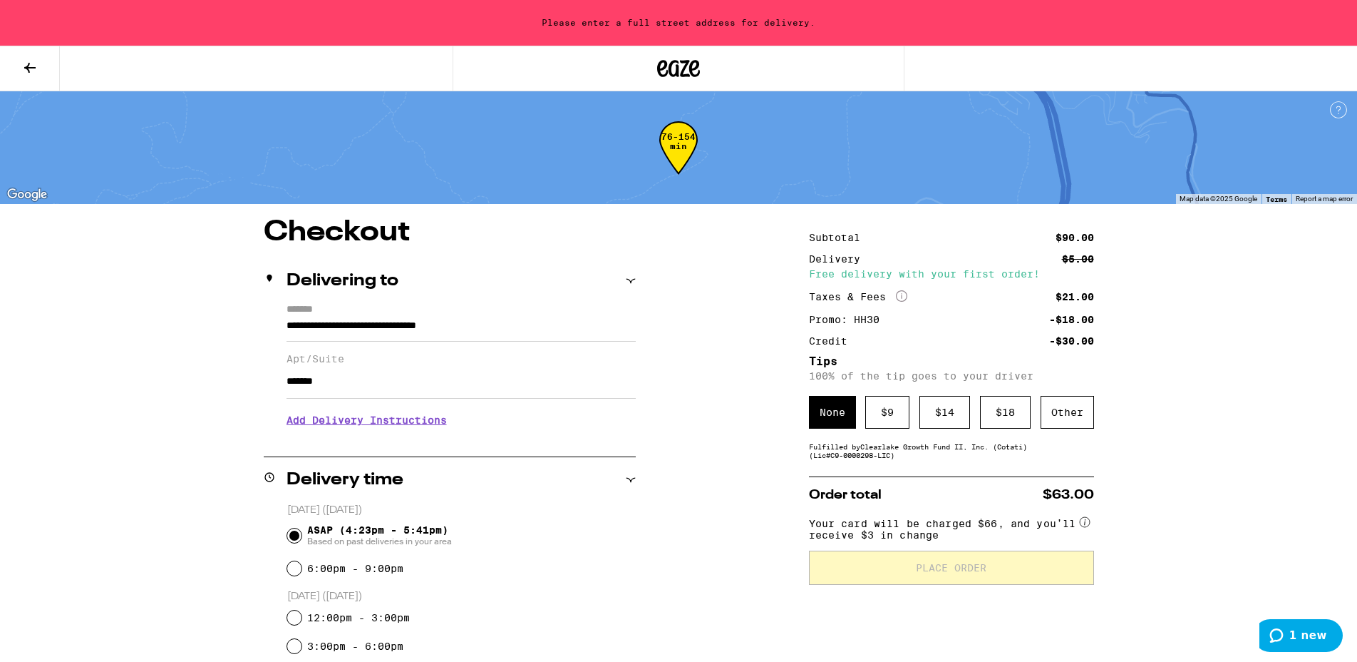
drag, startPoint x: 354, startPoint y: 389, endPoint x: 267, endPoint y: 376, distance: 88.5
click at [287, 376] on input "*******" at bounding box center [461, 381] width 349 height 34
type input "*"
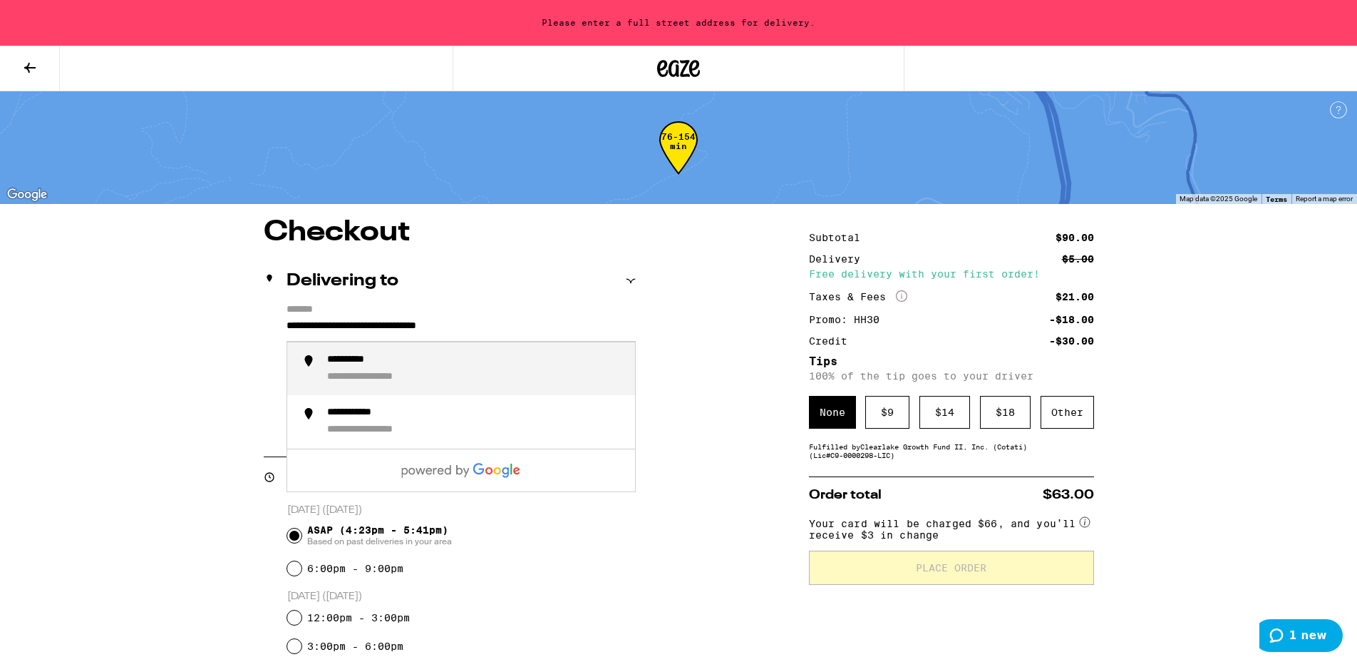
drag, startPoint x: 396, startPoint y: 326, endPoint x: 347, endPoint y: 327, distance: 48.5
click at [347, 327] on input "**********" at bounding box center [461, 329] width 349 height 24
click at [713, 338] on div "**********" at bounding box center [678, 619] width 1027 height 802
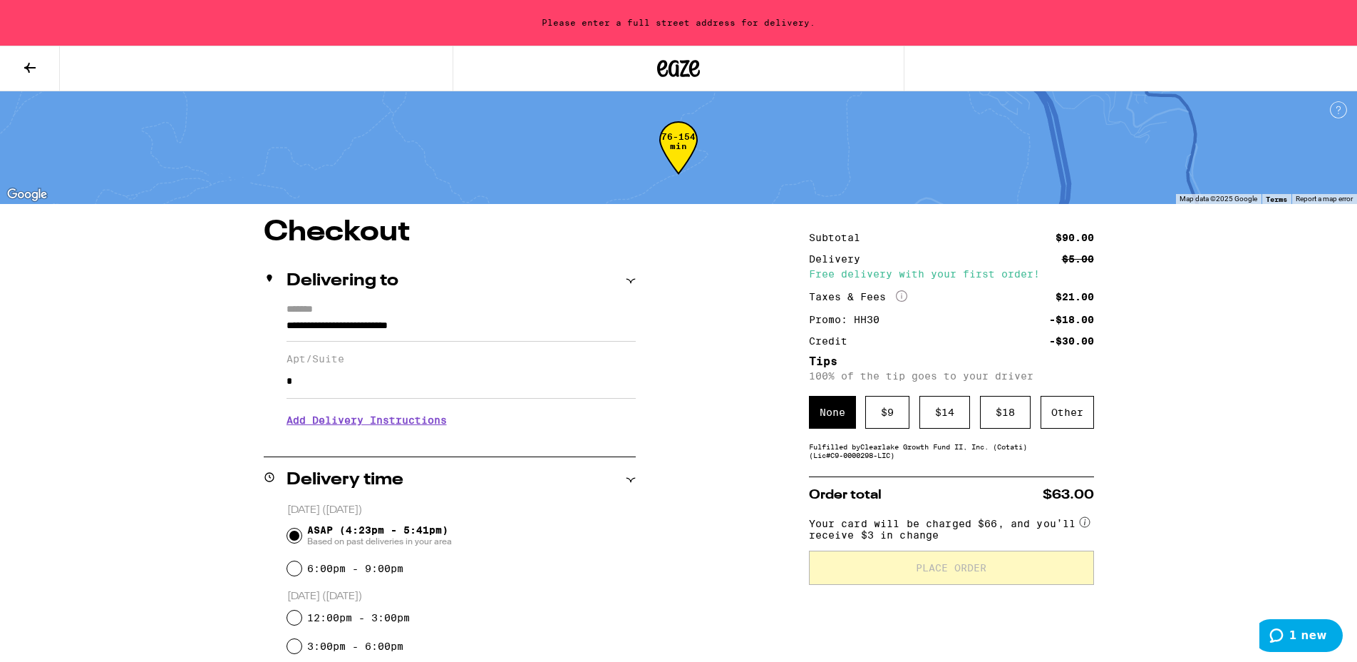
click at [488, 326] on input "**********" at bounding box center [461, 329] width 349 height 24
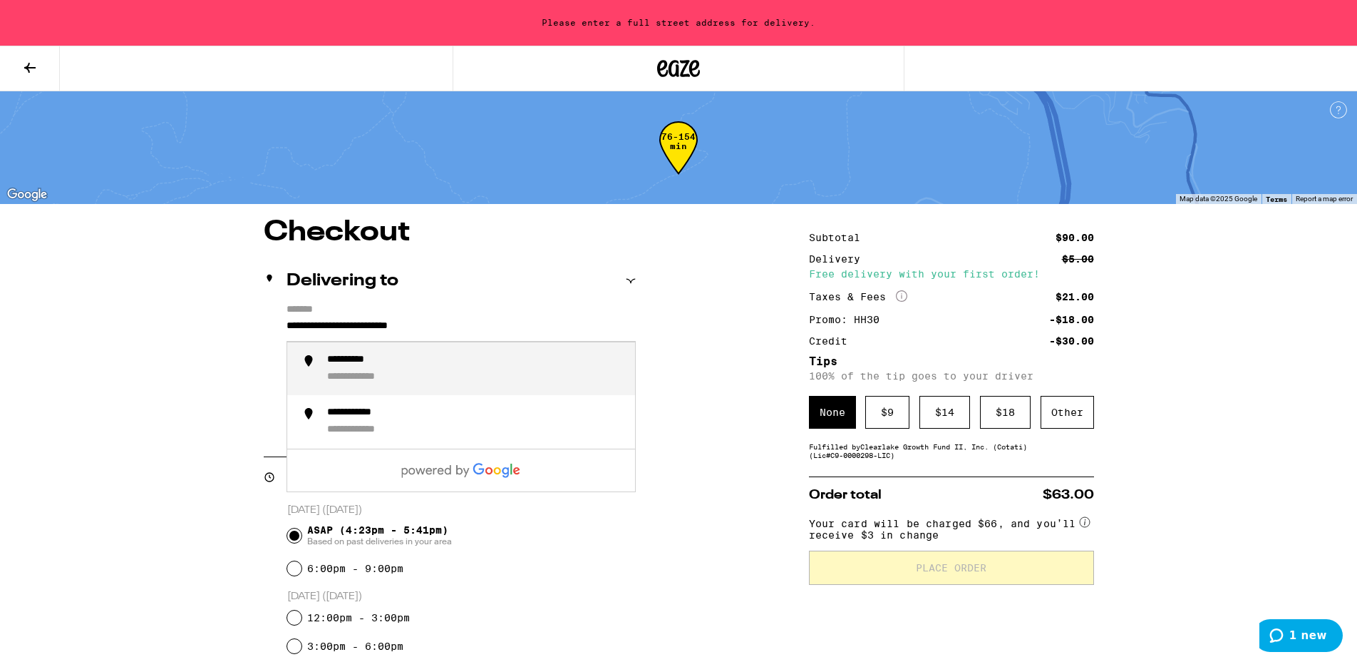
click at [338, 324] on input "**********" at bounding box center [461, 329] width 349 height 24
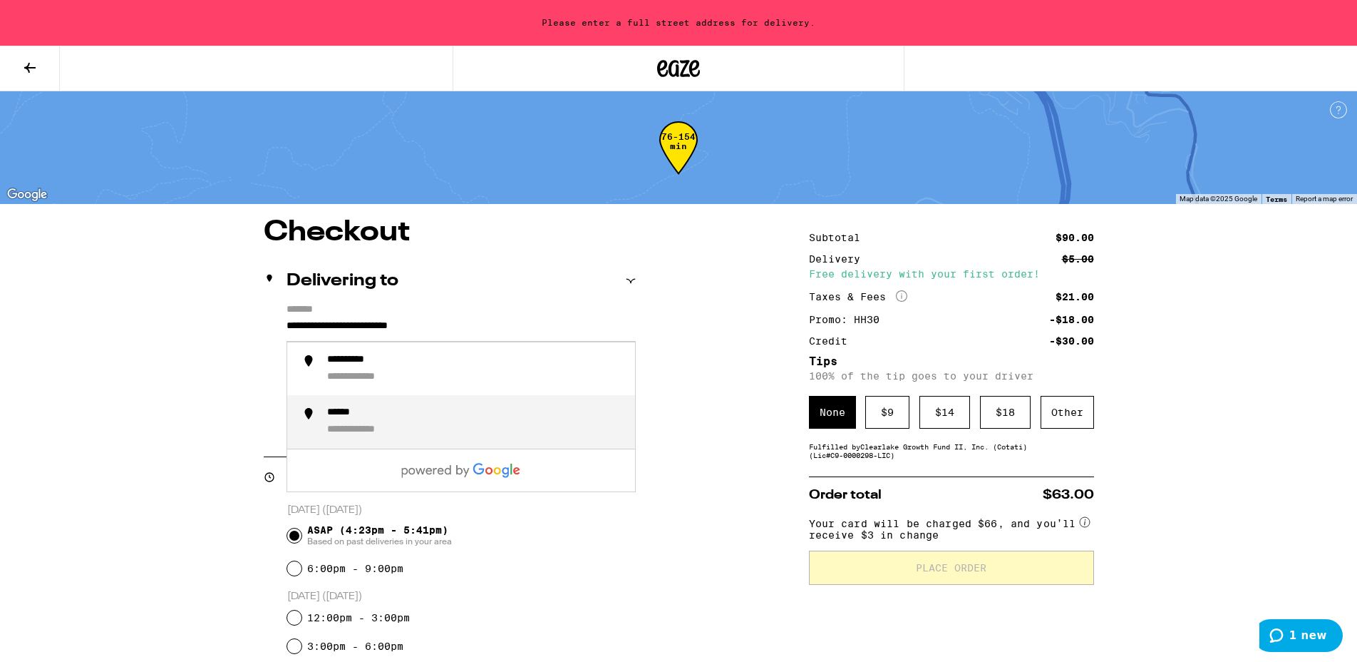
click at [347, 413] on div "******" at bounding box center [346, 413] width 38 height 14
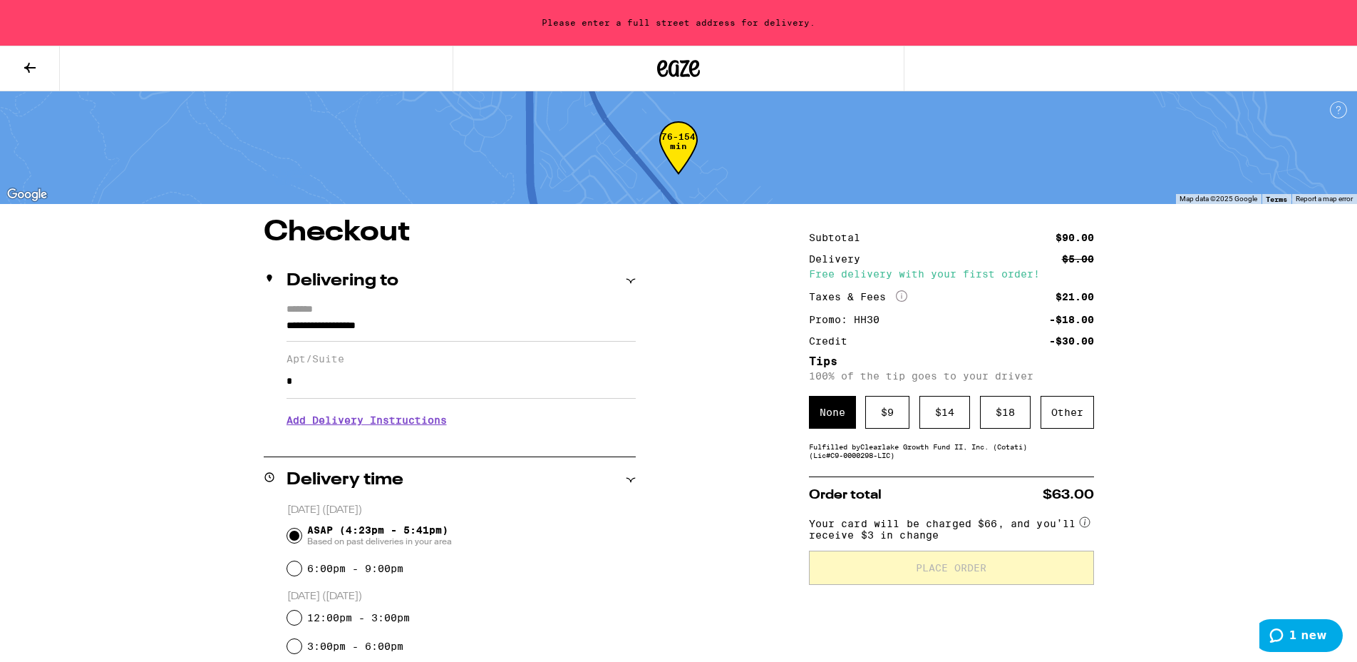
click at [338, 379] on input "*" at bounding box center [461, 381] width 349 height 34
click at [287, 323] on input "**********" at bounding box center [461, 329] width 349 height 24
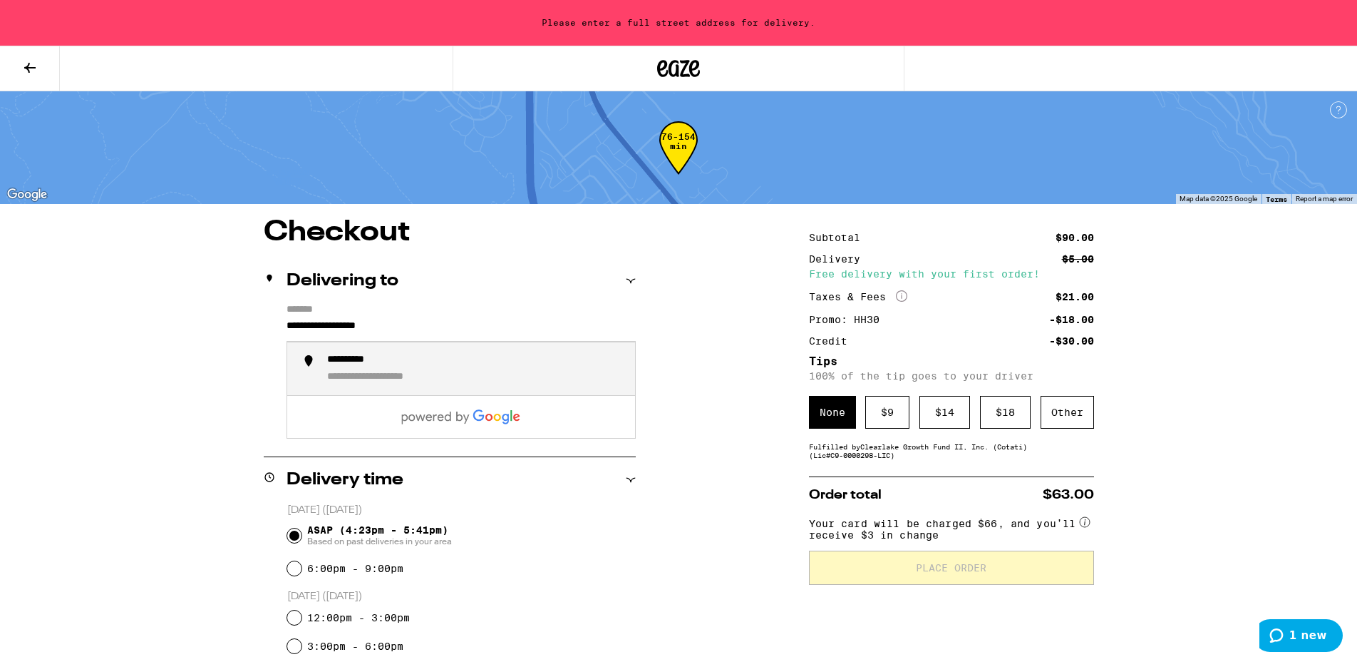
click at [386, 365] on div "**********" at bounding box center [359, 361] width 65 height 14
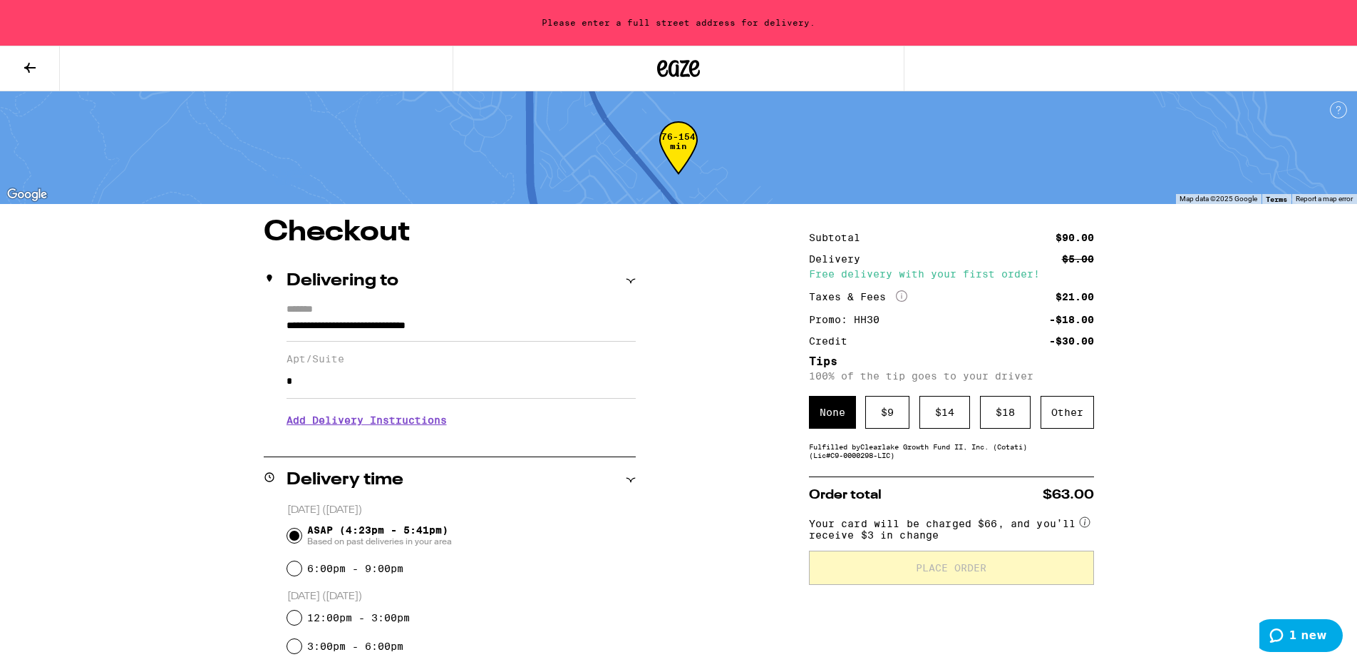
type input "**********"
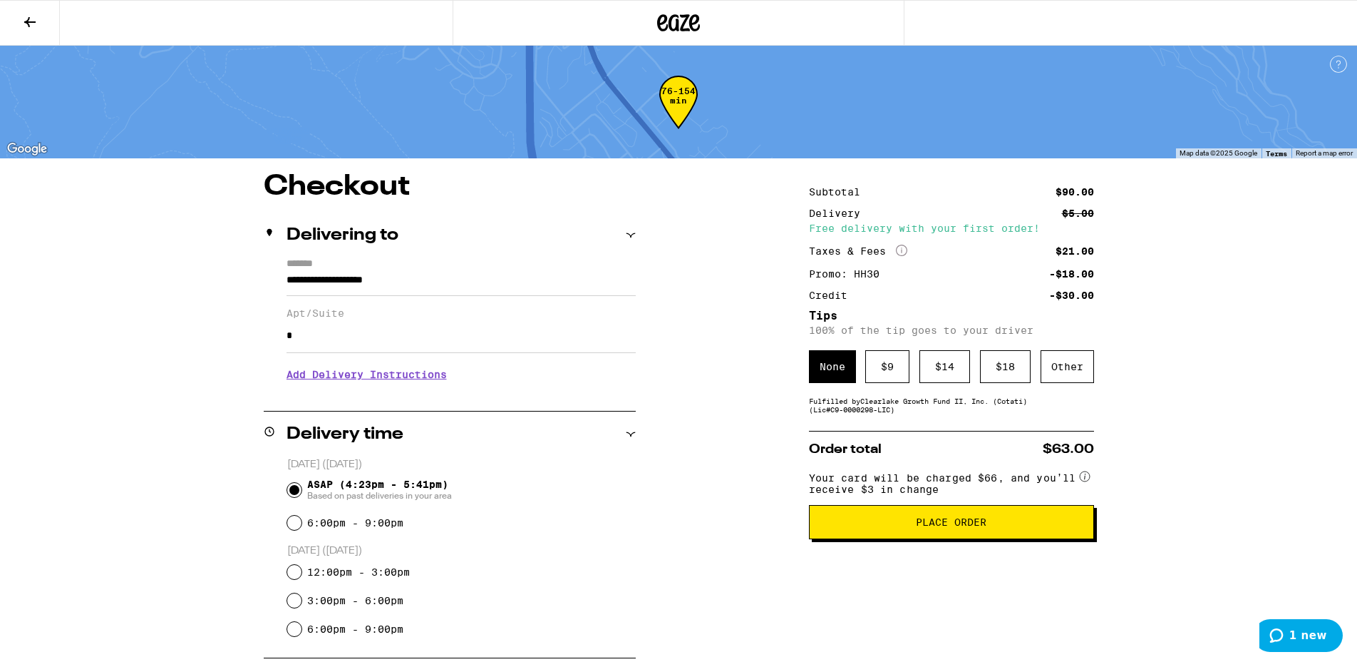
click at [881, 364] on div "$ 9" at bounding box center [887, 366] width 44 height 33
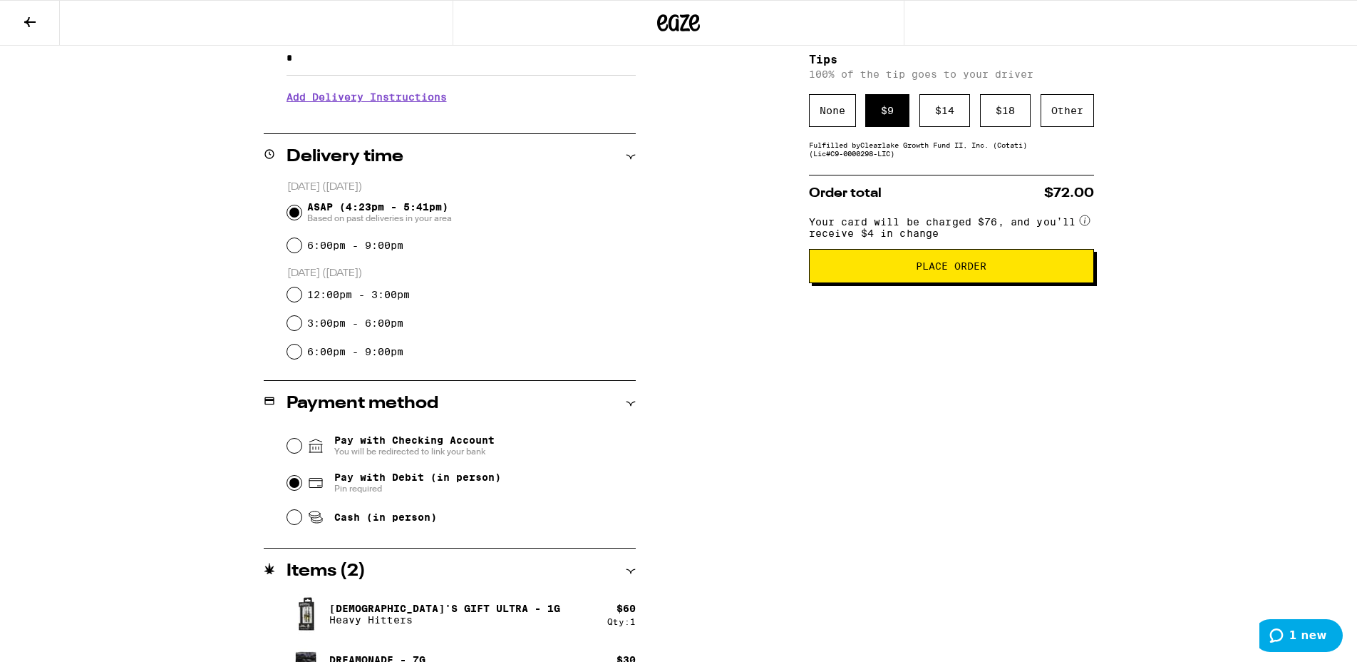
scroll to position [279, 0]
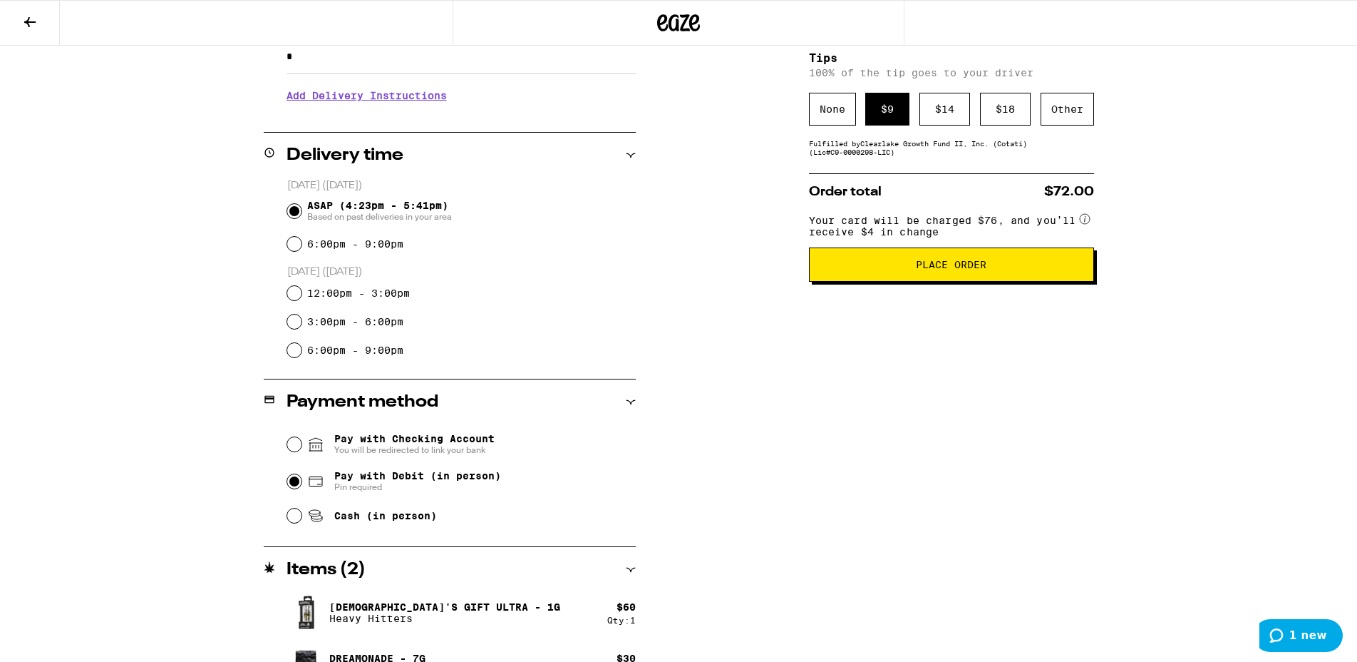
click at [975, 269] on span "Place Order" at bounding box center [951, 264] width 71 height 10
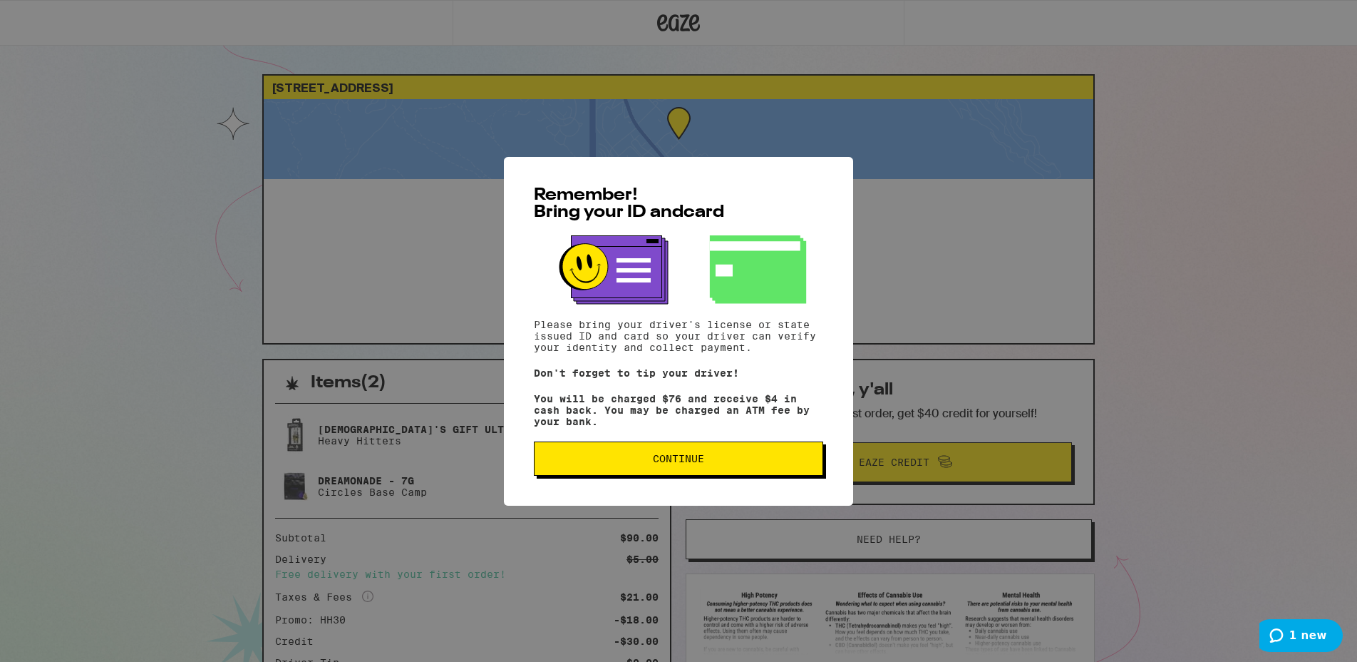
click at [694, 463] on span "Continue" at bounding box center [678, 458] width 51 height 10
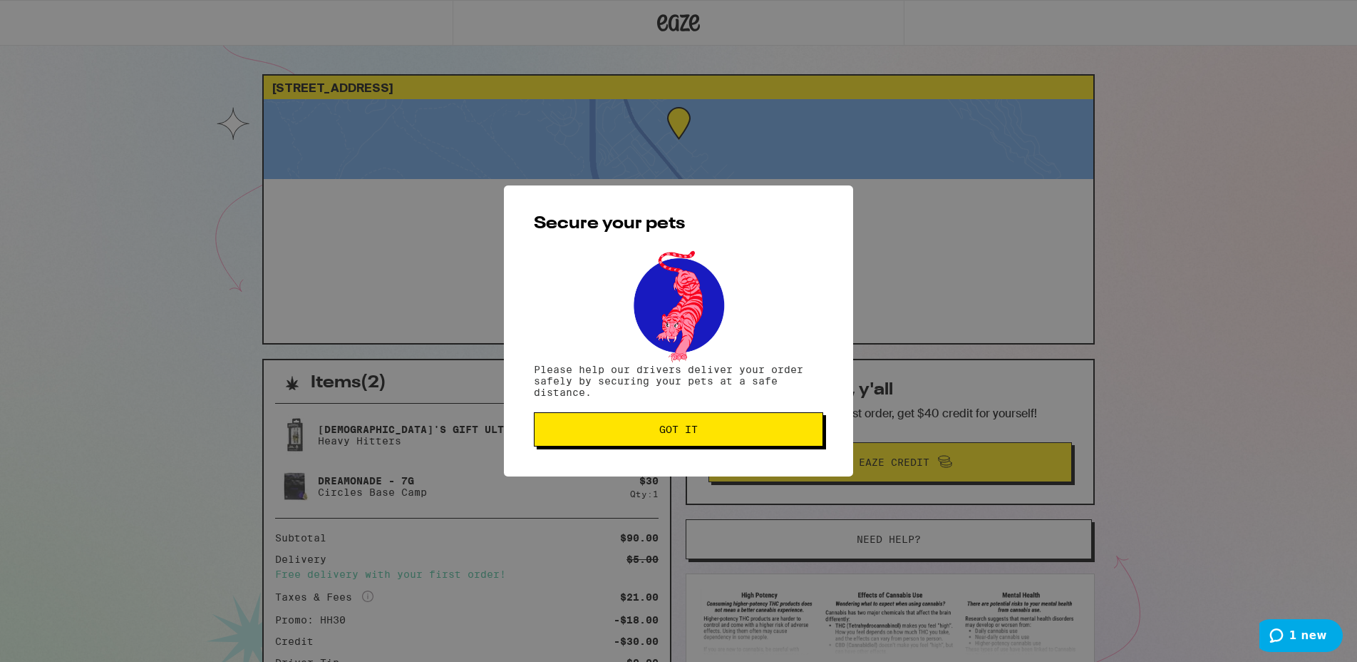
click at [687, 428] on span "Got it" at bounding box center [678, 429] width 38 height 10
